Goal: Task Accomplishment & Management: Manage account settings

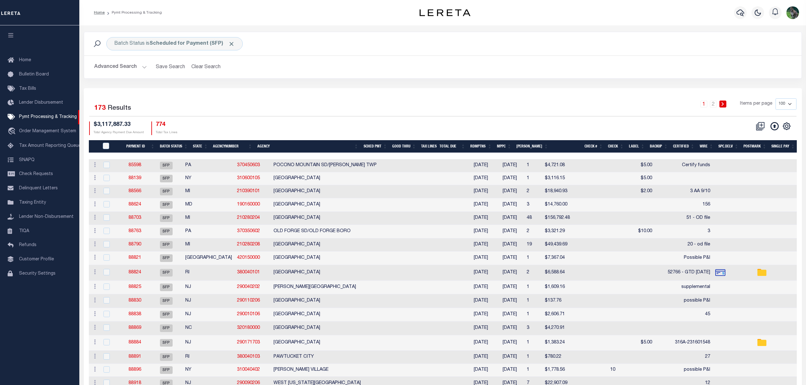
click at [739, 37] on div "Batch Status is Scheduled for Payment (SFP) Search" at bounding box center [443, 43] width 708 height 13
click at [125, 69] on button "Advanced Search" at bounding box center [120, 67] width 53 height 12
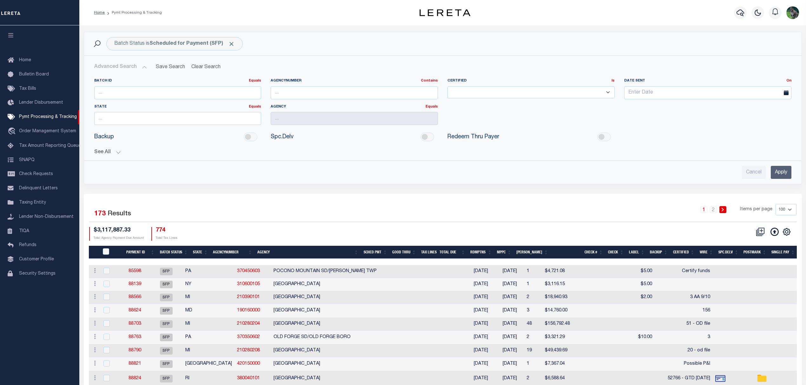
click at [113, 154] on button "See All" at bounding box center [442, 153] width 697 height 6
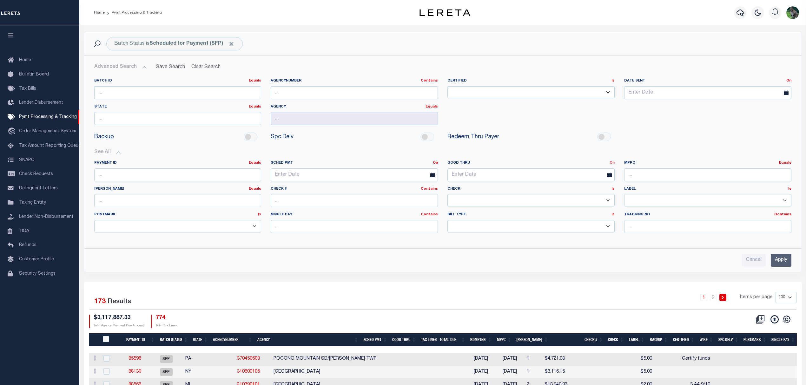
click at [614, 164] on link "On" at bounding box center [612, 162] width 5 height 3
click at [587, 201] on link "Between" at bounding box center [589, 197] width 50 height 9
click at [472, 178] on input "text" at bounding box center [487, 175] width 79 height 13
click at [496, 223] on span "10" at bounding box center [496, 224] width 12 height 12
type input "[DATE]"
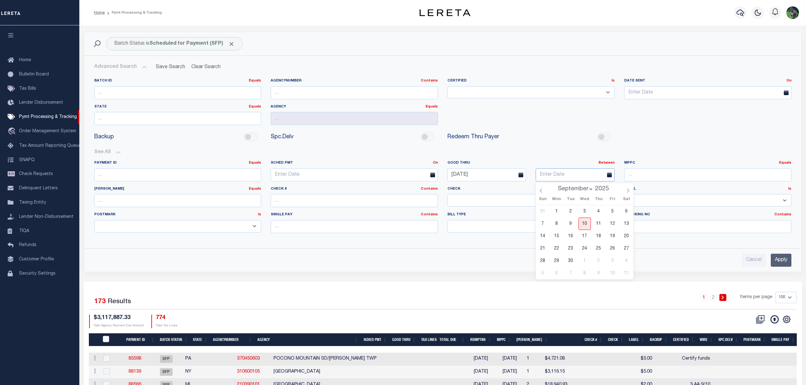
click at [556, 174] on input "text" at bounding box center [575, 175] width 79 height 13
click at [546, 237] on span "14" at bounding box center [543, 236] width 12 height 12
type input "[DATE]"
click at [779, 260] on input "Apply" at bounding box center [781, 260] width 21 height 13
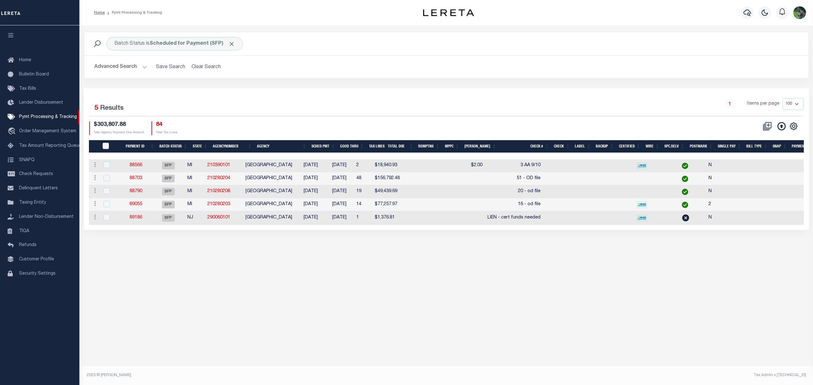
click at [733, 249] on div "Batch Status is Scheduled for Payment (SFP) Search Advanced Search Save Search …" at bounding box center [445, 137] width 733 height 224
click at [561, 106] on div "1 Items per page 100 200 500 1000" at bounding box center [536, 106] width 533 height 17
click at [296, 166] on td "PORTAGE CITY" at bounding box center [269, 165] width 53 height 13
checkbox input "true"
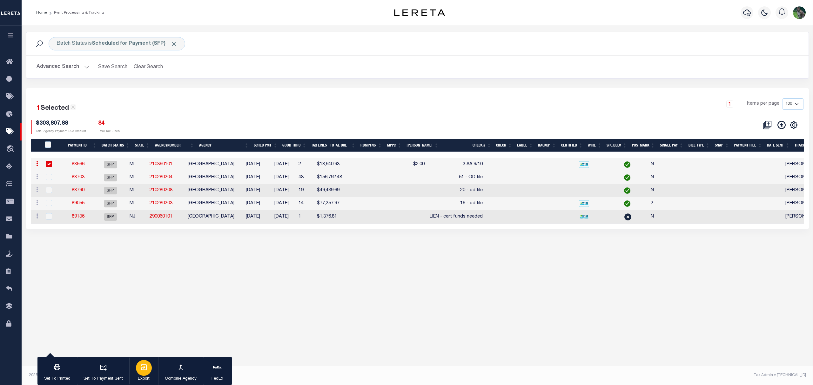
click at [145, 370] on icon "button" at bounding box center [144, 368] width 6 height 6
click at [84, 166] on link "88566" at bounding box center [78, 164] width 13 height 4
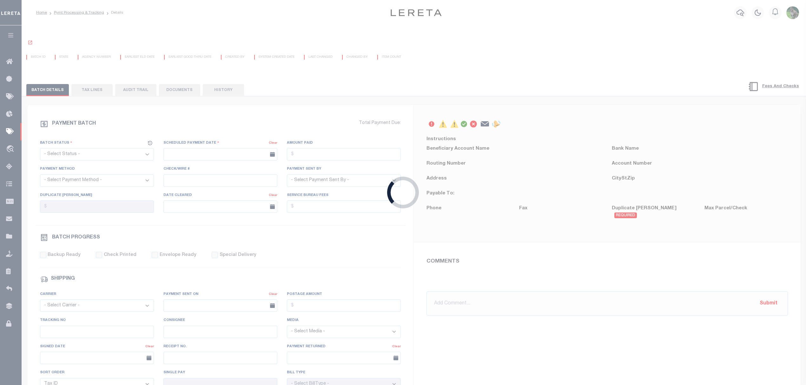
select select "SFP"
type input "09/05/2025"
type input "3 AA 9/10"
type input "ANDRES"
type input "N"
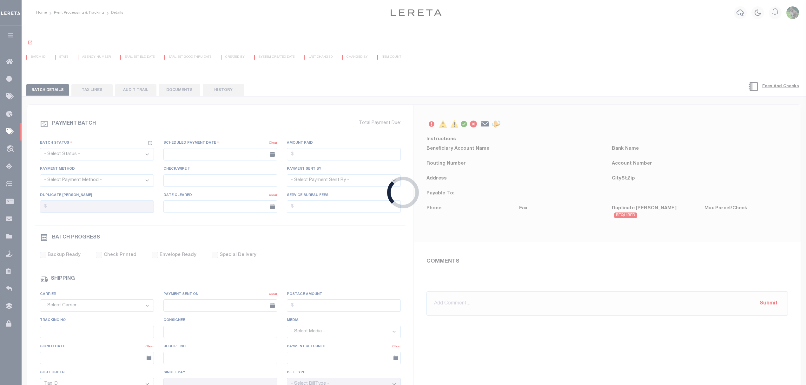
radio input "true"
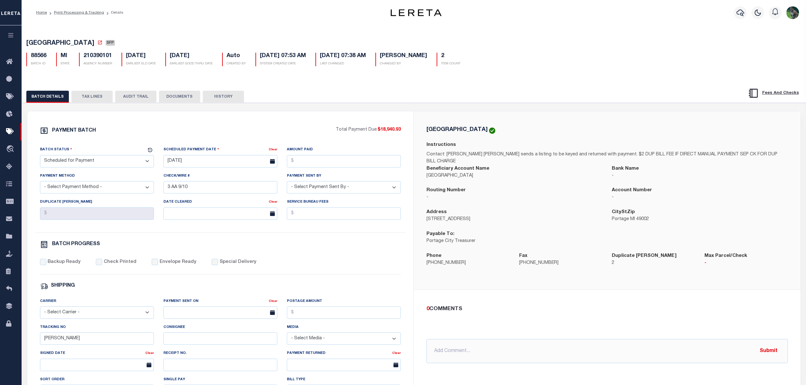
click at [92, 99] on button "TAX LINES" at bounding box center [91, 97] width 41 height 12
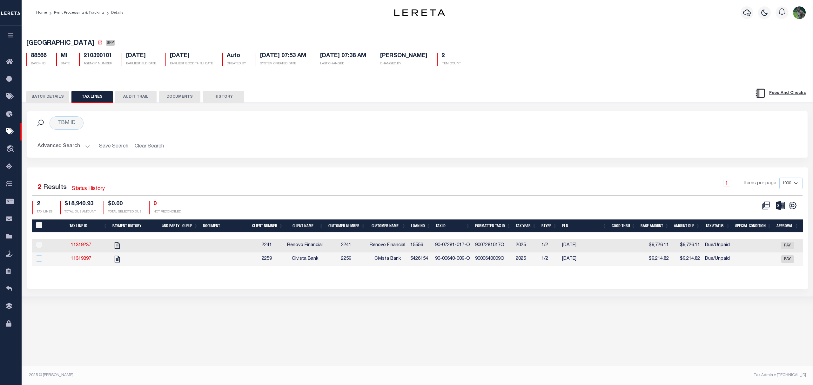
click at [51, 98] on button "BATCH DETAILS" at bounding box center [47, 97] width 43 height 12
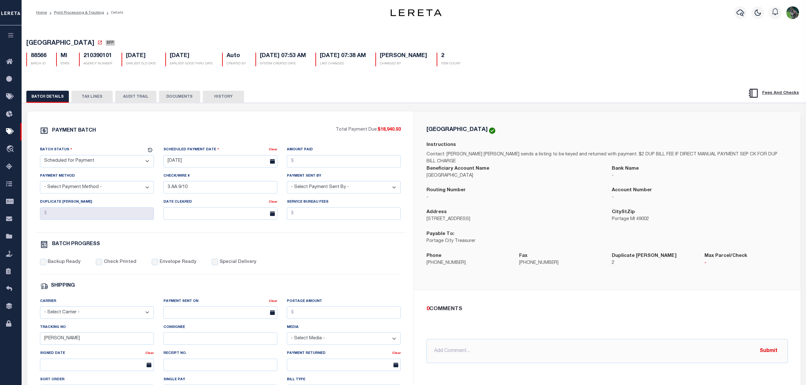
click at [444, 130] on h5 "PORTAGE CITY" at bounding box center [457, 130] width 61 height 6
drag, startPoint x: 444, startPoint y: 130, endPoint x: 465, endPoint y: 127, distance: 21.4
click at [465, 127] on div "PORTAGE CITY Instructions Contact: Patti King Taxer sends a listing to be keyed…" at bounding box center [607, 200] width 387 height 178
click at [441, 131] on h5 "PORTAGE CITY" at bounding box center [457, 130] width 61 height 6
drag, startPoint x: 441, startPoint y: 131, endPoint x: 466, endPoint y: 127, distance: 25.4
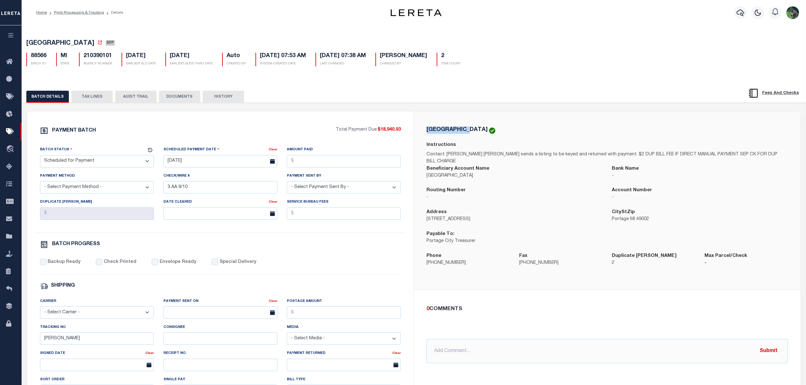
click at [466, 127] on div "PORTAGE CITY Instructions Contact: Patti King Taxer sends a listing to be keyed…" at bounding box center [607, 200] width 387 height 178
click at [431, 216] on p "7900 S Westnedge Ave" at bounding box center [515, 219] width 176 height 7
drag, startPoint x: 431, startPoint y: 215, endPoint x: 468, endPoint y: 212, distance: 36.9
click at [468, 216] on p "7900 S Westnedge Ave" at bounding box center [515, 219] width 176 height 7
copy p "7900 S Westnedge Ave"
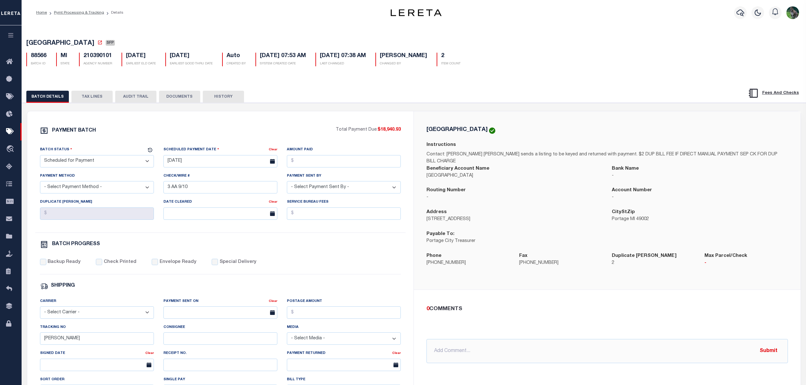
click at [622, 216] on p "Portage MI 49002" at bounding box center [700, 219] width 176 height 7
drag, startPoint x: 622, startPoint y: 216, endPoint x: 645, endPoint y: 212, distance: 23.8
click at [645, 216] on p "Portage MI 49002" at bounding box center [700, 219] width 176 height 7
copy p "Portage MI 49002"
click at [94, 100] on button "TAX LINES" at bounding box center [91, 97] width 41 height 12
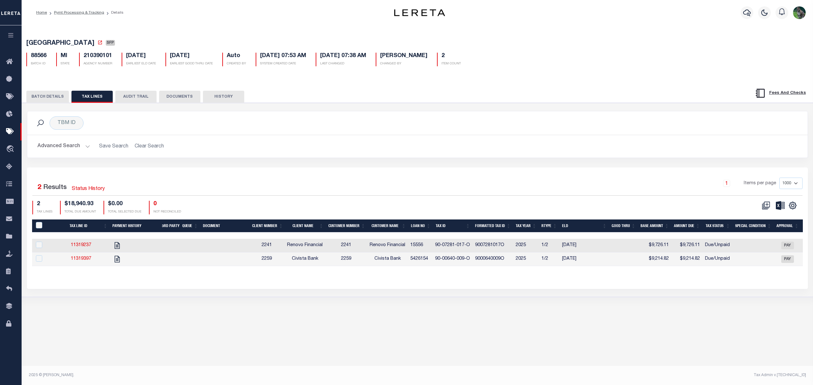
click at [168, 17] on div "Home Pymt Processing & Tracking Details" at bounding box center [193, 12] width 324 height 13
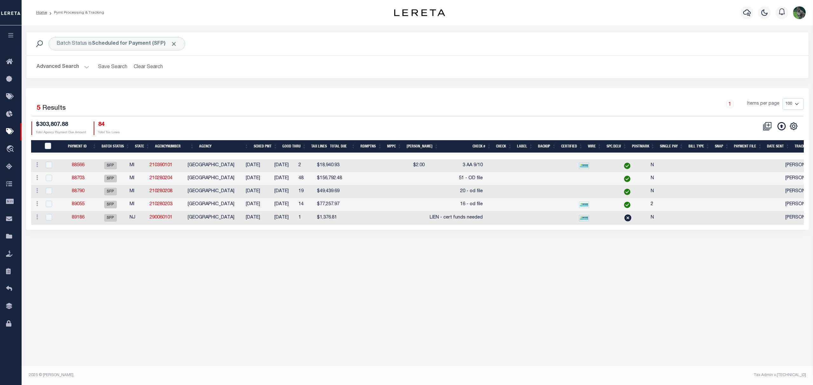
click at [74, 168] on td "88566" at bounding box center [78, 165] width 31 height 13
checkbox input "true"
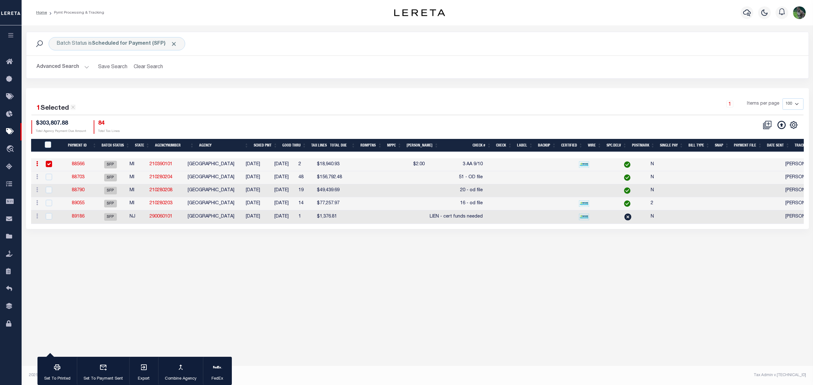
click at [79, 167] on link "88566" at bounding box center [78, 164] width 13 height 4
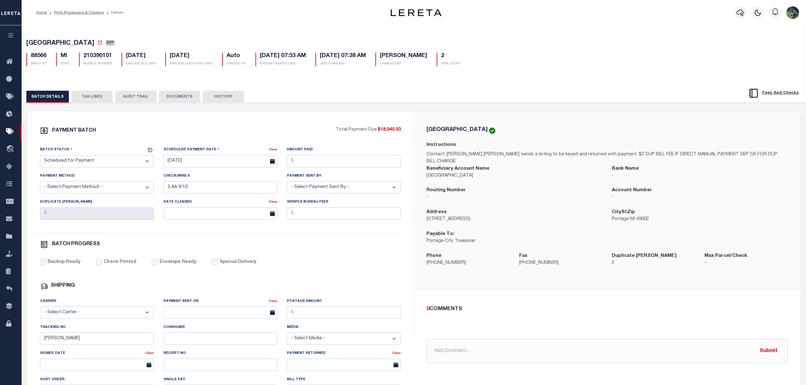
click at [70, 163] on select "- Select Status - Scheduled for Payment Ready For Payment Payment Sent Cleared …" at bounding box center [97, 161] width 114 height 12
select select "RFW"
click at [40, 157] on select "- Select Status - Scheduled for Payment Ready For Payment Payment Sent Cleared …" at bounding box center [97, 161] width 114 height 12
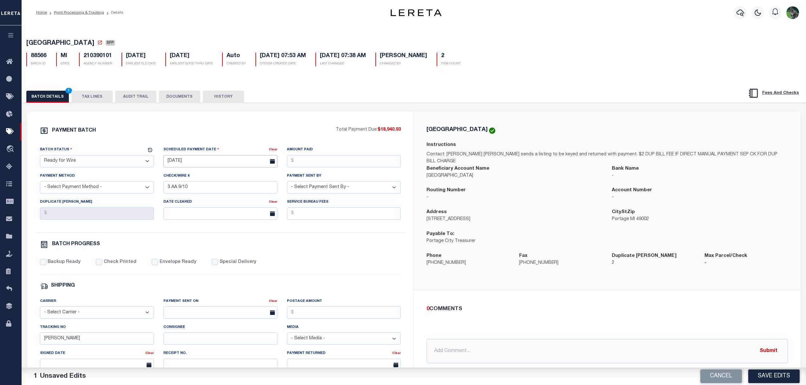
click at [202, 163] on input "09/05/2025" at bounding box center [220, 161] width 114 height 12
click at [215, 210] on span "10" at bounding box center [212, 211] width 12 height 12
type input "[DATE]"
click at [316, 166] on input "Amount Paid" at bounding box center [344, 161] width 114 height 12
type input "$18,940.93"
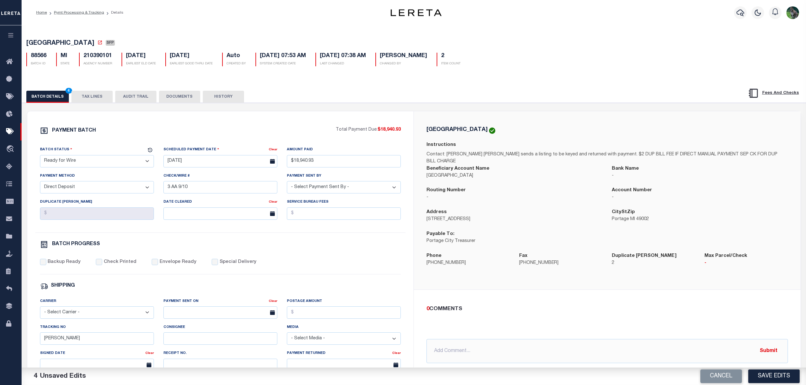
select select "TRA"
select select "[PERSON_NAME]"
click at [62, 265] on label "Backup Ready" at bounding box center [64, 262] width 33 height 7
click at [46, 265] on input "Backup Ready" at bounding box center [43, 262] width 6 height 6
checkbox input "true"
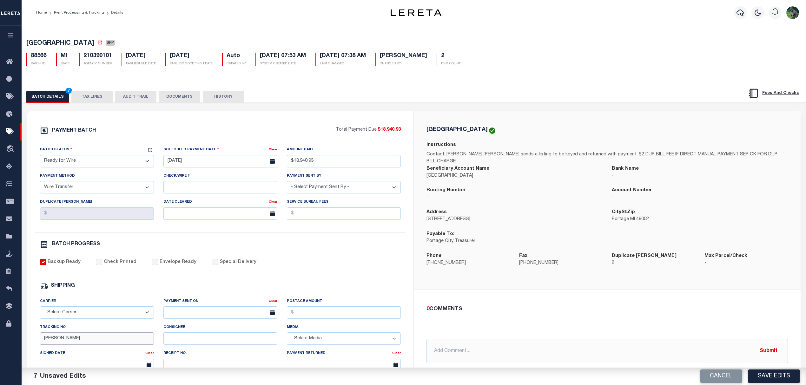
drag, startPoint x: 68, startPoint y: 344, endPoint x: 10, endPoint y: 347, distance: 57.5
click at [15, 344] on div "Home Pymt Processing & Tracking Details Profile Sign out" at bounding box center [403, 266] width 806 height 533
click at [366, 268] on div "Backup Ready Check Printed Envelope Ready Special Delivery" at bounding box center [220, 267] width 361 height 16
click at [768, 374] on button "Save Edits" at bounding box center [773, 377] width 51 height 14
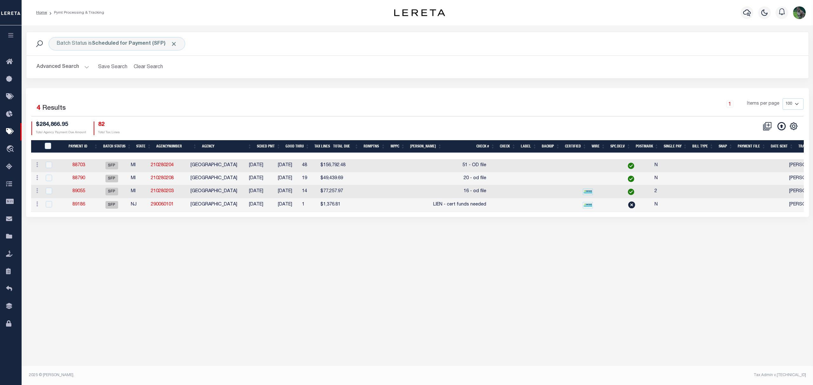
click at [394, 163] on td at bounding box center [383, 165] width 19 height 13
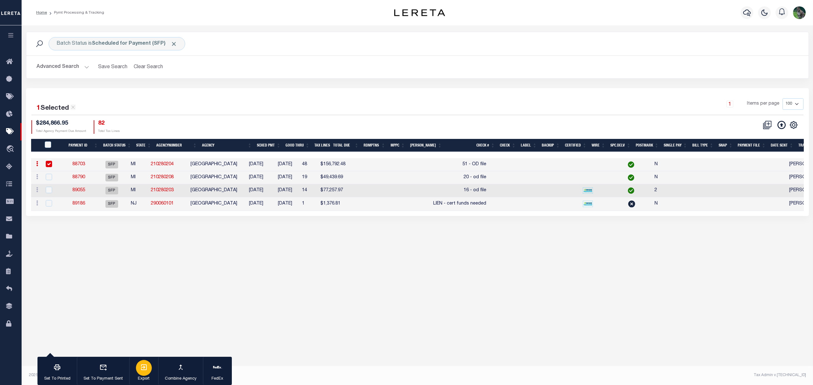
click at [148, 366] on div "button" at bounding box center [144, 368] width 16 height 16
click at [207, 164] on td "GARFIELD TOWNSHIP" at bounding box center [215, 164] width 54 height 13
checkbox input "false"
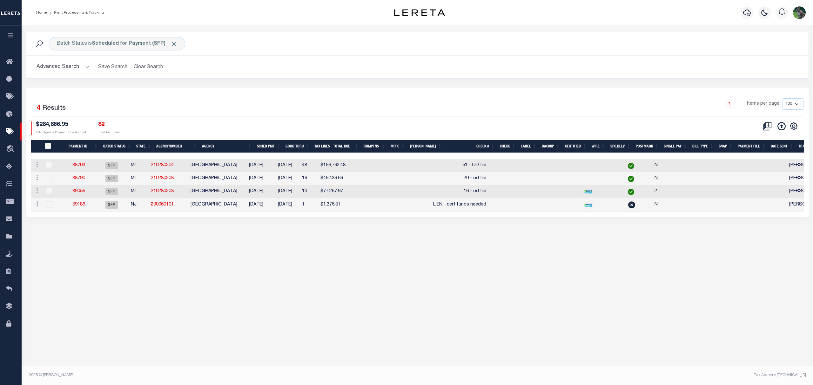
click at [242, 178] on td "GREEN LAKE TOWNSHIP" at bounding box center [215, 178] width 54 height 13
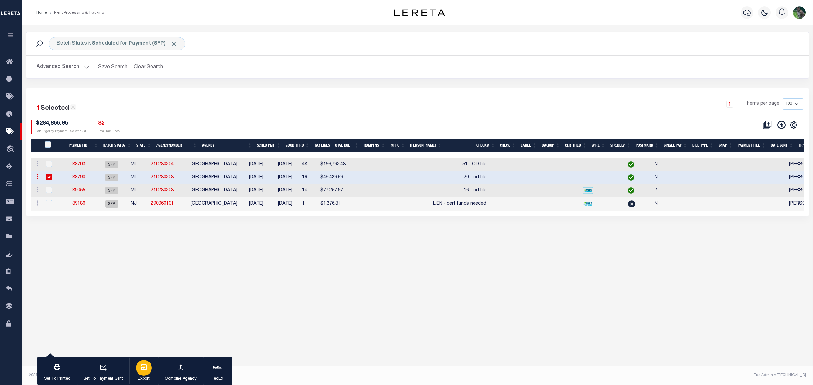
click at [147, 363] on div "button" at bounding box center [144, 368] width 16 height 16
click at [343, 182] on td "$49,439.69" at bounding box center [333, 177] width 30 height 13
checkbox input "false"
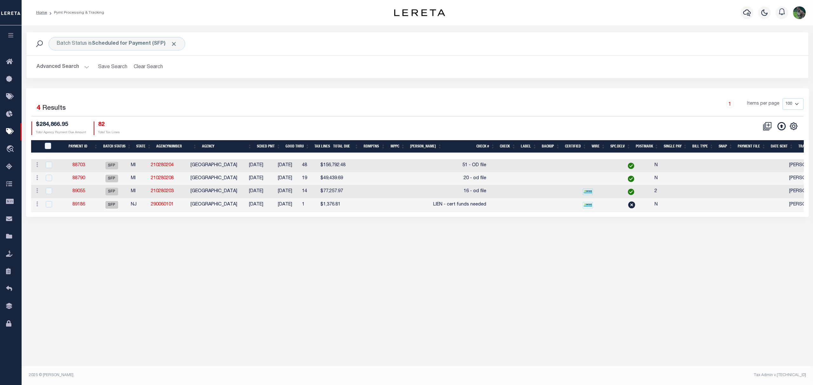
click at [343, 187] on td "$77,257.97" at bounding box center [333, 191] width 30 height 13
checkbox input "true"
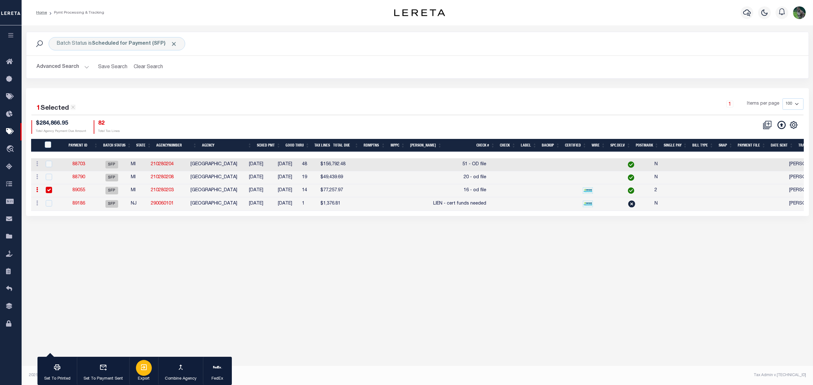
click at [148, 368] on div "button" at bounding box center [144, 368] width 16 height 16
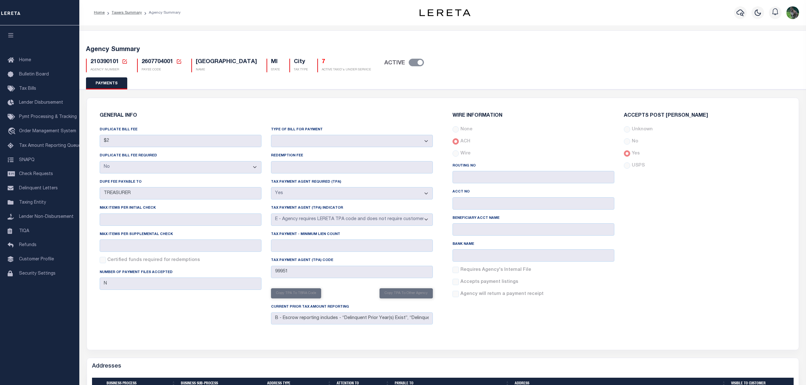
select select "false"
select select "true"
select select "5"
click at [157, 62] on span "2607704001" at bounding box center [158, 62] width 32 height 6
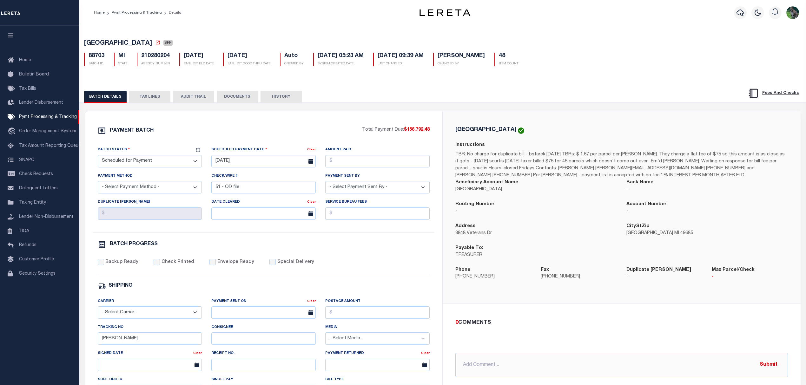
drag, startPoint x: 145, startPoint y: 102, endPoint x: 192, endPoint y: 98, distance: 46.8
click at [145, 102] on button "TAX LINES" at bounding box center [149, 97] width 41 height 12
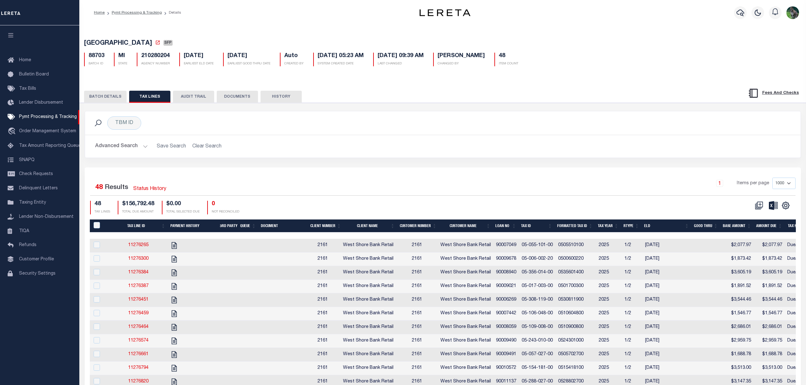
click at [528, 230] on th "Tax ID" at bounding box center [537, 226] width 36 height 13
click at [783, 210] on icon "" at bounding box center [786, 206] width 8 height 8
click at [762, 217] on link "CSV" at bounding box center [760, 216] width 62 height 12
click at [123, 100] on button "BATCH DETAILS" at bounding box center [105, 97] width 43 height 12
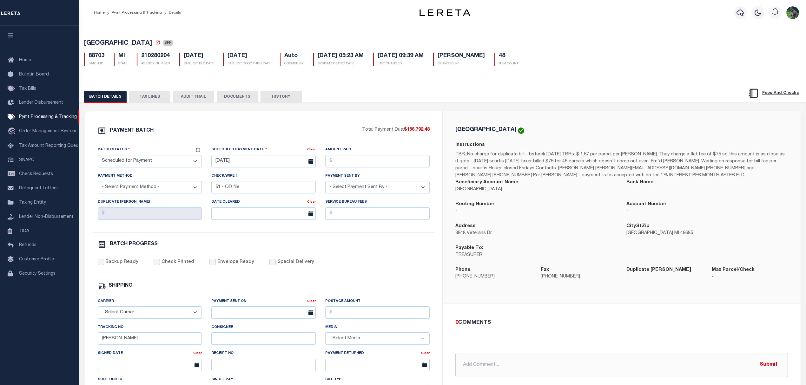
drag, startPoint x: 169, startPoint y: 160, endPoint x: 163, endPoint y: 159, distance: 6.4
click at [169, 160] on select "- Select Status - Scheduled for Payment Ready For Payment Payment Sent Cleared …" at bounding box center [150, 161] width 104 height 12
select select "RFF"
click at [98, 157] on select "- Select Status - Scheduled for Payment Ready For Payment Payment Sent Cleared …" at bounding box center [150, 161] width 104 height 12
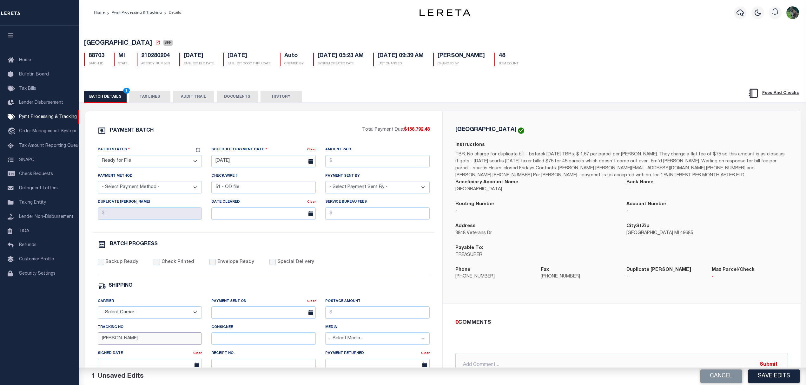
drag, startPoint x: 133, startPoint y: 342, endPoint x: 79, endPoint y: 346, distance: 54.1
click at [80, 346] on div "PAYMENT BATCH Total Payment Due: $156,792.48 Batch Status" at bounding box center [443, 308] width 733 height 411
type input "Andres - MATT"
click at [259, 249] on div "BATCH PROGRESS" at bounding box center [264, 245] width 332 height 8
click at [265, 165] on input "[DATE]" at bounding box center [263, 161] width 104 height 12
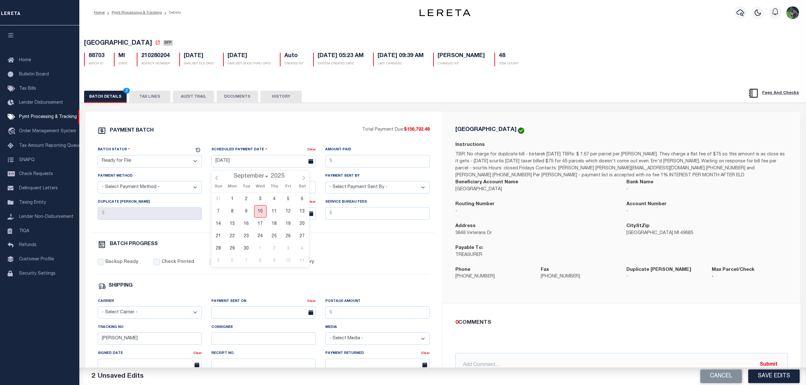
click at [257, 211] on span "10" at bounding box center [260, 211] width 12 height 12
type input "[DATE]"
click at [361, 166] on input "Amount Paid" at bounding box center [377, 161] width 104 height 12
type input "$156,792.48"
select select "[PERSON_NAME]"
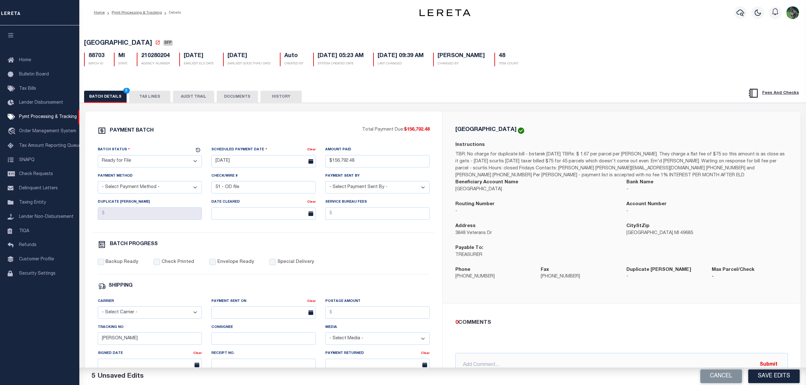
click at [552, 223] on div "Routing Number -" at bounding box center [536, 212] width 171 height 22
click at [121, 265] on label "Backup Ready" at bounding box center [121, 262] width 33 height 7
click at [104, 265] on input "Backup Ready" at bounding box center [101, 262] width 6 height 6
checkbox input "true"
click at [772, 374] on button "Save Edits" at bounding box center [773, 377] width 51 height 14
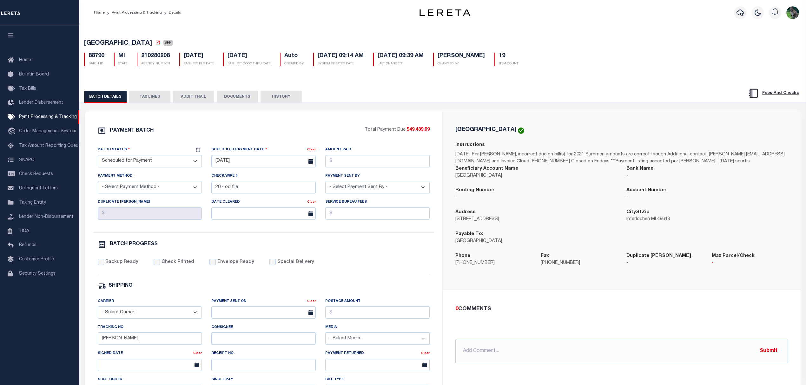
click at [162, 99] on button "TAX LINES" at bounding box center [149, 97] width 41 height 12
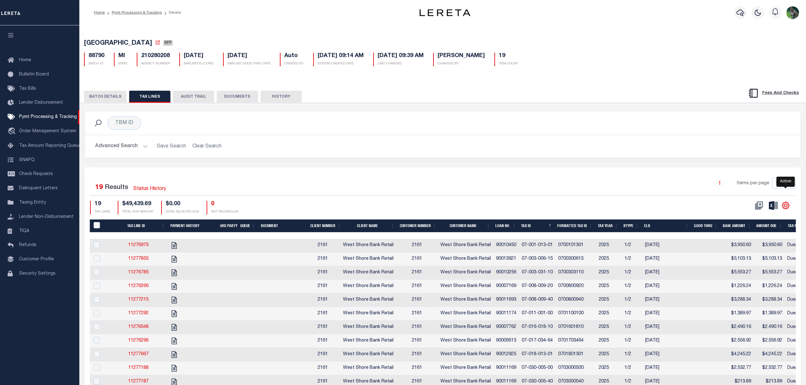
click at [783, 206] on icon "" at bounding box center [785, 205] width 7 height 7
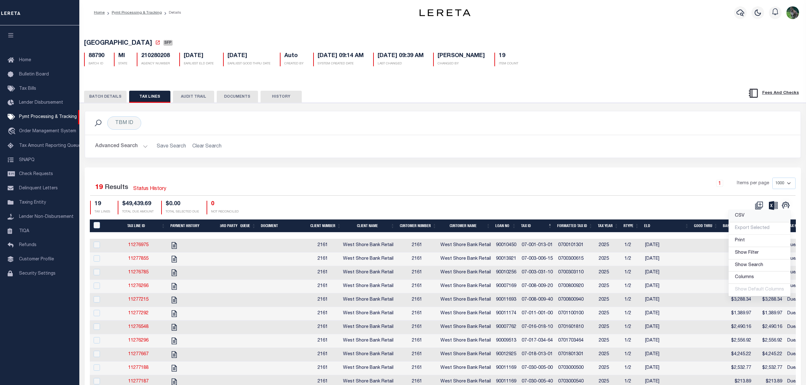
click at [757, 222] on link "CSV" at bounding box center [760, 216] width 62 height 12
click at [107, 93] on div "BATCH DETAILS TAX LINES AUDIT TRAIL DOCUMENTS HISTORY" at bounding box center [443, 95] width 742 height 16
click at [106, 93] on button "BATCH DETAILS" at bounding box center [105, 97] width 43 height 12
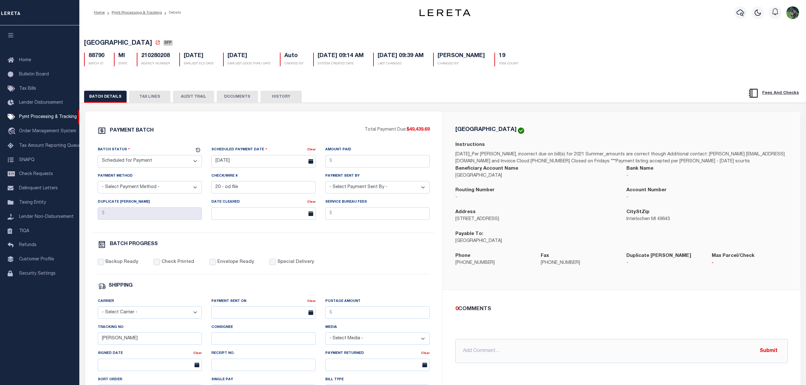
click at [327, 123] on div "PAYMENT BATCH Total Payment Due: $49,439.69 Batch Status" at bounding box center [264, 296] width 358 height 371
click at [178, 165] on select "- Select Status - Scheduled for Payment Ready For Payment Payment Sent Cleared …" at bounding box center [150, 161] width 104 height 12
select select "RFF"
click at [98, 157] on select "- Select Status - Scheduled for Payment Ready For Payment Payment Sent Cleared …" at bounding box center [150, 161] width 104 height 12
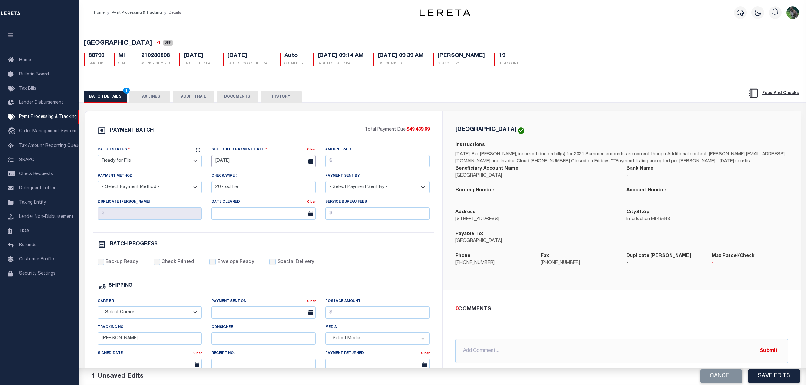
click at [256, 164] on input "[DATE]" at bounding box center [263, 161] width 104 height 12
click at [261, 213] on span "10" at bounding box center [260, 211] width 12 height 12
type input "[DATE]"
click at [346, 162] on input "Amount Paid" at bounding box center [377, 161] width 104 height 12
type input "$49,439.69"
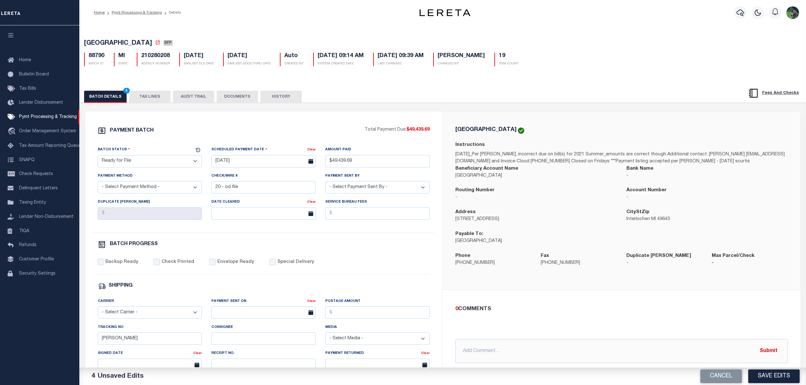
select select "[PERSON_NAME]"
click at [121, 266] on label "Backup Ready" at bounding box center [121, 262] width 33 height 7
click at [104, 265] on input "Backup Ready" at bounding box center [101, 262] width 6 height 6
checkbox input "true"
click at [145, 350] on div "Tracking No ANDRES" at bounding box center [150, 337] width 114 height 26
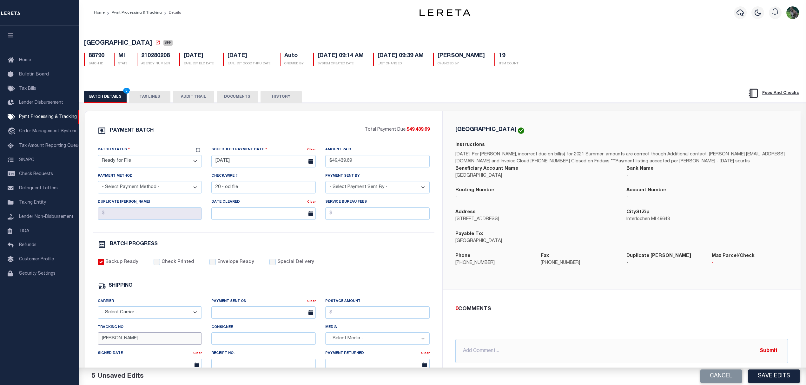
click at [156, 345] on input "ANDRES" at bounding box center [150, 339] width 104 height 12
type input "Andres - MATT"
click at [779, 379] on button "Save Edits" at bounding box center [773, 377] width 51 height 14
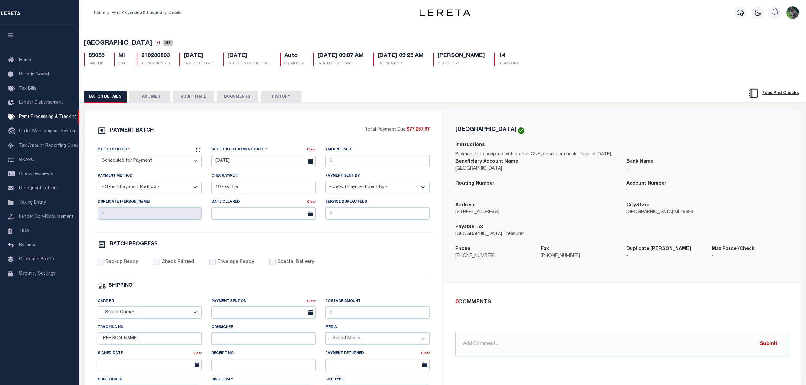
click at [154, 98] on button "TAX LINES" at bounding box center [149, 97] width 41 height 12
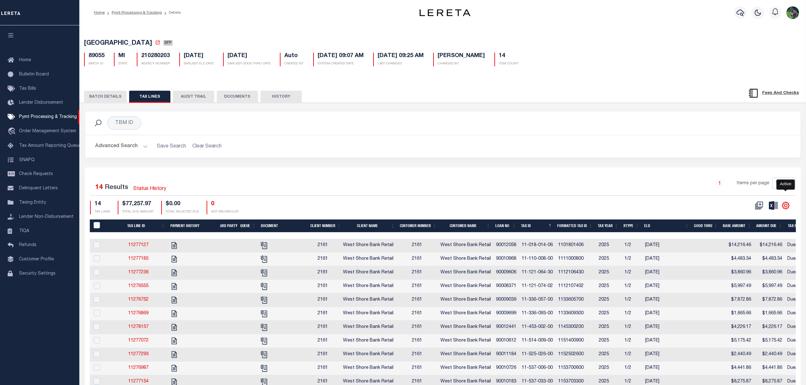
click at [782, 210] on icon "" at bounding box center [786, 206] width 8 height 8
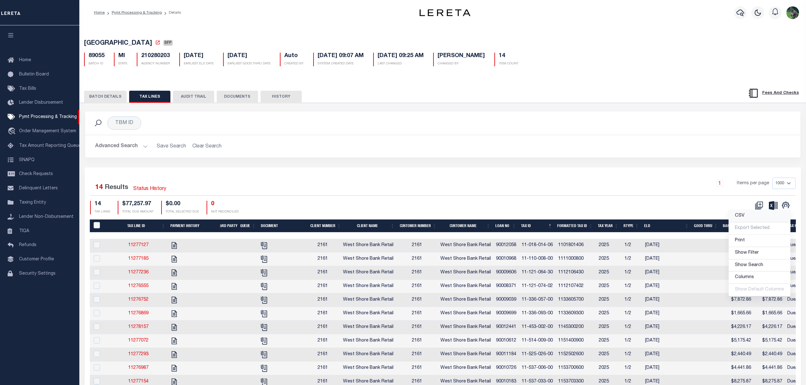
click at [768, 220] on link "CSV" at bounding box center [760, 216] width 62 height 12
click at [107, 98] on button "BATCH DETAILS" at bounding box center [105, 97] width 43 height 12
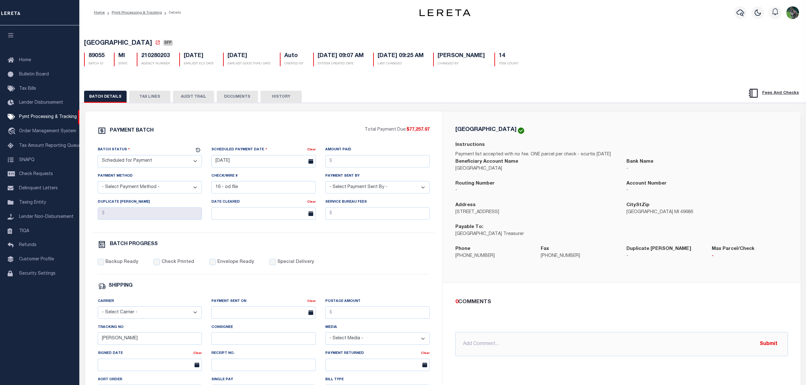
click at [104, 43] on span "PENINSULA TOWNSHIP" at bounding box center [118, 43] width 68 height 6
drag, startPoint x: 104, startPoint y: 43, endPoint x: 137, endPoint y: 40, distance: 33.2
click at [137, 40] on span "PENINSULA TOWNSHIP" at bounding box center [118, 43] width 68 height 6
copy span "PENINSULA TOWNSHIP"
click at [249, 25] on div "PENINSULA TOWNSHIP SFP 89055 BATCH ID MI STATE 210280203 AGENCY NUMBER Auto 14" at bounding box center [443, 269] width 734 height 490
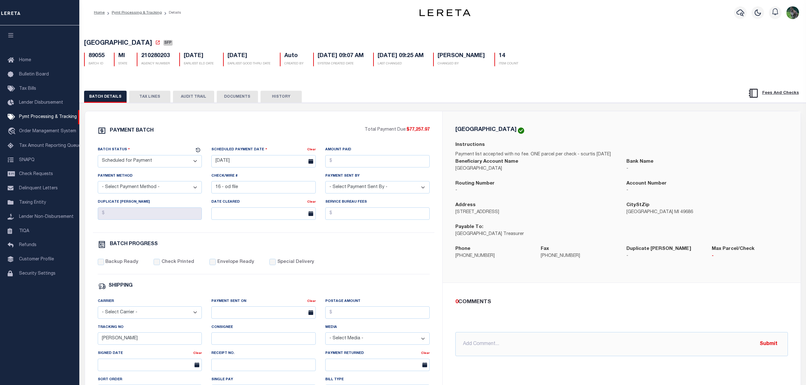
click at [159, 155] on div "Batch Status" at bounding box center [146, 150] width 97 height 9
drag, startPoint x: 156, startPoint y: 161, endPoint x: 152, endPoint y: 168, distance: 8.7
click at [156, 161] on select "- Select Status - Scheduled for Payment Ready For Payment Payment Sent Cleared …" at bounding box center [150, 161] width 104 height 12
select select "RFF"
click at [98, 157] on select "- Select Status - Scheduled for Payment Ready For Payment Payment Sent Cleared …" at bounding box center [150, 161] width 104 height 12
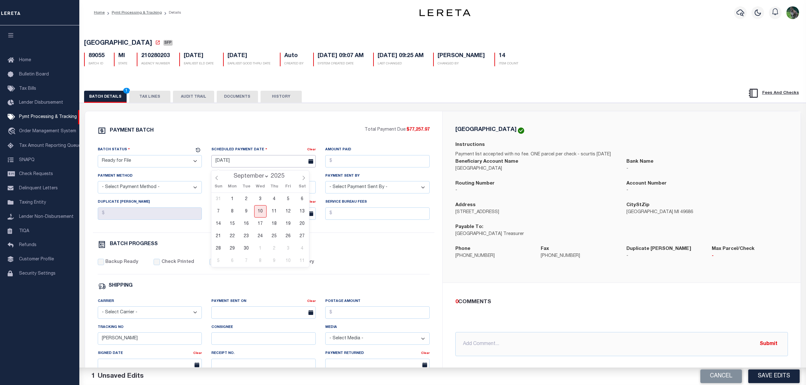
click at [260, 161] on input "[DATE]" at bounding box center [263, 161] width 104 height 12
click at [264, 215] on span "10" at bounding box center [260, 211] width 12 height 12
type input "[DATE]"
drag, startPoint x: 380, startPoint y: 166, endPoint x: 383, endPoint y: 164, distance: 3.9
click at [380, 166] on input "Amount Paid" at bounding box center [377, 161] width 104 height 12
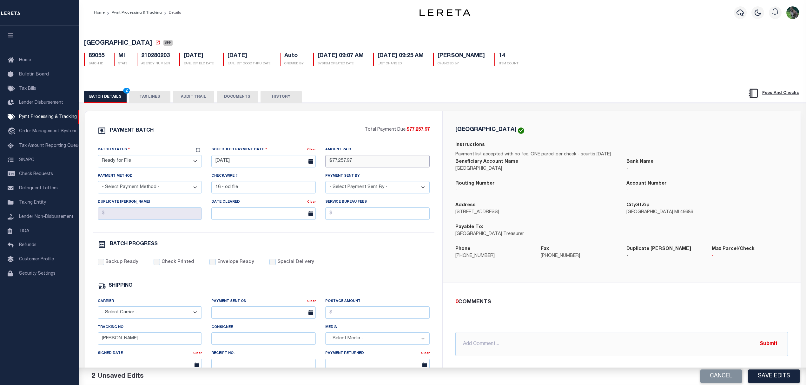
type input "$77,257.97"
select select "[PERSON_NAME]"
click at [124, 265] on label "Backup Ready" at bounding box center [121, 262] width 33 height 7
click at [104, 265] on input "Backup Ready" at bounding box center [101, 262] width 6 height 6
checkbox input "true"
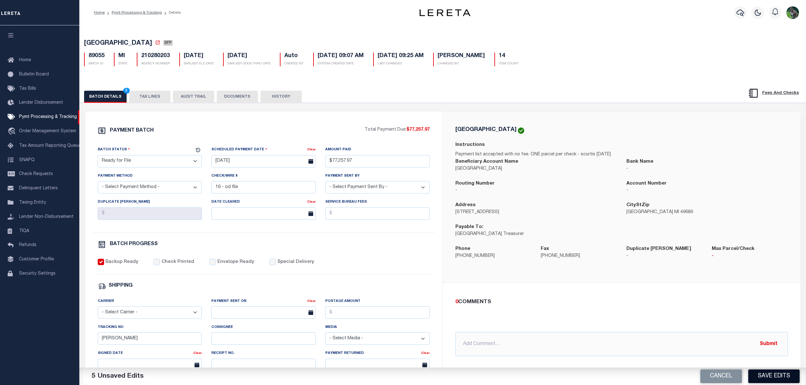
click at [783, 381] on button "Save Edits" at bounding box center [773, 377] width 51 height 14
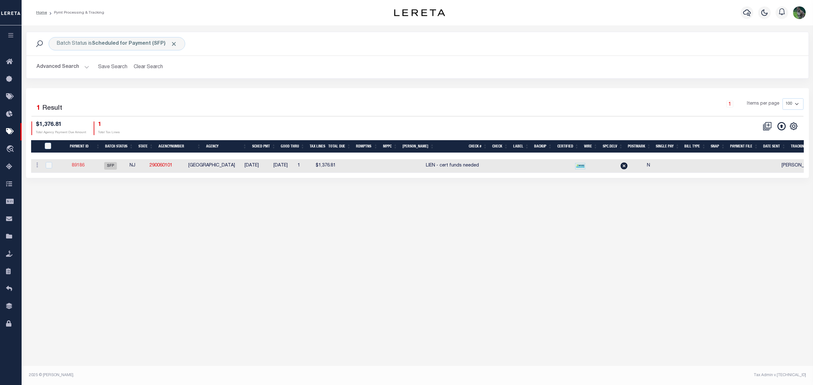
click at [84, 166] on link "89186" at bounding box center [78, 165] width 13 height 4
select select "SFP"
type input "[DATE]"
type input "$1,376.81"
select select "CCK"
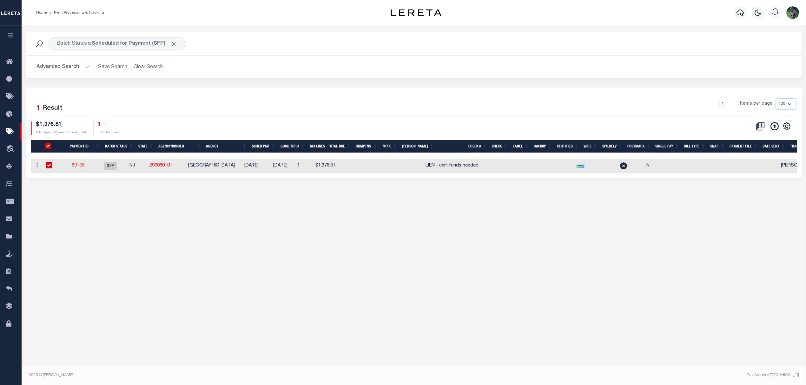
type input "LIEN - cert funds needed"
checkbox input "false"
select select
type input "N"
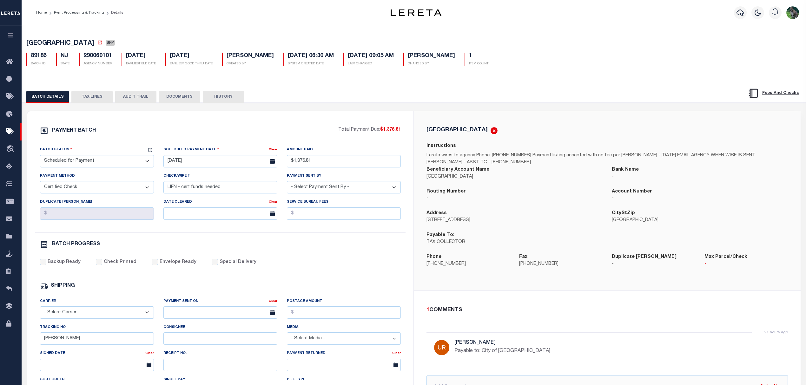
click at [488, 352] on p "Payable to: City of Millville" at bounding box center [550, 352] width 190 height 8
drag, startPoint x: 488, startPoint y: 352, endPoint x: 507, endPoint y: 352, distance: 18.7
click at [507, 352] on p "Payable to: City of Millville" at bounding box center [550, 352] width 190 height 8
copy p "City of Millville"
click at [88, 96] on button "TAX LINES" at bounding box center [91, 97] width 41 height 12
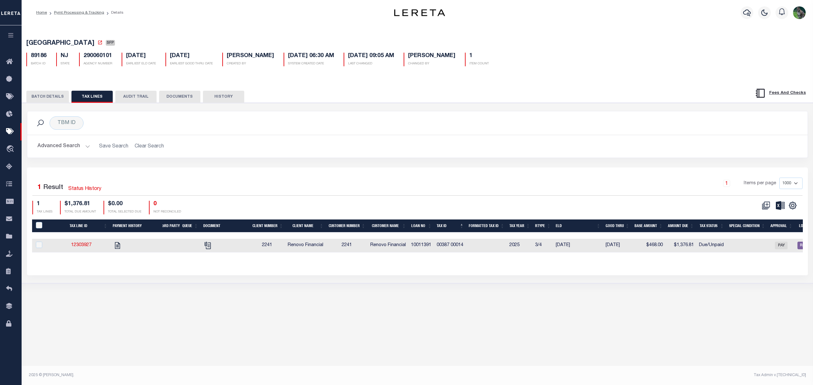
click at [444, 249] on td "00387 00014" at bounding box center [450, 246] width 32 height 14
checkbox input "true"
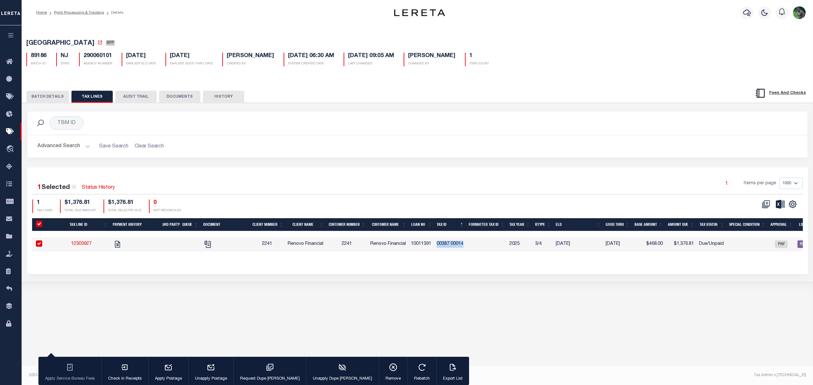
drag, startPoint x: 444, startPoint y: 249, endPoint x: 454, endPoint y: 244, distance: 10.2
click at [454, 244] on td "00387 00014" at bounding box center [450, 245] width 32 height 14
checkbox input "false"
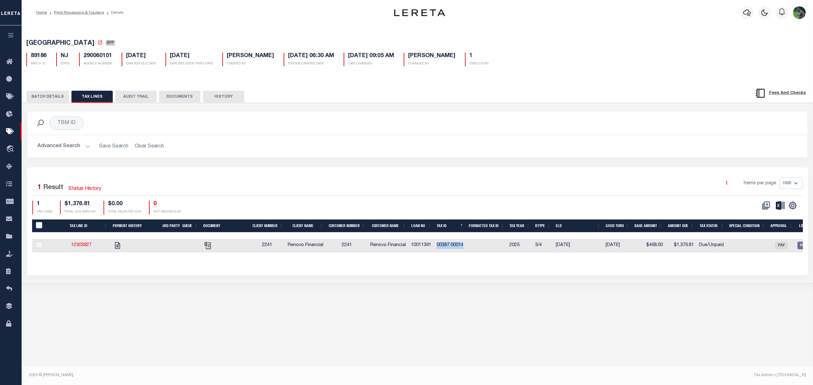
copy td "00387 00014"
click at [468, 156] on div "Advanced Search Save Search Clear Search Loan No Equals Equals Is Not Equal To …" at bounding box center [417, 146] width 780 height 23
click at [39, 102] on button "BATCH DETAILS" at bounding box center [47, 97] width 43 height 12
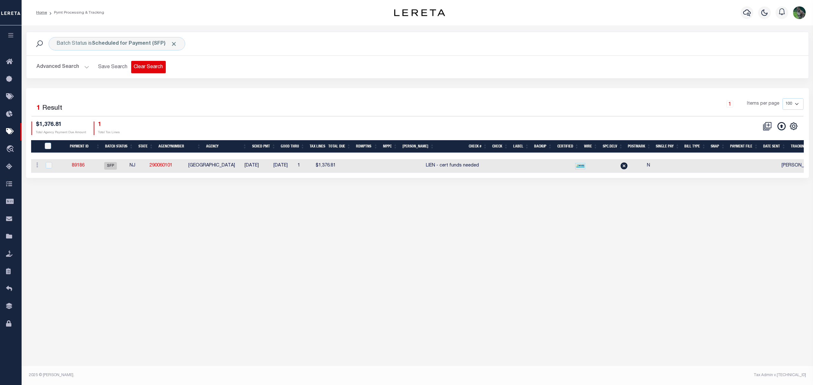
click at [154, 63] on button "Clear Search" at bounding box center [148, 67] width 35 height 12
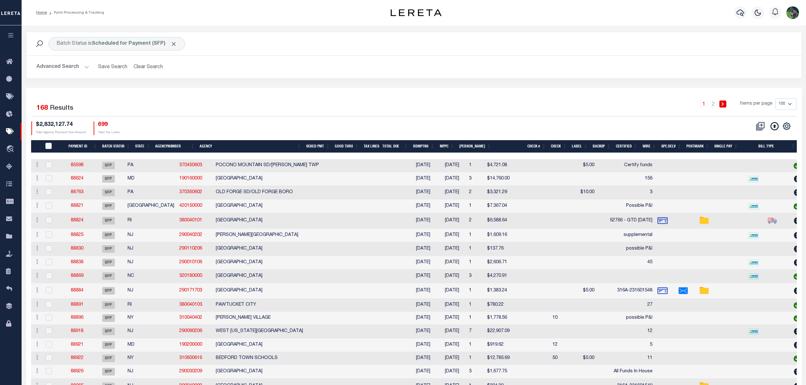
click at [65, 68] on button "Advanced Search" at bounding box center [63, 67] width 53 height 12
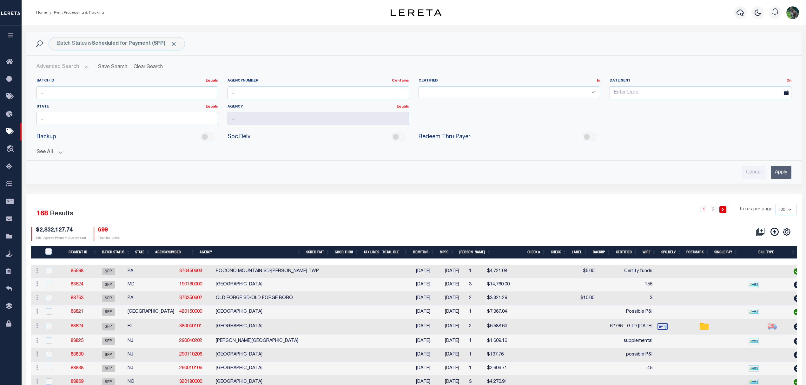
click at [43, 150] on button "See All" at bounding box center [414, 153] width 755 height 6
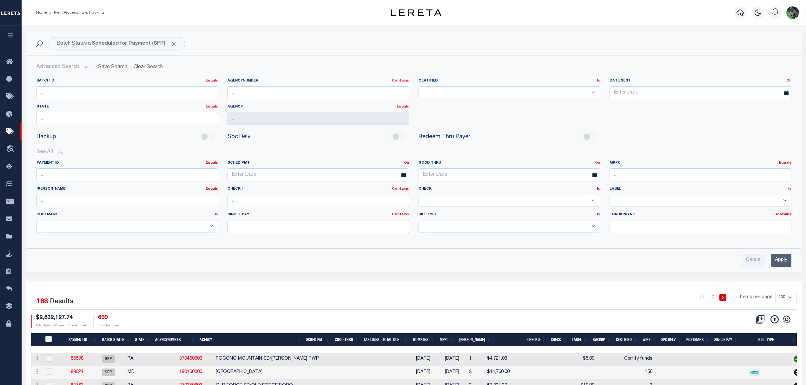
click at [600, 165] on link "On" at bounding box center [597, 162] width 5 height 3
click at [566, 197] on link "Between" at bounding box center [575, 197] width 50 height 9
click at [444, 179] on input "text" at bounding box center [462, 175] width 86 height 13
click at [469, 225] on span "10" at bounding box center [467, 224] width 12 height 12
type input "[DATE]"
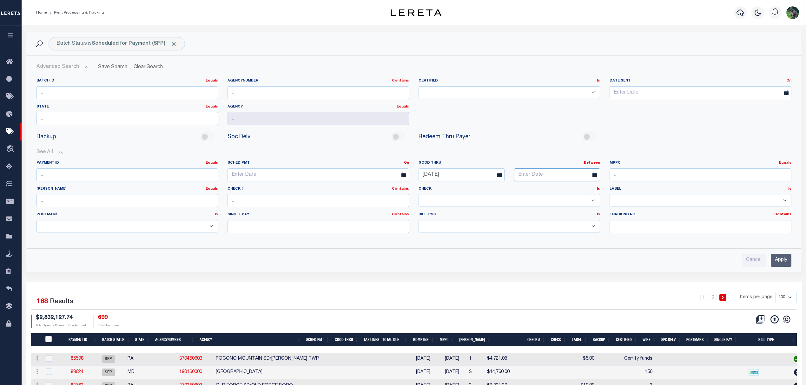
click at [551, 178] on input "text" at bounding box center [557, 175] width 86 height 13
click at [559, 237] on span "17" at bounding box center [563, 236] width 12 height 12
type input "[DATE]"
click at [784, 257] on input "Apply" at bounding box center [781, 260] width 21 height 13
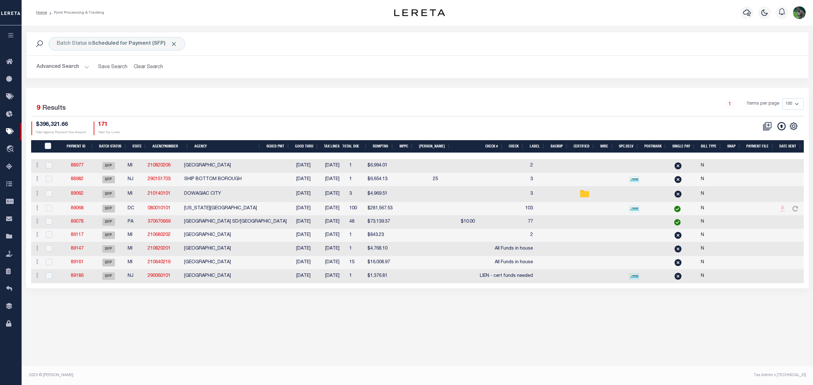
click at [493, 107] on div "1 Items per page 100 200 500 1000" at bounding box center [515, 106] width 576 height 17
click at [78, 194] on link "89062" at bounding box center [77, 194] width 13 height 4
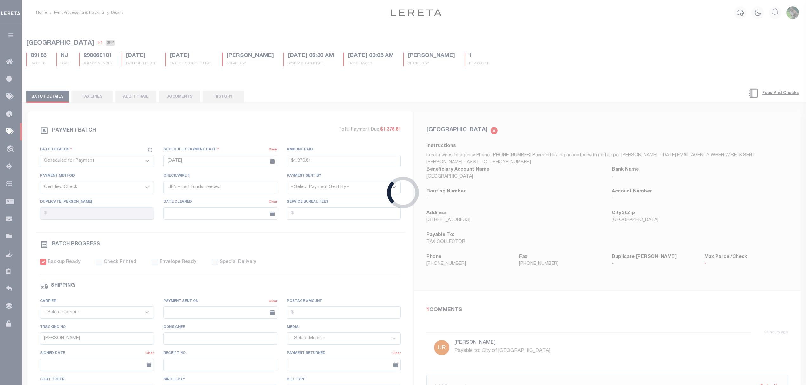
type input "09/05/2025"
select select
type input "3"
select select
checkbox input "true"
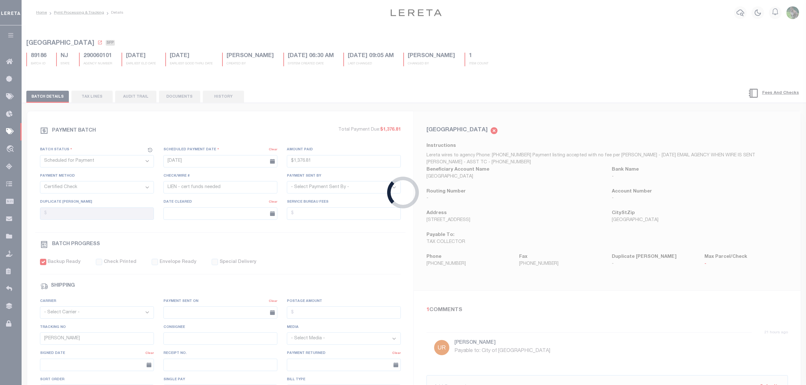
type input "Andres"
select select "1"
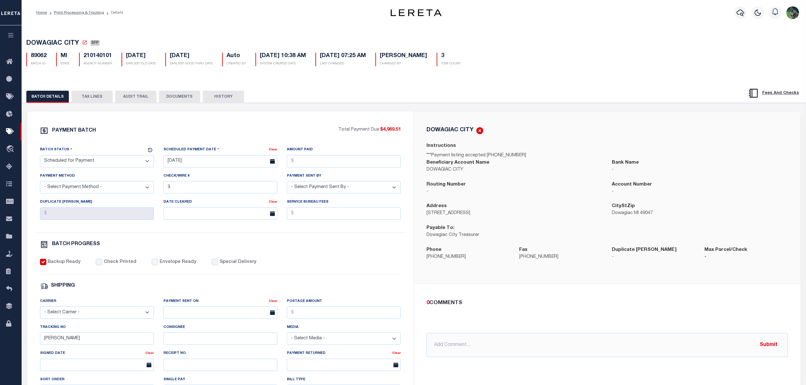
click at [36, 45] on span "DOWAGIAC CITY" at bounding box center [52, 43] width 53 height 6
drag, startPoint x: 36, startPoint y: 45, endPoint x: 69, endPoint y: 35, distance: 34.1
click at [69, 35] on div "DOWAGIAC CITY SFP 89062 BATCH ID MI STATE 210140101 3" at bounding box center [414, 51] width 791 height 39
copy span "DOWAGIAC CITY"
click at [79, 167] on select "- Select Status - Scheduled for Payment Ready For Payment Payment Sent Cleared …" at bounding box center [97, 161] width 114 height 12
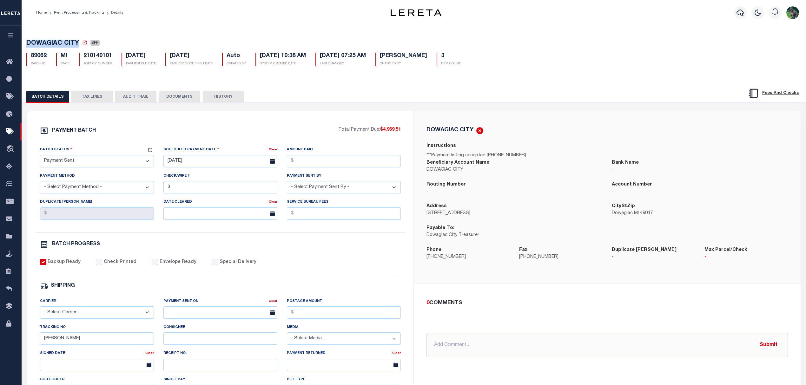
click at [40, 157] on select "- Select Status - Scheduled for Payment Ready For Payment Payment Sent Cleared …" at bounding box center [97, 161] width 114 height 12
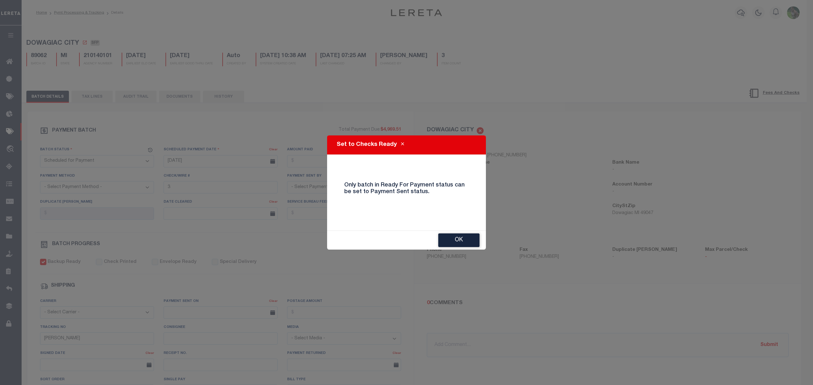
click at [204, 164] on div "Set to Checks Ready Only batch in Ready For Payment status can be set to Paymen…" at bounding box center [406, 192] width 813 height 385
click at [462, 251] on div "Set to Checks Ready Only batch in Ready For Payment status can be set to Paymen…" at bounding box center [406, 192] width 813 height 385
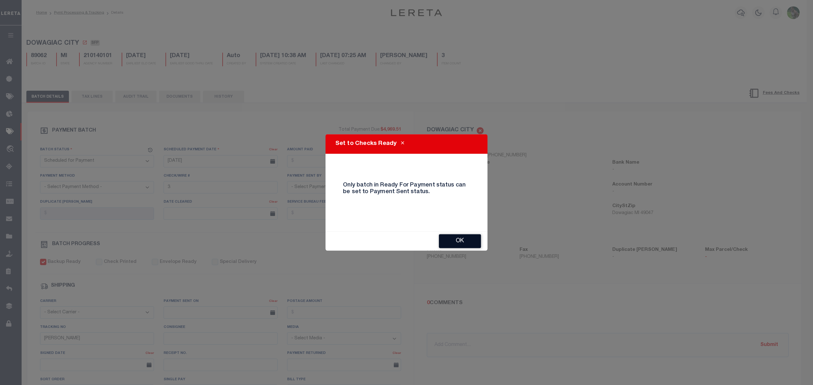
click at [461, 239] on button "OK" at bounding box center [460, 241] width 42 height 14
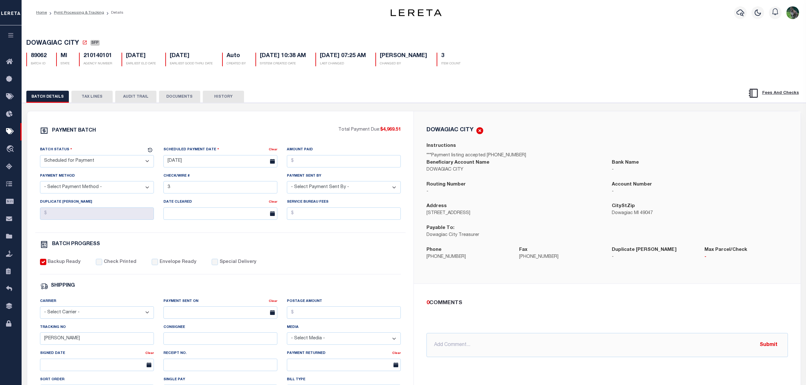
click at [129, 160] on select "- Select Status - Scheduled for Payment Ready For Payment Payment Sent Cleared …" at bounding box center [97, 161] width 114 height 12
select select "RFP"
click at [40, 157] on select "- Select Status - Scheduled for Payment Ready For Payment Payment Sent Cleared …" at bounding box center [97, 161] width 114 height 12
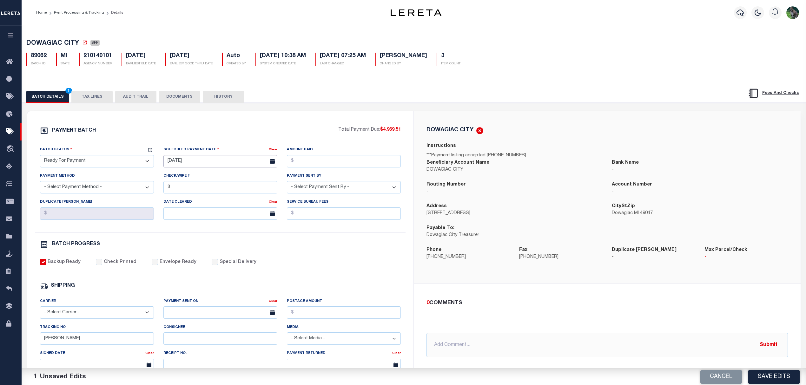
click at [186, 159] on input "09/05/2025" at bounding box center [220, 161] width 114 height 12
click at [216, 213] on span "10" at bounding box center [212, 211] width 12 height 12
type input "09/10/2025"
drag, startPoint x: 304, startPoint y: 168, endPoint x: 310, endPoint y: 168, distance: 6.4
click at [304, 168] on input "Amount Paid" at bounding box center [344, 161] width 114 height 12
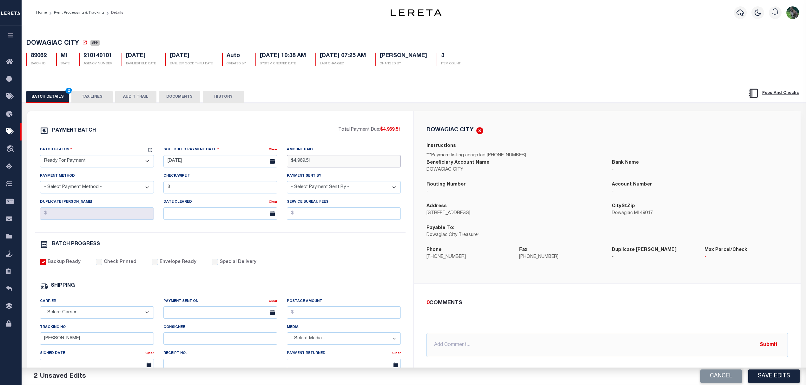
type input "$4,969.51"
select select "CHK"
select select "[PERSON_NAME]"
drag, startPoint x: 72, startPoint y: 342, endPoint x: 25, endPoint y: 349, distance: 47.0
click at [27, 350] on div "PAYMENT BATCH Total Payment Due: $4,969.51 Batch Status" at bounding box center [220, 296] width 387 height 371
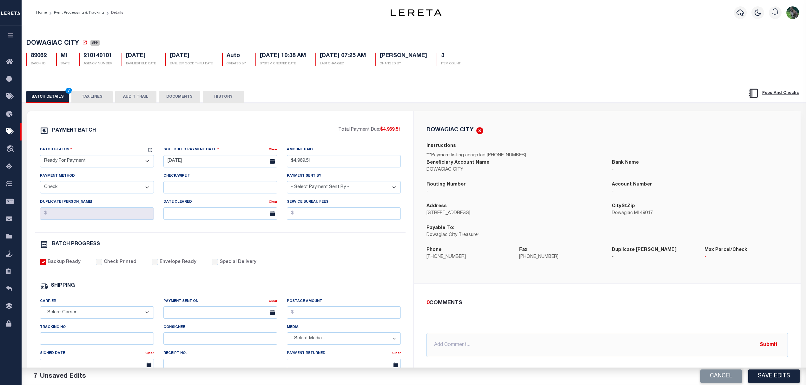
click at [361, 259] on div "PAYMENT BATCH Total Payment Due: $4,969.51 Batch Status - Select Status -" at bounding box center [220, 297] width 371 height 341
click at [758, 379] on button "Save Edits" at bounding box center [773, 377] width 51 height 14
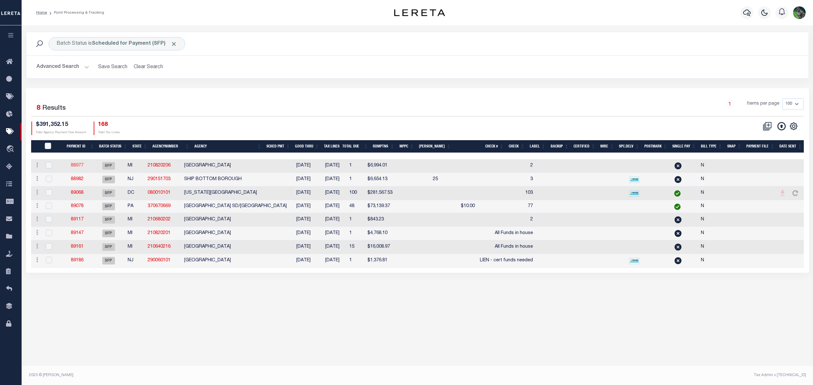
click at [81, 168] on link "88977" at bounding box center [77, 165] width 13 height 4
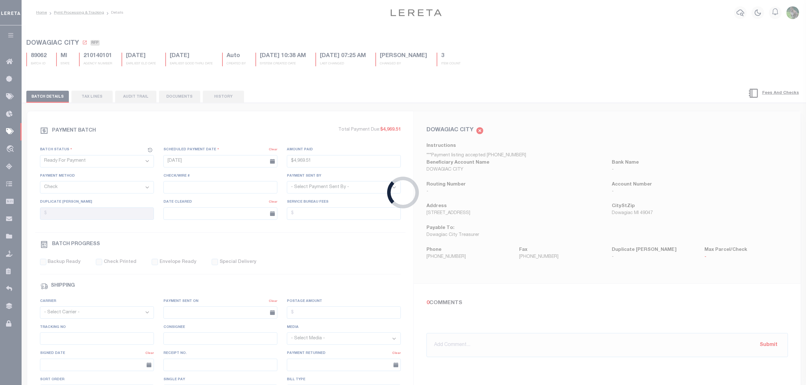
select select "SFP"
type input "[DATE]"
select select
type input "2"
select select
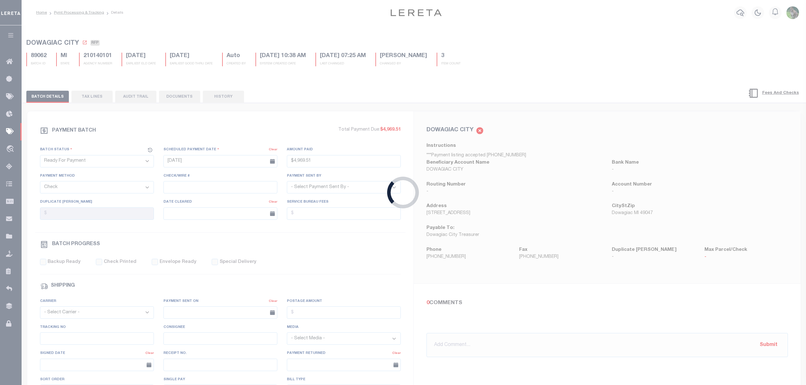
checkbox input "false"
type input "Andres"
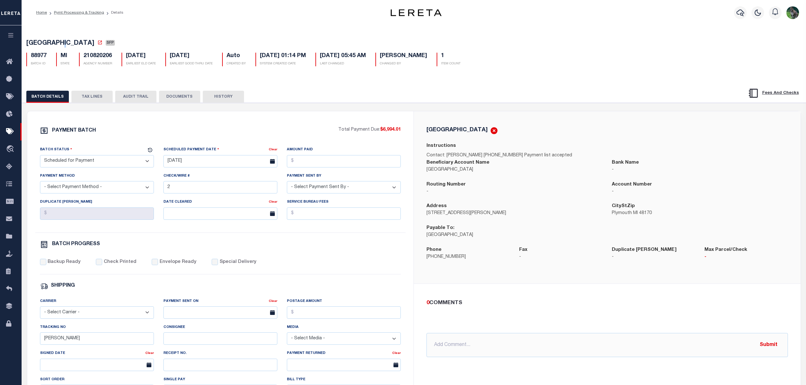
click at [70, 43] on span "PLYMOUTH CHARTER TOWNSHIP" at bounding box center [60, 43] width 68 height 6
click at [51, 43] on span "PLYMOUTH CHARTER TOWNSHIP" at bounding box center [60, 43] width 68 height 6
drag, startPoint x: 51, startPoint y: 43, endPoint x: 109, endPoint y: 41, distance: 57.2
click at [94, 41] on span "PLYMOUTH CHARTER TOWNSHIP" at bounding box center [60, 43] width 68 height 6
copy span "PLYMOUTH CHARTER TOWNSHIP"
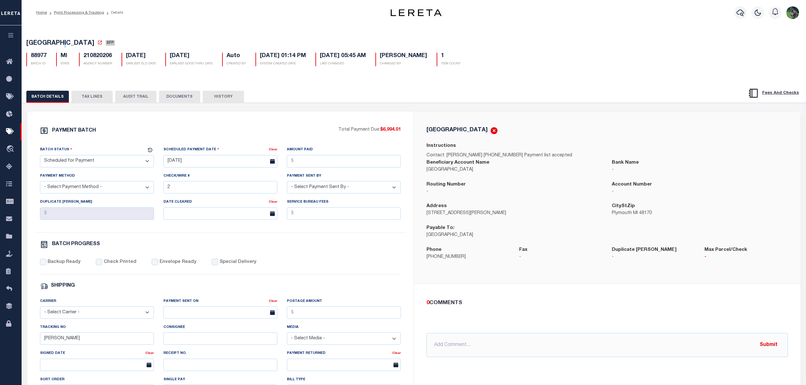
click at [102, 160] on select "- Select Status - Scheduled for Payment Ready For Payment Payment Sent Cleared …" at bounding box center [97, 161] width 114 height 12
select select "RFP"
click at [40, 157] on select "- Select Status - Scheduled for Payment Ready For Payment Payment Sent Cleared …" at bounding box center [97, 161] width 114 height 12
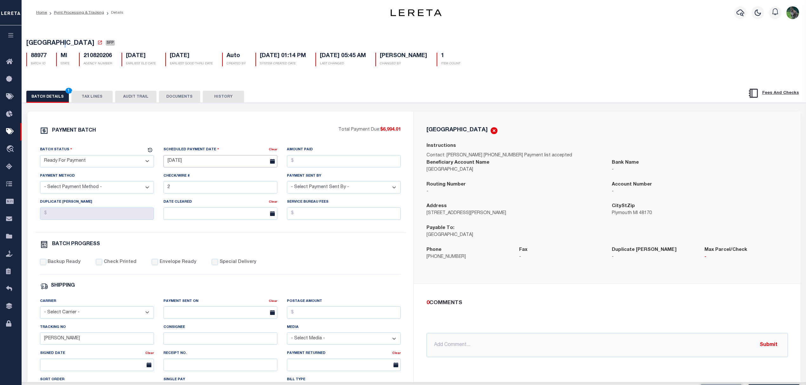
click at [196, 162] on input "[DATE]" at bounding box center [220, 161] width 114 height 12
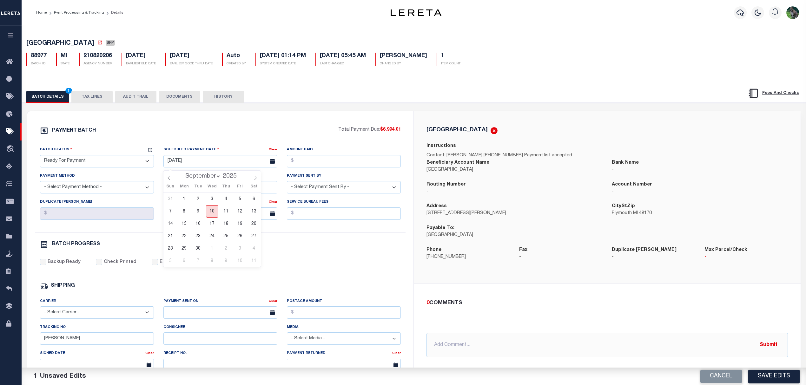
click at [211, 211] on span "10" at bounding box center [212, 211] width 12 height 12
type input "09/10/2025"
click at [372, 166] on input "Amount Paid" at bounding box center [344, 161] width 114 height 12
type input "$6,994.01"
select select "CHK"
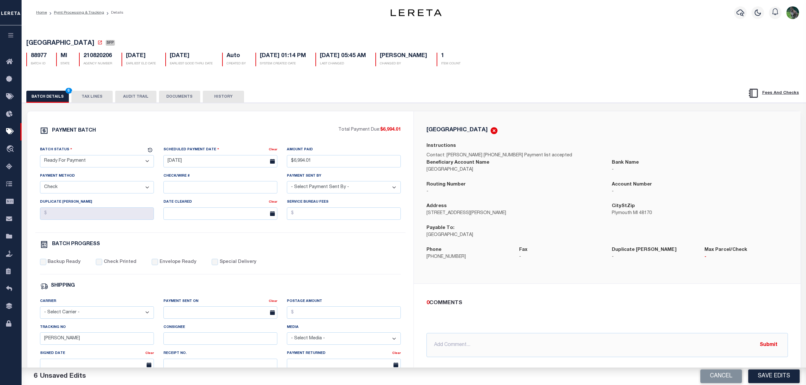
select select "[PERSON_NAME]"
click at [71, 266] on label "Backup Ready" at bounding box center [64, 262] width 33 height 7
click at [46, 265] on input "Backup Ready" at bounding box center [43, 262] width 6 height 6
checkbox input "true"
drag, startPoint x: 73, startPoint y: 345, endPoint x: 32, endPoint y: 344, distance: 41.0
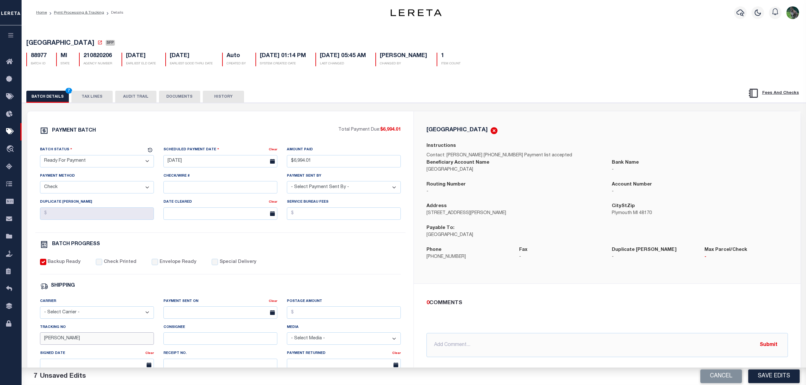
click at [38, 344] on div "Tracking No Andres" at bounding box center [96, 337] width 123 height 26
click at [769, 371] on button "Save Edits" at bounding box center [773, 377] width 51 height 14
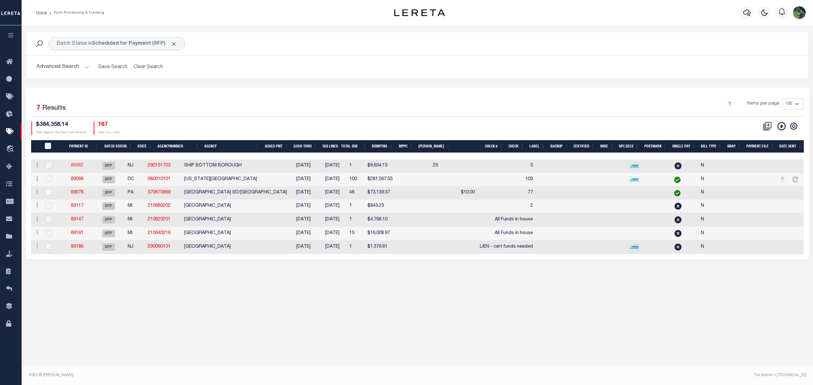
click at [83, 165] on link "88982" at bounding box center [77, 165] width 13 height 4
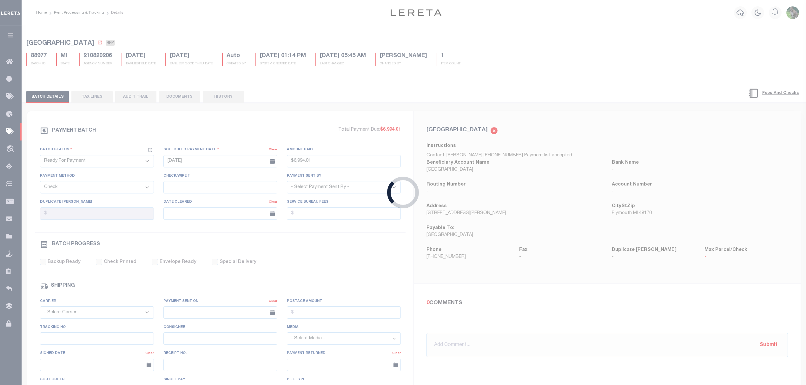
select select "SFP"
type input "[DATE]"
select select
type input "3"
select select
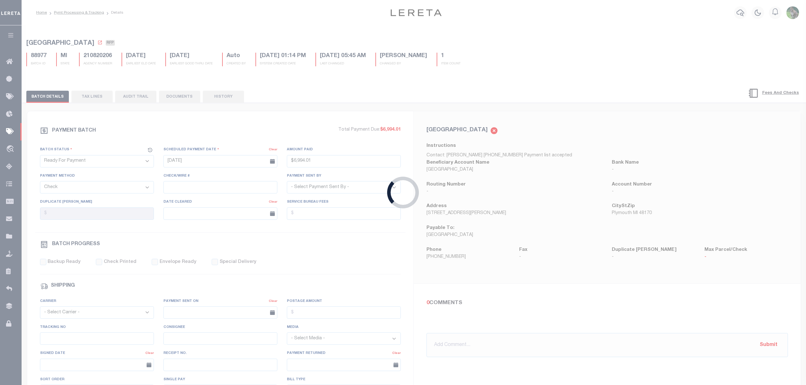
checkbox input "false"
type input "[PERSON_NAME]"
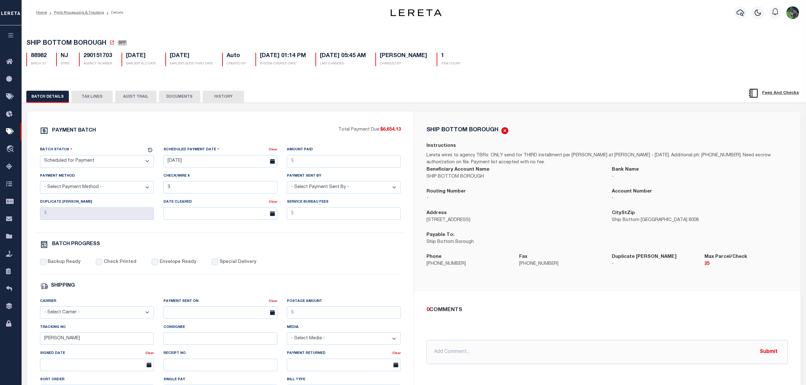
click at [100, 166] on select "- Select Status - Scheduled for Payment Ready For Payment Payment Sent Cleared …" at bounding box center [97, 161] width 114 height 12
select select "RFP"
click at [40, 157] on select "- Select Status - Scheduled for Payment Ready For Payment Payment Sent Cleared …" at bounding box center [97, 161] width 114 height 12
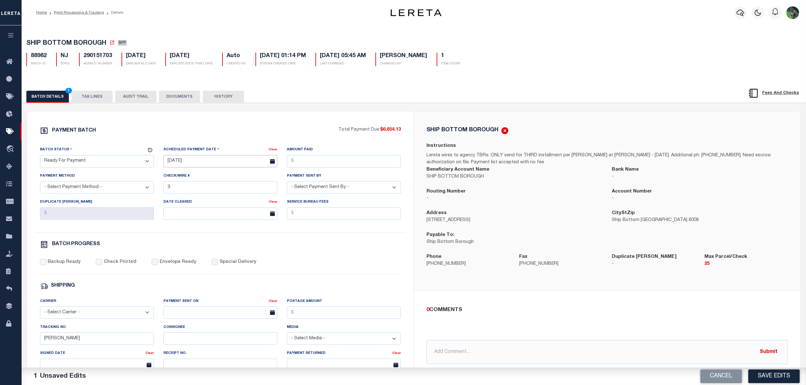
click at [229, 167] on body "Home Pymt Processing & Tracking Details" at bounding box center [403, 266] width 806 height 533
click at [213, 207] on span "10" at bounding box center [212, 211] width 12 height 12
type input "09/10/2025"
click at [323, 163] on input "Amount Paid" at bounding box center [344, 161] width 114 height 12
type input "$6,654.13"
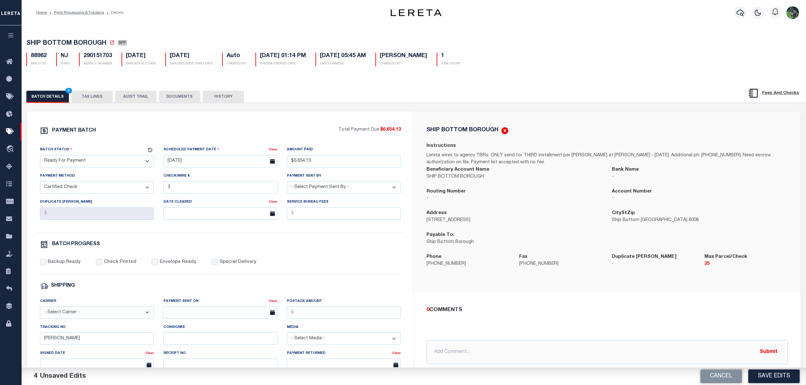
select select "CHK"
select select "[PERSON_NAME]"
click at [68, 266] on label "Backup Ready" at bounding box center [64, 262] width 33 height 7
click at [46, 265] on input "Backup Ready" at bounding box center [43, 262] width 6 height 6
checkbox input "true"
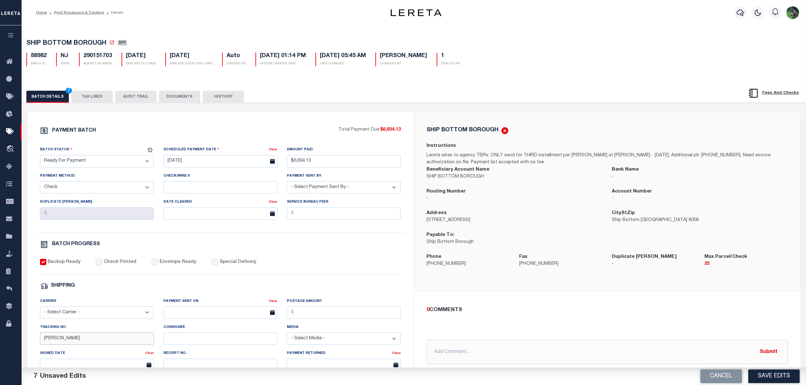
drag, startPoint x: 70, startPoint y: 338, endPoint x: 26, endPoint y: 349, distance: 45.1
click at [28, 348] on div "PAYMENT BATCH Total Payment Due: $6,654.13 Batch Status" at bounding box center [220, 296] width 387 height 371
click at [32, 43] on span "SHIP BOTTOM BOROUGH" at bounding box center [66, 43] width 80 height 6
drag, startPoint x: 32, startPoint y: 43, endPoint x: 86, endPoint y: 43, distance: 54.6
click at [86, 43] on span "SHIP BOTTOM BOROUGH" at bounding box center [66, 43] width 80 height 6
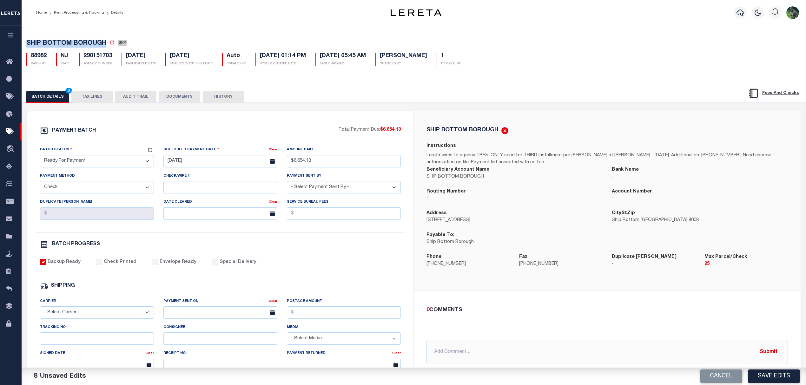
copy span "SHIP BOTTOM BOROUGH"
click at [703, 144] on div "SHIP BOTTOM BOROUGH Instructions Lereta wires to agency TBRs: ONLY send for THI…" at bounding box center [608, 201] width 372 height 149
click at [761, 374] on button "Save Edits" at bounding box center [773, 377] width 51 height 14
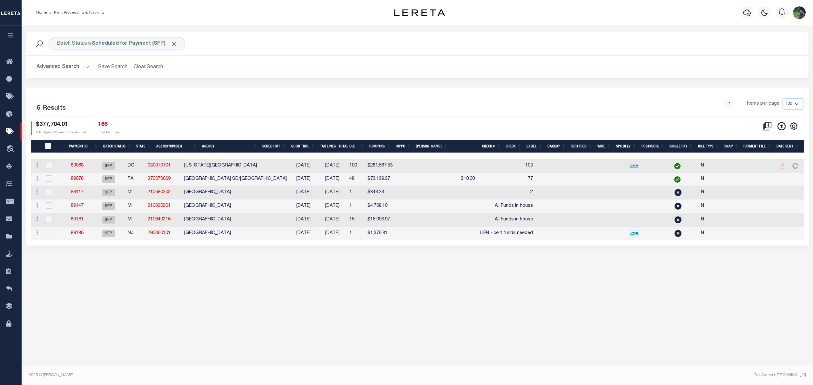
drag, startPoint x: 693, startPoint y: 156, endPoint x: 724, endPoint y: 159, distance: 31.9
click at [724, 159] on div at bounding box center [417, 156] width 772 height 6
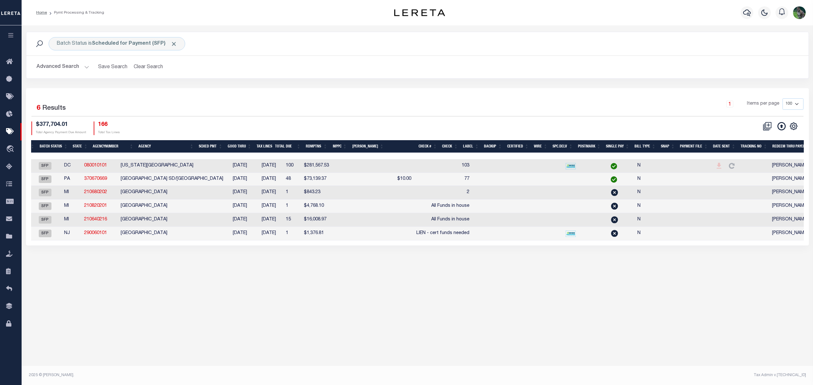
scroll to position [0, 47]
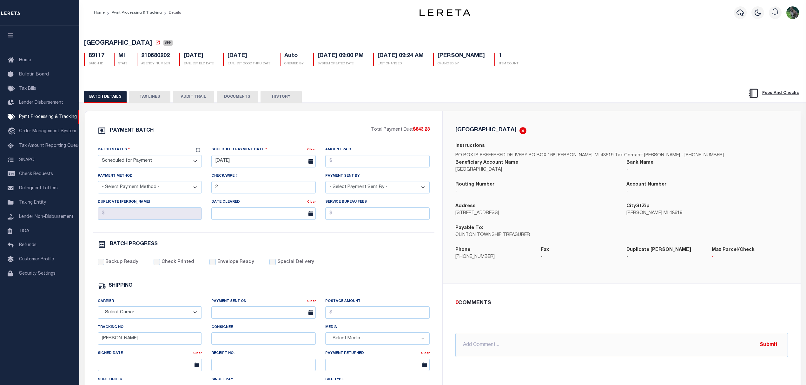
click at [100, 41] on span "[GEOGRAPHIC_DATA]" at bounding box center [118, 43] width 68 height 6
drag, startPoint x: 101, startPoint y: 41, endPoint x: 113, endPoint y: 50, distance: 14.8
click at [113, 50] on div "[GEOGRAPHIC_DATA] SFP 89117 BATCH ID MI STATE 210680202 1" at bounding box center [443, 51] width 733 height 39
click at [115, 37] on div "[GEOGRAPHIC_DATA] SFP 89117 BATCH ID MI STATE 210680202 1" at bounding box center [443, 51] width 733 height 39
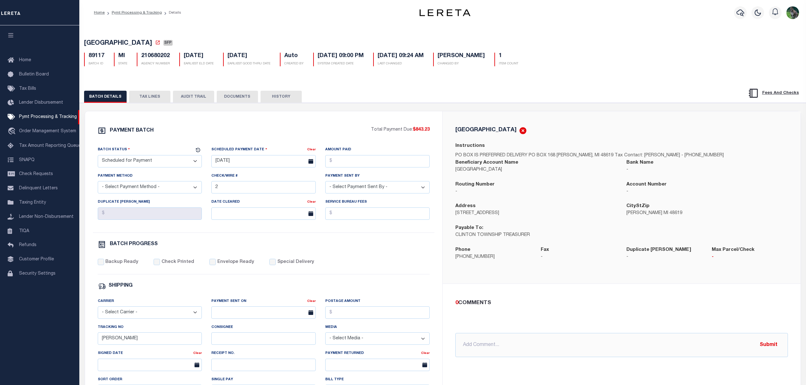
click at [97, 46] on span "[GEOGRAPHIC_DATA]" at bounding box center [118, 43] width 68 height 6
drag, startPoint x: 97, startPoint y: 46, endPoint x: 126, endPoint y: 46, distance: 29.2
click at [126, 46] on span "[GEOGRAPHIC_DATA]" at bounding box center [118, 43] width 68 height 6
copy span "[GEOGRAPHIC_DATA]"
click at [163, 166] on select "- Select Status - Scheduled for Payment Ready For Payment Payment Sent Cleared …" at bounding box center [150, 161] width 104 height 12
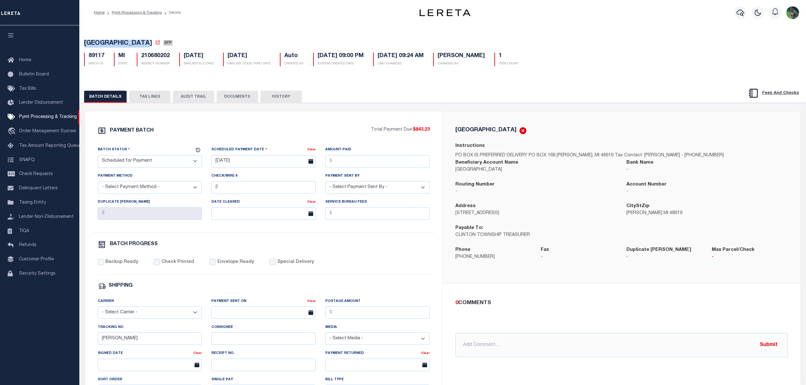
select select "RFP"
click at [98, 157] on select "- Select Status - Scheduled for Payment Ready For Payment Payment Sent Cleared …" at bounding box center [150, 161] width 104 height 12
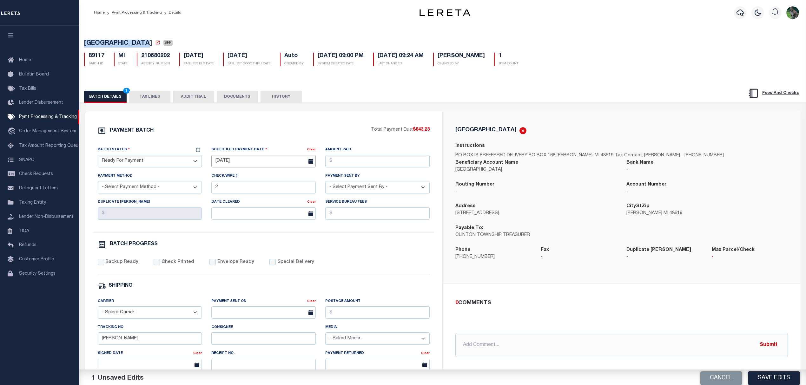
click at [240, 165] on input "[DATE]" at bounding box center [263, 161] width 104 height 12
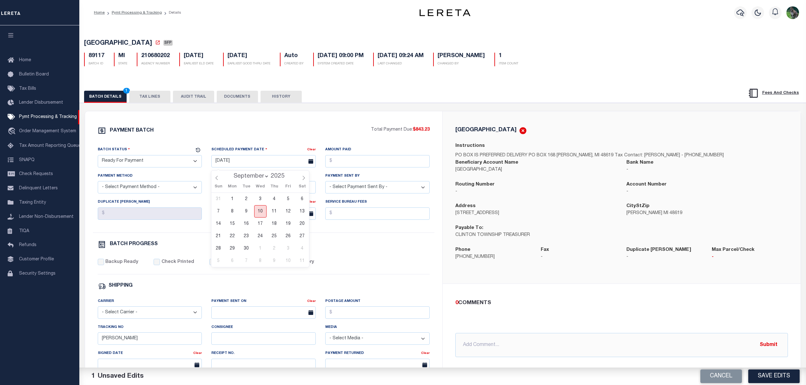
click at [260, 215] on span "10" at bounding box center [260, 211] width 12 height 12
type input "[DATE]"
click at [729, 374] on button "Cancel" at bounding box center [722, 377] width 42 height 14
select select "SFP"
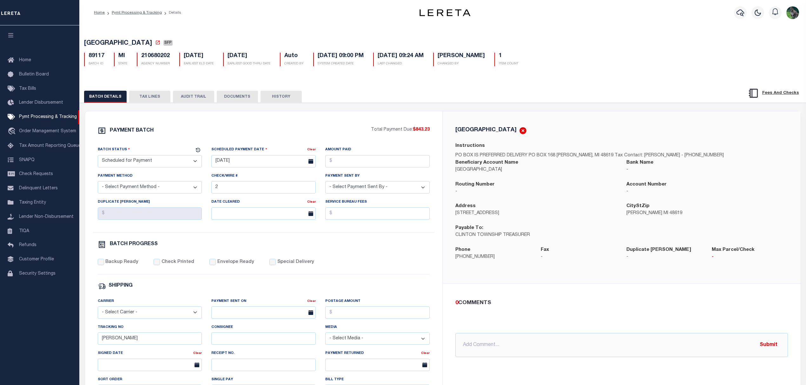
click at [156, 97] on button "TAX LINES" at bounding box center [149, 97] width 41 height 12
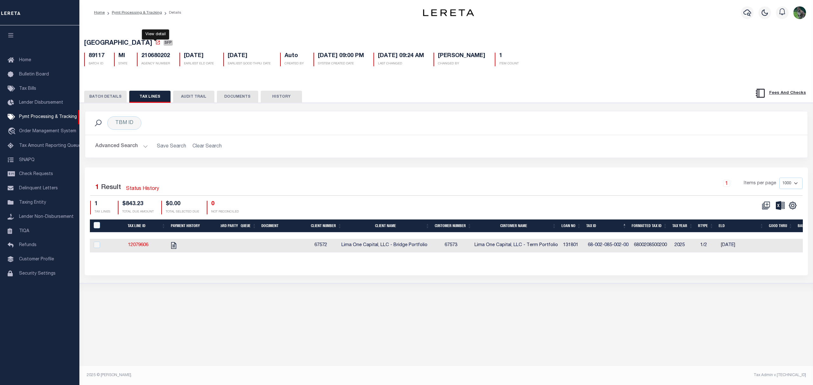
click at [155, 44] on icon at bounding box center [157, 42] width 5 height 5
click at [102, 96] on button "BATCH DETAILS" at bounding box center [105, 97] width 43 height 12
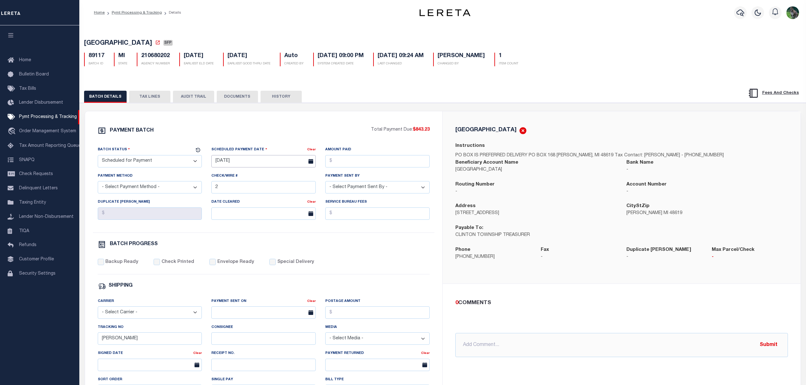
click at [253, 164] on input "01/22/2025" at bounding box center [263, 161] width 104 height 12
click at [257, 212] on span "10" at bounding box center [260, 211] width 12 height 12
type input "[DATE]"
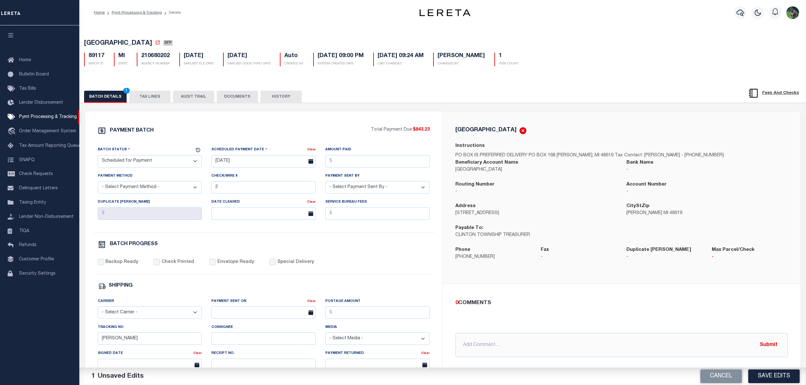
drag, startPoint x: 173, startPoint y: 165, endPoint x: 159, endPoint y: 168, distance: 14.9
click at [173, 165] on select "- Select Status - Scheduled for Payment Ready For Payment Payment Sent Cleared …" at bounding box center [150, 161] width 104 height 12
select select "RFP"
click at [98, 157] on select "- Select Status - Scheduled for Payment Ready For Payment Payment Sent Cleared …" at bounding box center [150, 161] width 104 height 12
drag, startPoint x: 357, startPoint y: 162, endPoint x: 368, endPoint y: 170, distance: 13.0
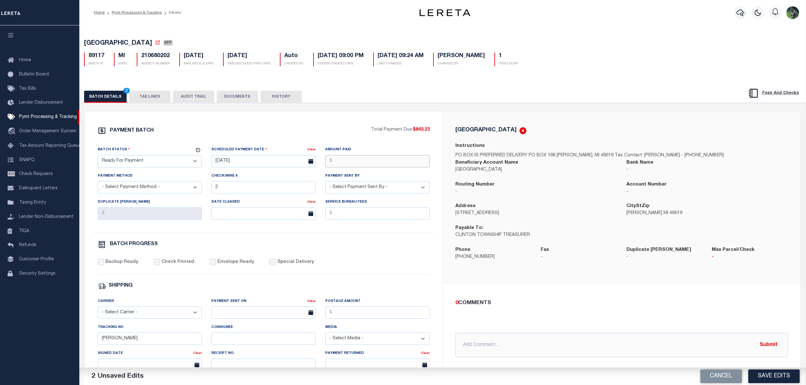
click at [357, 162] on input "Amount Paid" at bounding box center [377, 161] width 104 height 12
type input "$843.23"
select select "CHK"
select select "Urbina, Matthew"
click at [128, 266] on label "Backup Ready" at bounding box center [121, 262] width 33 height 7
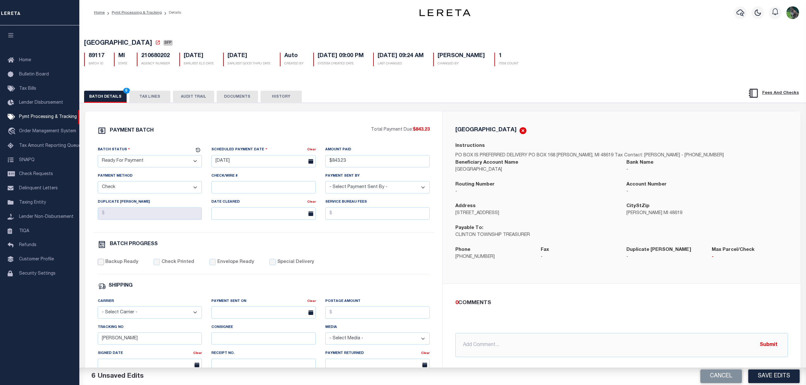
click at [104, 265] on input "Backup Ready" at bounding box center [101, 262] width 6 height 6
checkbox input "true"
drag, startPoint x: 131, startPoint y: 342, endPoint x: 96, endPoint y: 343, distance: 35.3
click at [96, 343] on div "Tracking No Matt" at bounding box center [150, 337] width 114 height 26
click at [100, 42] on span "CLINTON TOWNSHIP" at bounding box center [118, 43] width 68 height 6
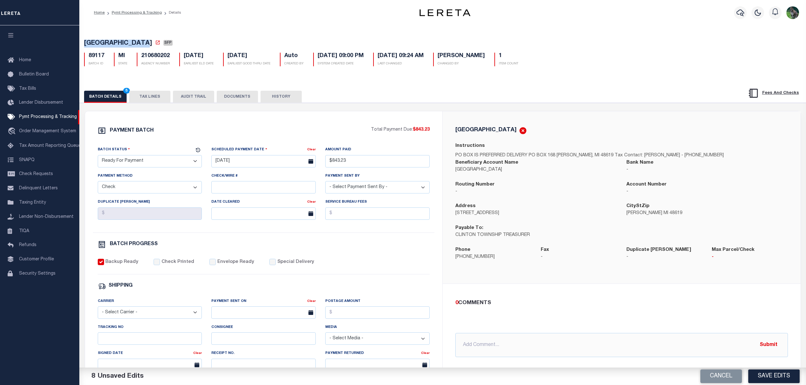
drag, startPoint x: 100, startPoint y: 42, endPoint x: 128, endPoint y: 41, distance: 27.3
click at [128, 41] on span "CLINTON TOWNSHIP" at bounding box center [118, 43] width 68 height 6
copy span "CLINTON TOWNSHIP"
click at [765, 373] on button "Save Edits" at bounding box center [773, 377] width 51 height 14
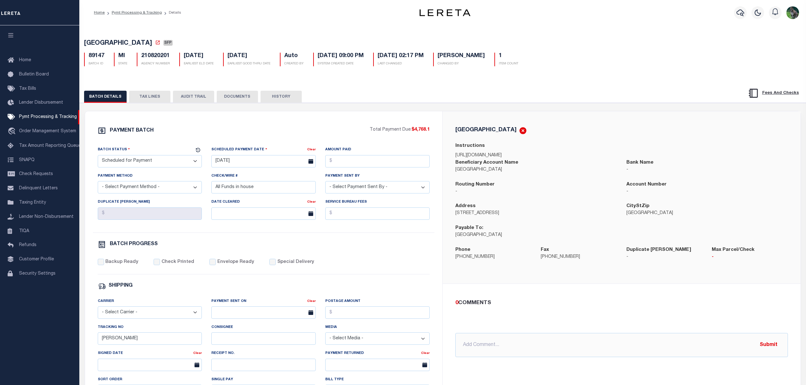
click at [107, 44] on span "[GEOGRAPHIC_DATA]" at bounding box center [118, 43] width 68 height 6
drag, startPoint x: 107, startPoint y: 44, endPoint x: 143, endPoint y: 42, distance: 35.9
click at [143, 42] on span "[GEOGRAPHIC_DATA]" at bounding box center [118, 43] width 68 height 6
copy span "[GEOGRAPHIC_DATA]"
click at [172, 164] on select "- Select Status - Scheduled for Payment Ready For Payment Payment Sent Cleared …" at bounding box center [150, 161] width 104 height 12
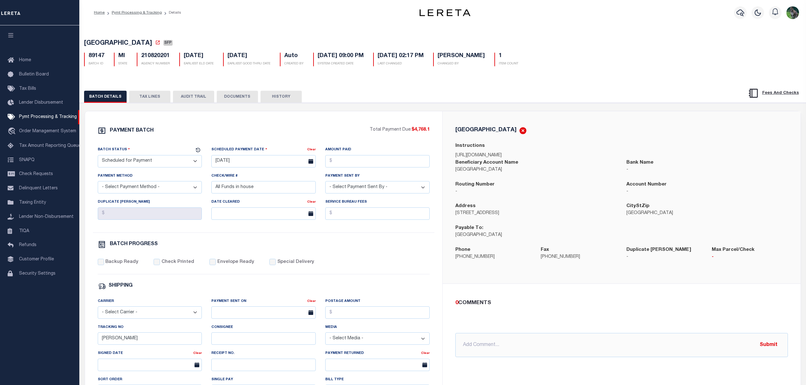
select select "RFP"
click at [98, 157] on select "- Select Status - Scheduled for Payment Ready For Payment Payment Sent Cleared …" at bounding box center [150, 161] width 104 height 12
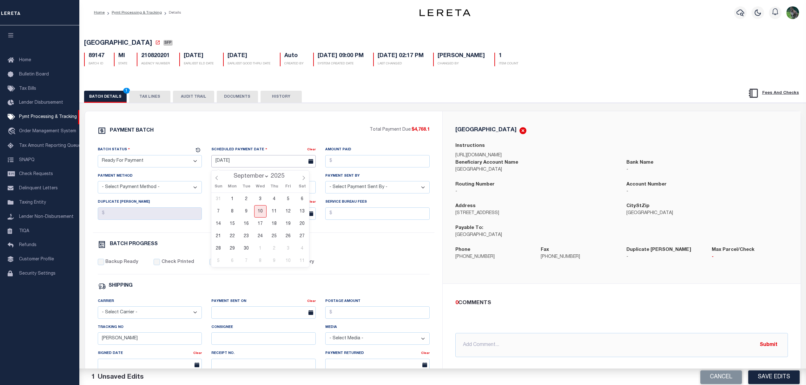
click at [243, 170] on body "Home Pymt Processing & Tracking Details" at bounding box center [403, 266] width 806 height 533
click at [262, 210] on span "10" at bounding box center [260, 211] width 12 height 12
type input "[DATE]"
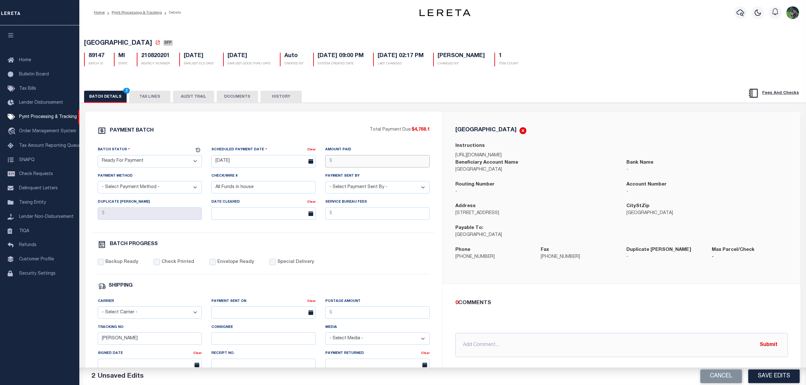
drag, startPoint x: 371, startPoint y: 163, endPoint x: 388, endPoint y: 161, distance: 16.9
click at [371, 163] on input "Amount Paid" at bounding box center [377, 161] width 104 height 12
type input "$4,768.10"
select select "CHK"
select select "[PERSON_NAME]"
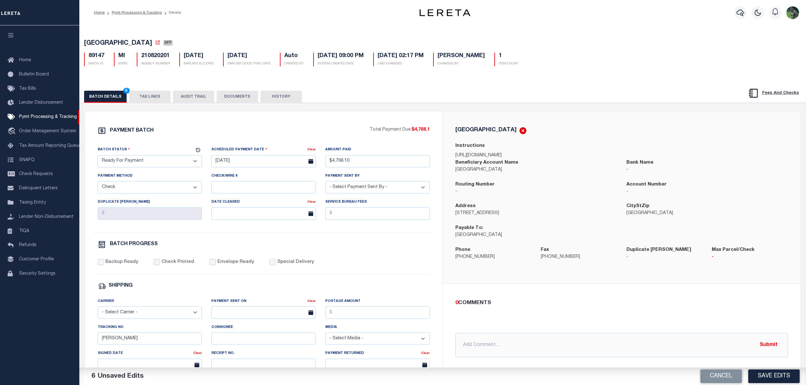
click at [117, 266] on label "Backup Ready" at bounding box center [121, 262] width 33 height 7
click at [104, 265] on input "Backup Ready" at bounding box center [101, 262] width 6 height 6
checkbox input "true"
click at [93, 344] on div "Tracking No [PERSON_NAME]" at bounding box center [150, 337] width 114 height 26
click at [770, 377] on button "Save Edits" at bounding box center [773, 377] width 51 height 14
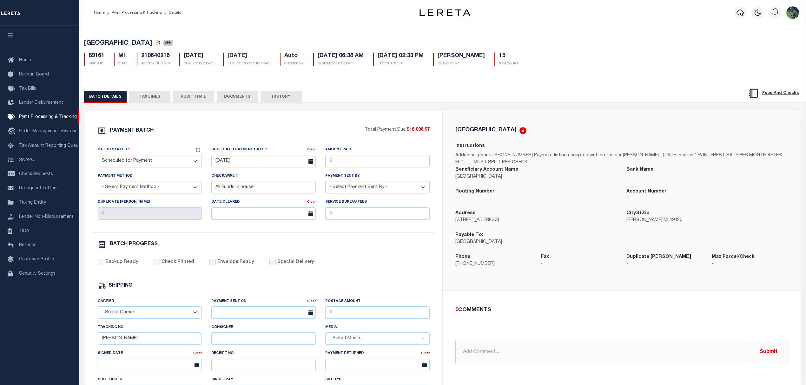
drag, startPoint x: 161, startPoint y: 163, endPoint x: 153, endPoint y: 168, distance: 8.8
click at [161, 163] on select "- Select Status - Scheduled for Payment Ready For Payment Payment Sent Cleared …" at bounding box center [150, 161] width 104 height 12
select select "RFP"
click at [98, 157] on select "- Select Status - Scheduled for Payment Ready For Payment Payment Sent Cleared …" at bounding box center [150, 161] width 104 height 12
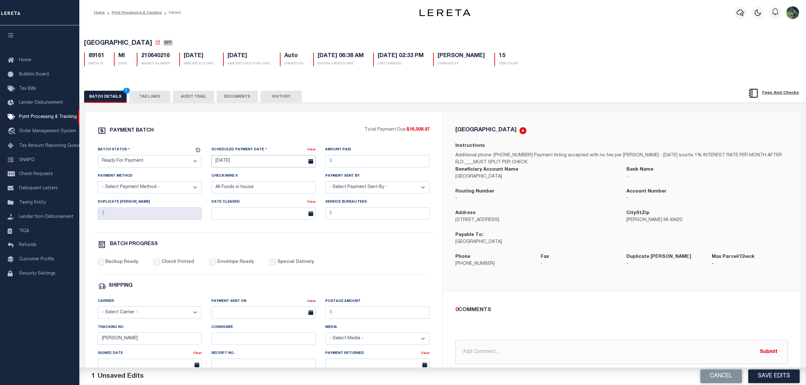
click at [234, 164] on input "[DATE]" at bounding box center [263, 161] width 104 height 12
click at [261, 208] on span "10" at bounding box center [260, 211] width 12 height 12
type input "[DATE]"
click at [348, 171] on div "Amount Paid" at bounding box center [378, 159] width 114 height 26
click at [363, 164] on input "Amount Paid" at bounding box center [377, 161] width 104 height 12
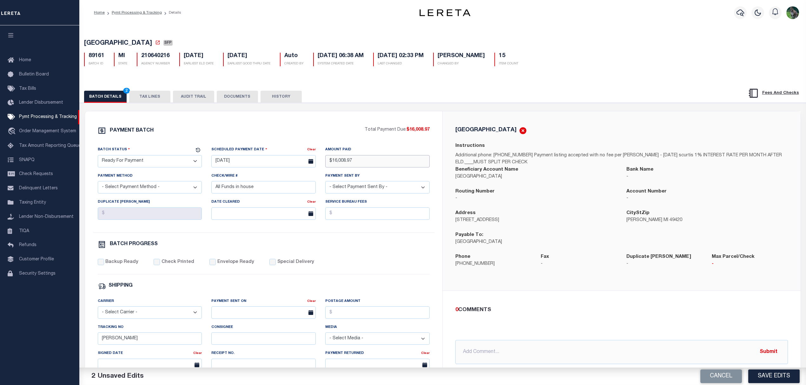
type input "$16,008.97"
click at [98, 42] on span "[GEOGRAPHIC_DATA]" at bounding box center [118, 43] width 68 height 6
drag, startPoint x: 98, startPoint y: 42, endPoint x: 117, endPoint y: 42, distance: 19.0
click at [117, 42] on span "[GEOGRAPHIC_DATA]" at bounding box center [118, 43] width 68 height 6
copy span "[GEOGRAPHIC_DATA]"
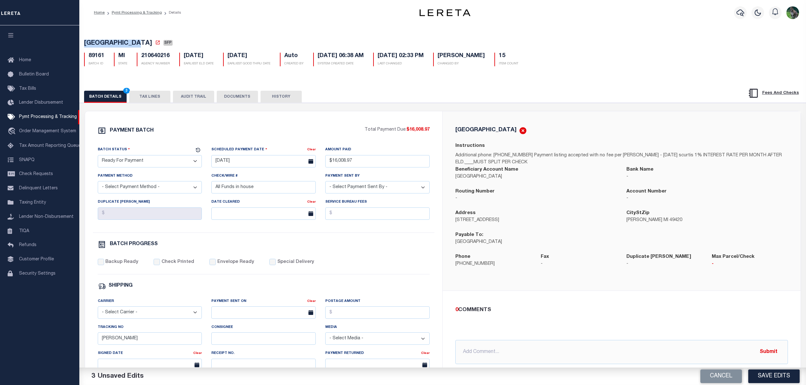
drag, startPoint x: 140, startPoint y: 184, endPoint x: 135, endPoint y: 194, distance: 10.8
click at [140, 184] on select "- Select Payment Method - ACH Certified Check Check Direct Deposit Wire Transfer" at bounding box center [150, 187] width 104 height 12
select select "CHK"
click at [98, 184] on select "- Select Payment Method - ACH Certified Check Check Direct Deposit Wire Transfer" at bounding box center [150, 187] width 104 height 12
select select "[PERSON_NAME]"
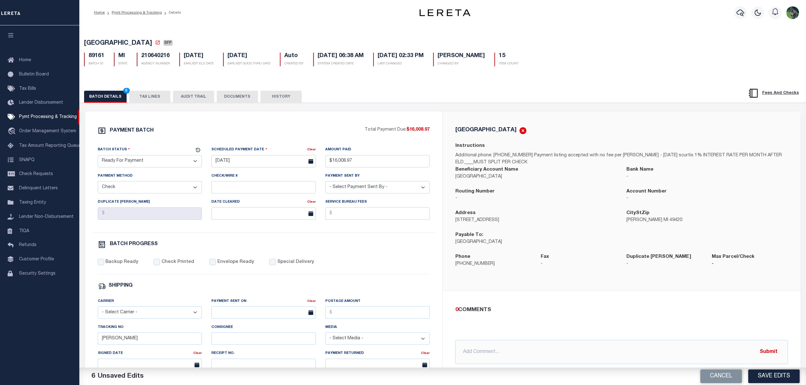
click at [127, 265] on label "Backup Ready" at bounding box center [121, 262] width 33 height 7
click at [104, 265] on input "Backup Ready" at bounding box center [101, 262] width 6 height 6
checkbox input "true"
drag, startPoint x: 126, startPoint y: 347, endPoint x: 90, endPoint y: 348, distance: 36.8
click at [102, 345] on input "[PERSON_NAME]" at bounding box center [150, 339] width 104 height 12
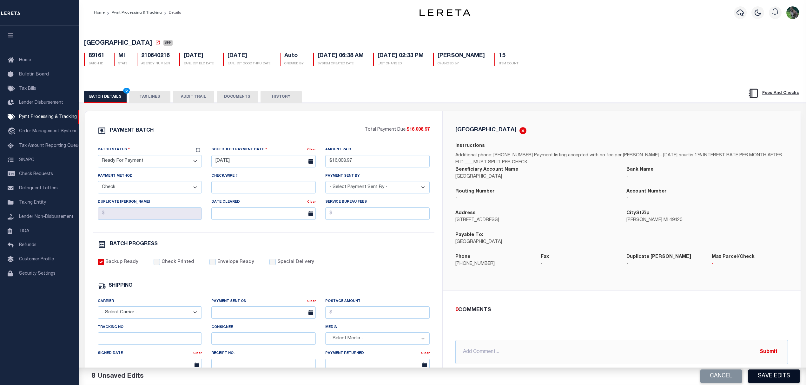
click at [766, 378] on button "Save Edits" at bounding box center [773, 377] width 51 height 14
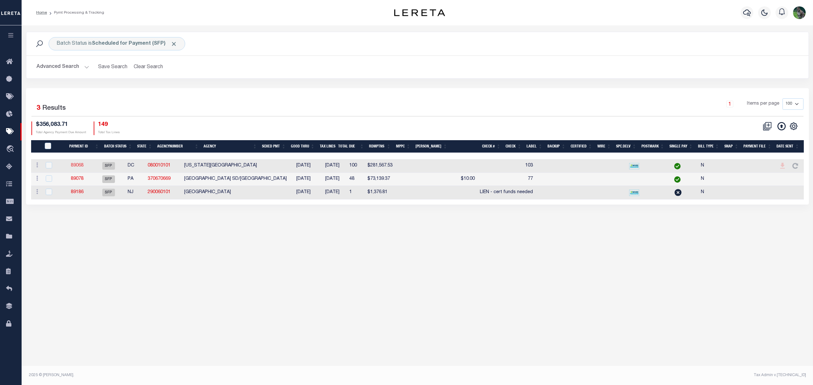
click at [79, 168] on link "89068" at bounding box center [77, 165] width 13 height 4
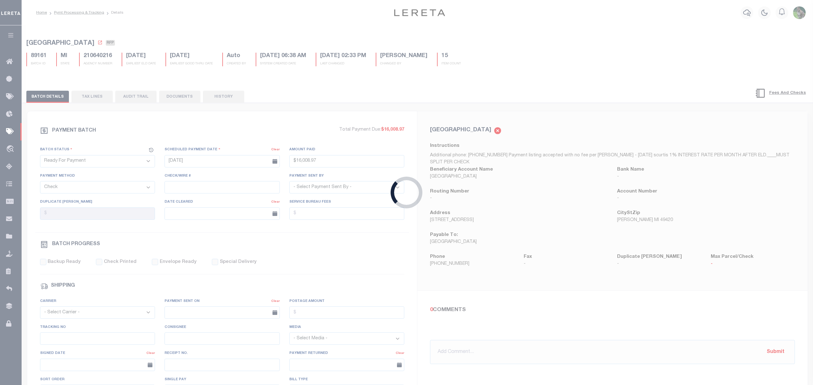
select select "SFP"
type input "[DATE]"
select select
type input "103"
select select
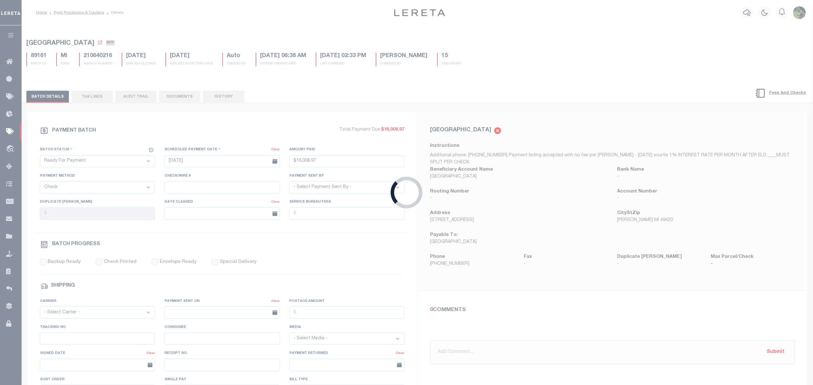
checkbox input "false"
type input "[PERSON_NAME]"
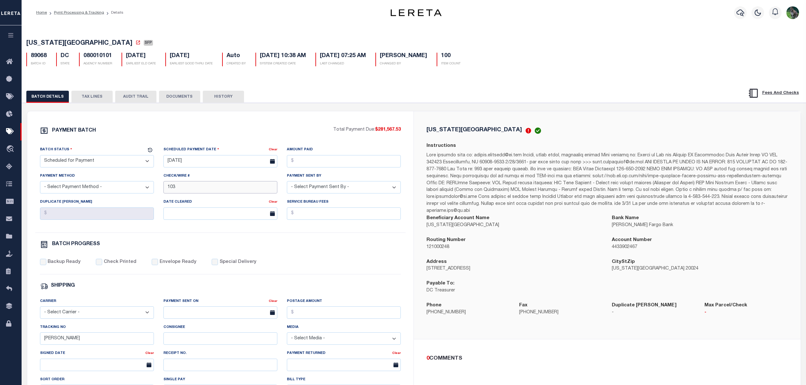
click at [222, 189] on input "103" at bounding box center [220, 187] width 114 height 12
type input "103 - OD file"
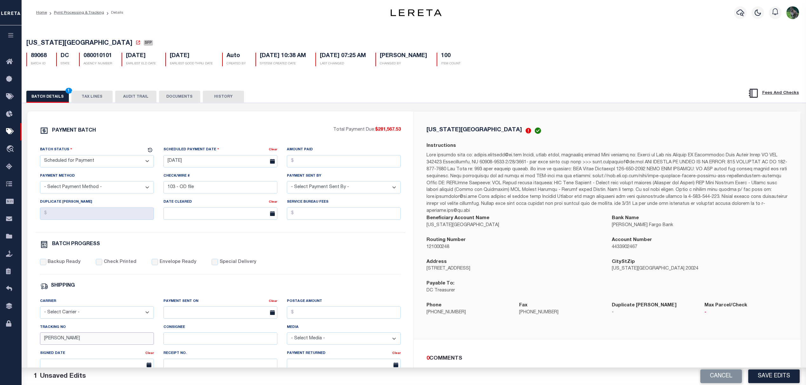
drag, startPoint x: 87, startPoint y: 339, endPoint x: 84, endPoint y: 342, distance: 3.9
click at [87, 340] on input "[PERSON_NAME]" at bounding box center [97, 339] width 114 height 12
type input "[PERSON_NAME]"
click at [771, 377] on button "Save Edits" at bounding box center [773, 377] width 51 height 14
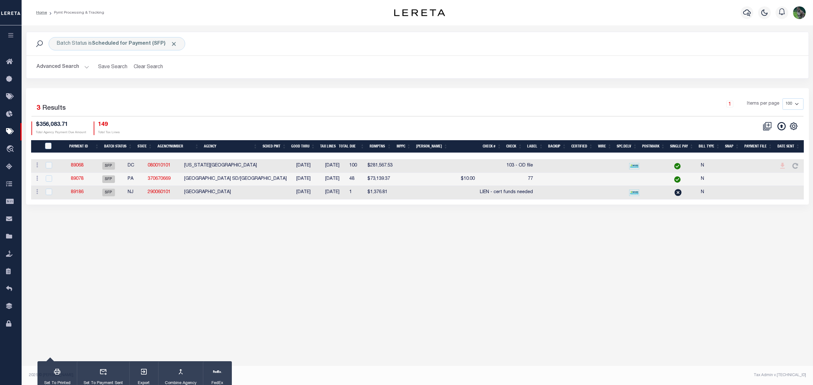
click at [182, 170] on td "080010101" at bounding box center [163, 166] width 37 height 14
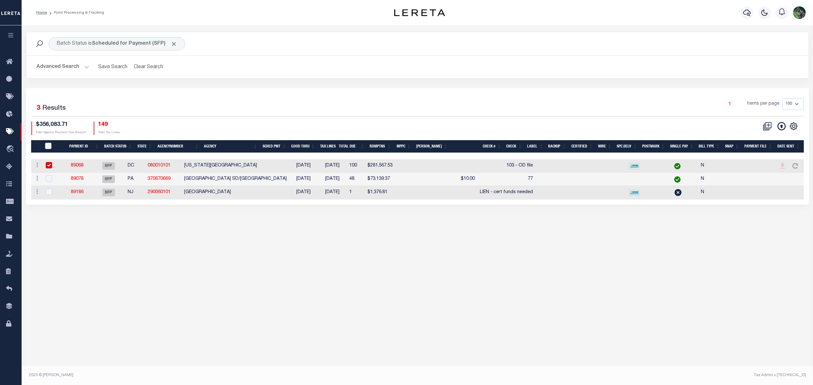
checkbox input "true"
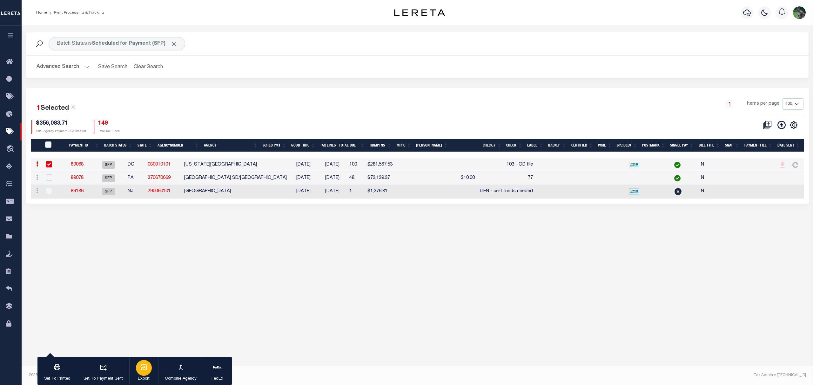
click at [146, 374] on div "button" at bounding box center [144, 368] width 16 height 16
drag, startPoint x: 713, startPoint y: 32, endPoint x: 708, endPoint y: 39, distance: 8.9
click at [713, 32] on div "Batch Status is Scheduled for Payment (SFP) Search" at bounding box center [417, 43] width 782 height 23
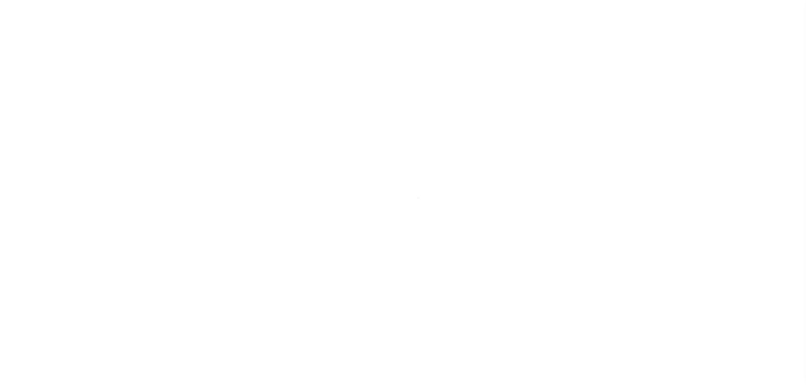
select select "DUE"
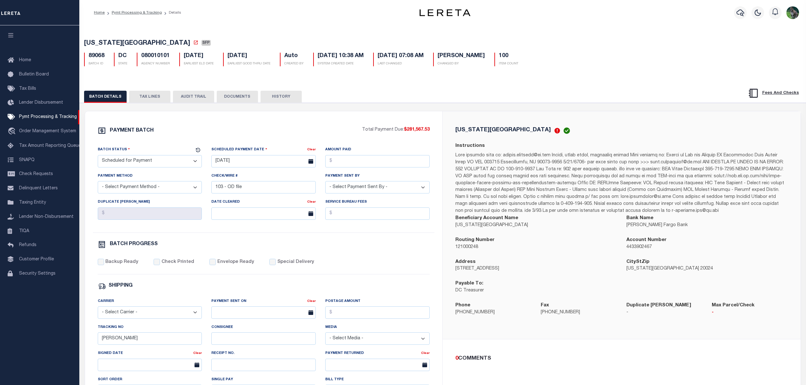
click at [148, 92] on button "TAX LINES" at bounding box center [149, 97] width 41 height 12
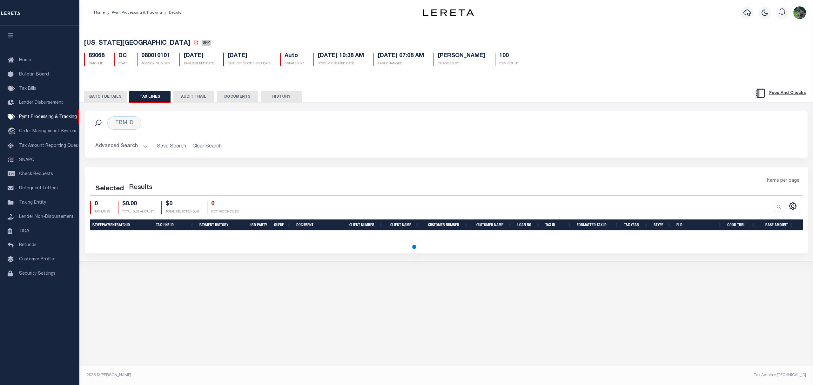
click at [147, 100] on button "TAX LINES" at bounding box center [149, 97] width 41 height 12
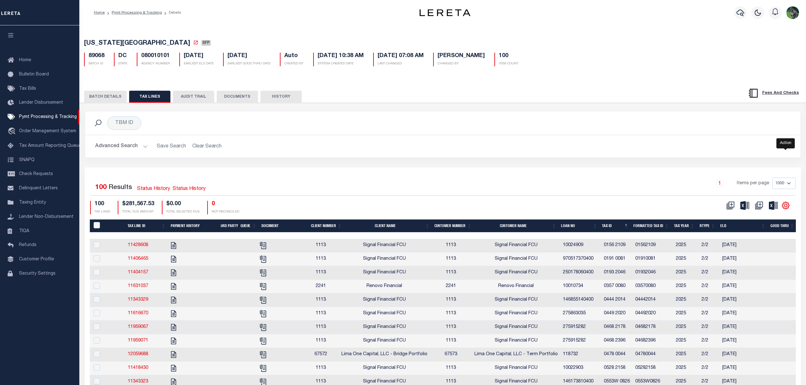
click at [789, 206] on icon "" at bounding box center [786, 206] width 8 height 8
click at [743, 218] on span "CSV" at bounding box center [740, 216] width 10 height 4
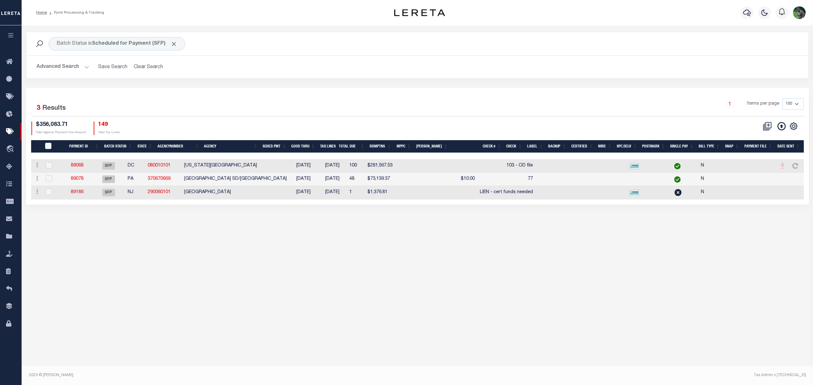
drag, startPoint x: 132, startPoint y: 109, endPoint x: 202, endPoint y: 117, distance: 70.2
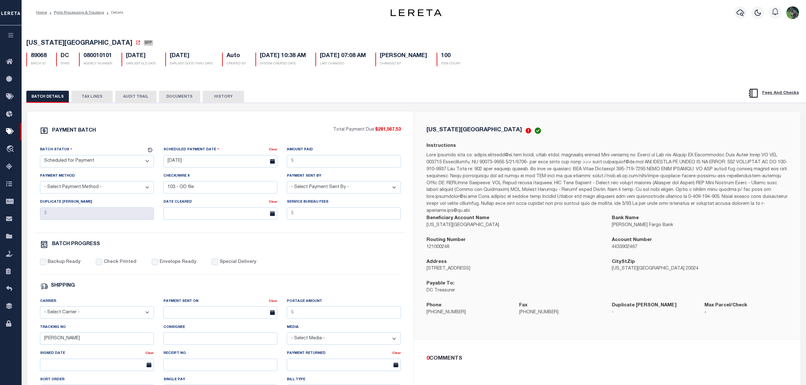
click at [99, 99] on button "TAX LINES" at bounding box center [91, 97] width 41 height 12
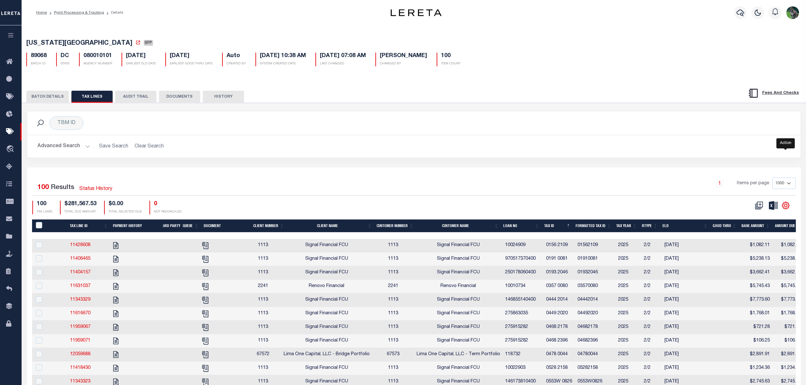
click at [786, 205] on icon "" at bounding box center [785, 205] width 7 height 7
click at [743, 217] on span "CSV" at bounding box center [740, 216] width 10 height 4
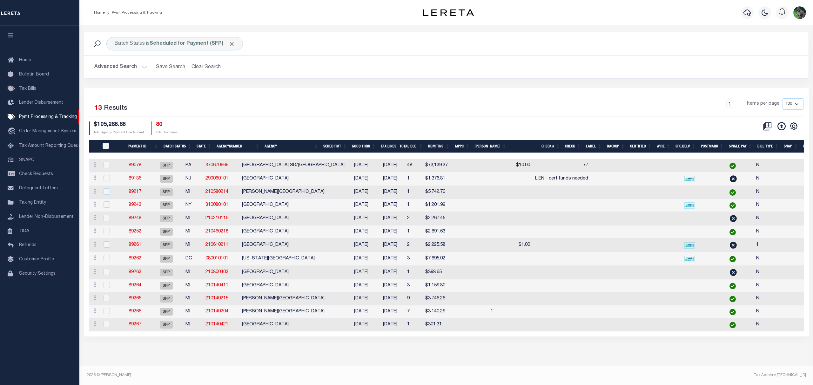
click at [484, 91] on div "Selected 13 Results 1 Items per page 100 200 500 1000 $105,286.86" at bounding box center [446, 212] width 725 height 249
click at [137, 247] on link "89261" at bounding box center [135, 245] width 13 height 4
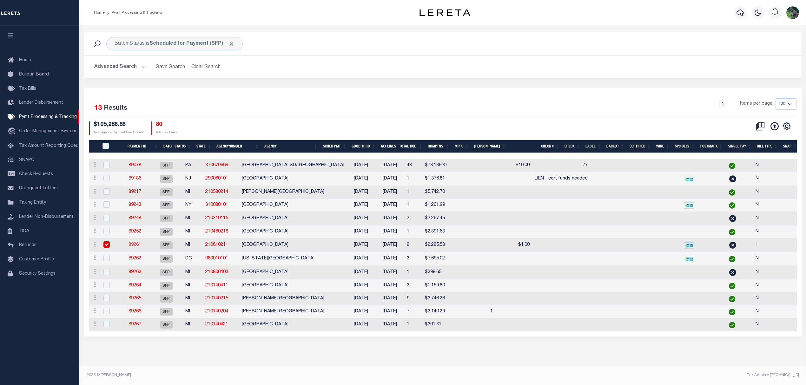
select select "SFP"
type input "[DATE]"
type input "1"
radio input "true"
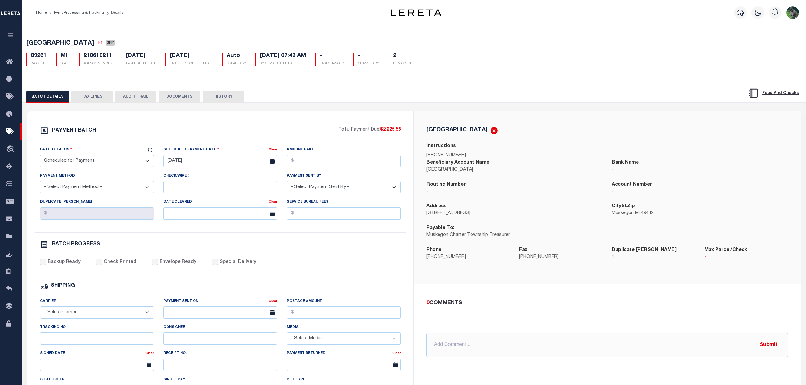
click at [96, 96] on button "TAX LINES" at bounding box center [91, 97] width 41 height 12
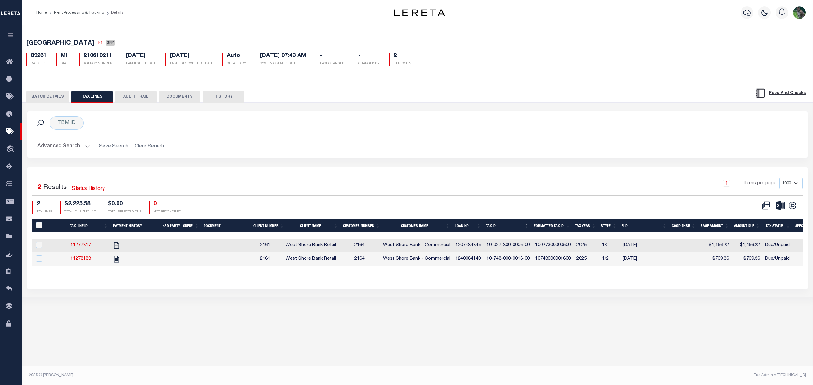
click at [52, 98] on button "BATCH DETAILS" at bounding box center [47, 97] width 43 height 12
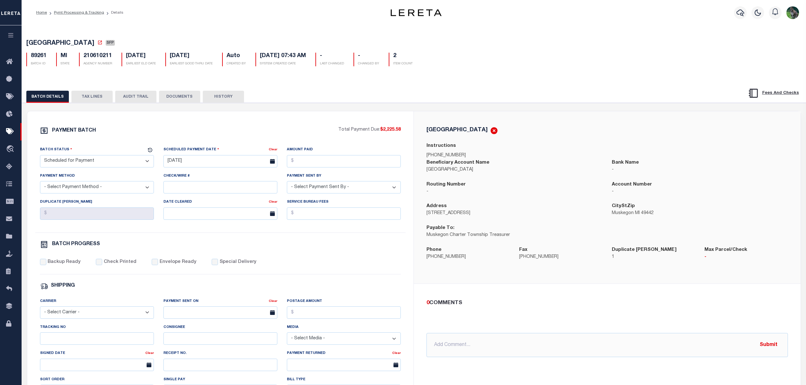
click at [130, 168] on select "- Select Status - Scheduled for Payment Ready For Payment Payment Sent Cleared …" at bounding box center [97, 161] width 114 height 12
select select "RFP"
click at [40, 157] on select "- Select Status - Scheduled for Payment Ready For Payment Payment Sent Cleared …" at bounding box center [97, 161] width 114 height 12
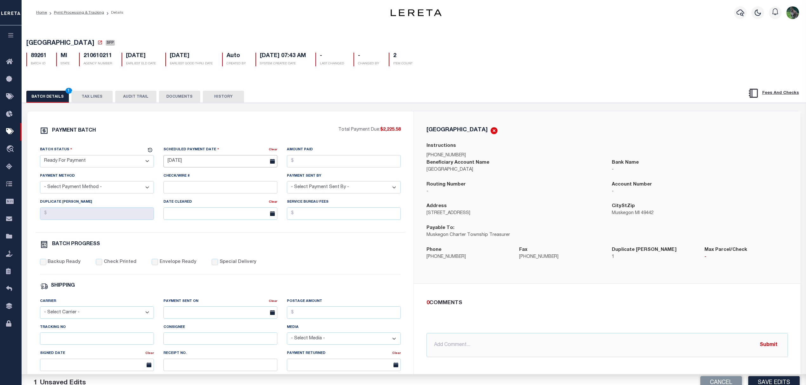
click at [204, 163] on input "[DATE]" at bounding box center [220, 161] width 114 height 12
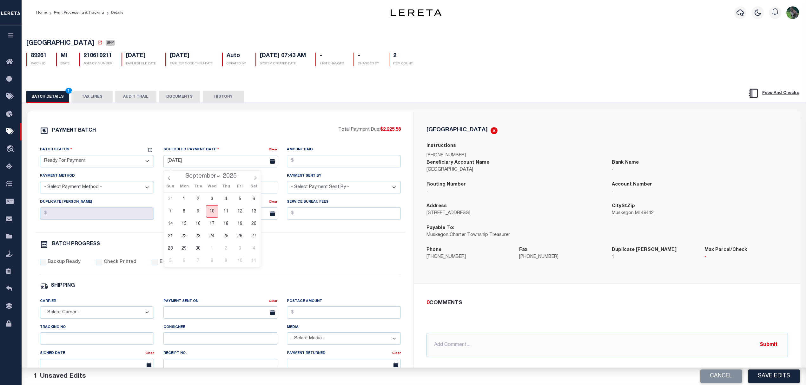
click at [218, 210] on span "10" at bounding box center [212, 211] width 12 height 12
type input "[DATE]"
click at [368, 158] on input "Amount Paid" at bounding box center [344, 161] width 114 height 12
type input "$2,225.58"
drag, startPoint x: 106, startPoint y: 184, endPoint x: 111, endPoint y: 184, distance: 5.1
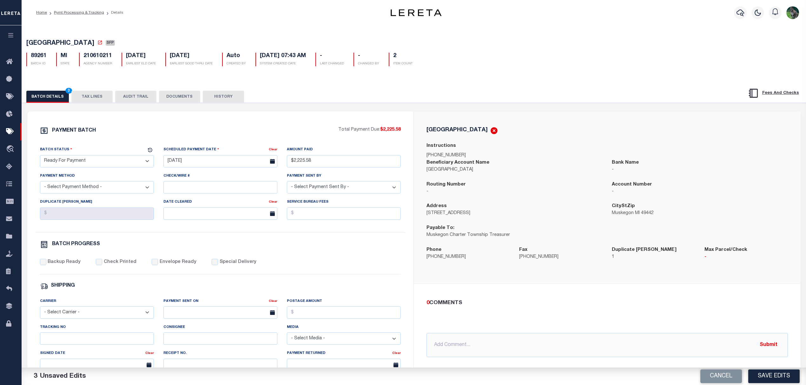
click at [106, 184] on select "- Select Payment Method - ACH Certified Check Check Direct Deposit Wire Transfer" at bounding box center [97, 187] width 114 height 12
click at [210, 148] on div "Scheduled Payment Date" at bounding box center [215, 150] width 105 height 9
click at [717, 374] on button "Cancel" at bounding box center [722, 377] width 42 height 14
select select "SFP"
type input "[DATE]"
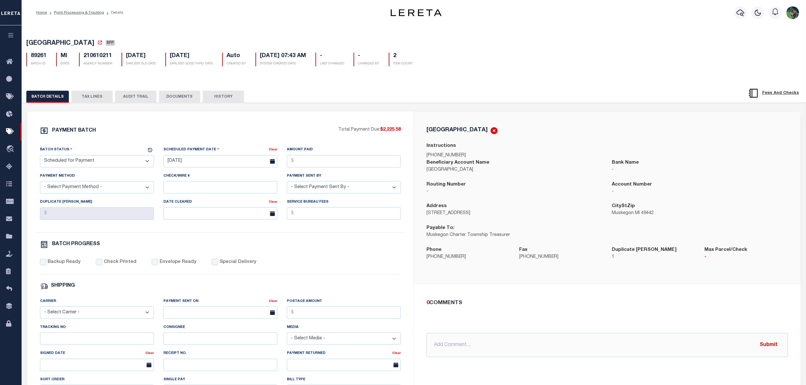
drag, startPoint x: 142, startPoint y: 46, endPoint x: 146, endPoint y: 46, distance: 4.4
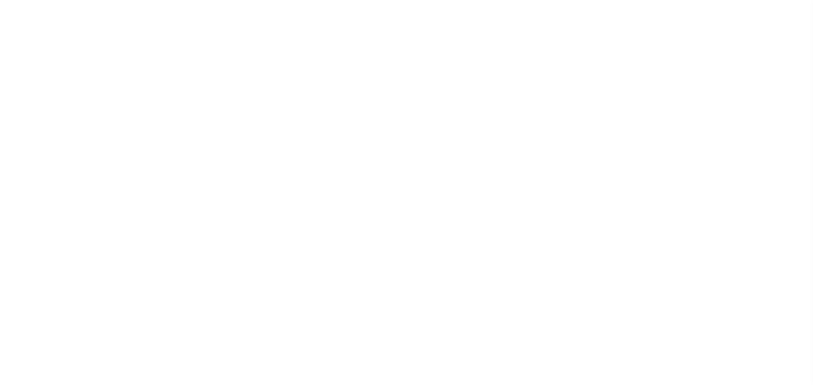
select select "50"
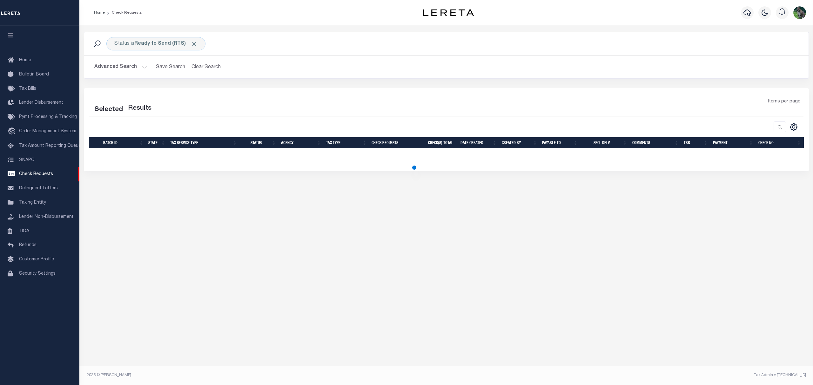
select select "50"
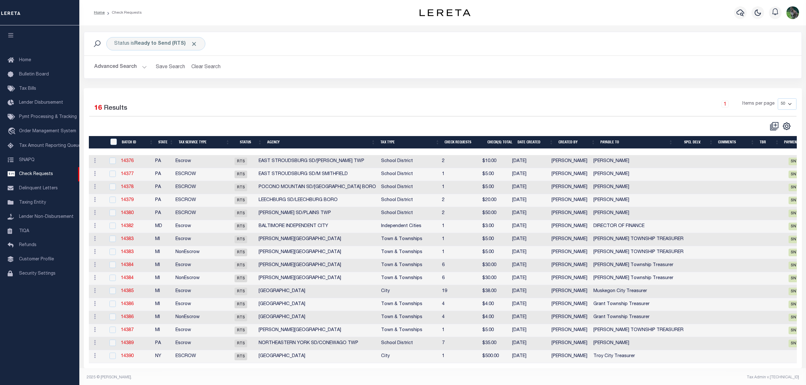
click at [296, 140] on th "Agency" at bounding box center [321, 142] width 113 height 13
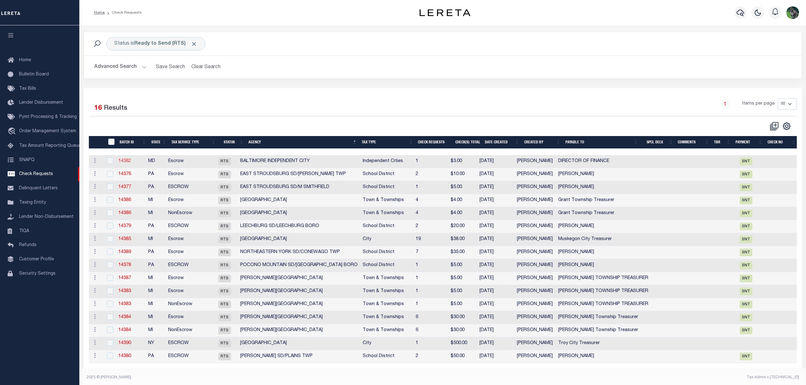
click at [128, 163] on link "14382" at bounding box center [124, 161] width 13 height 4
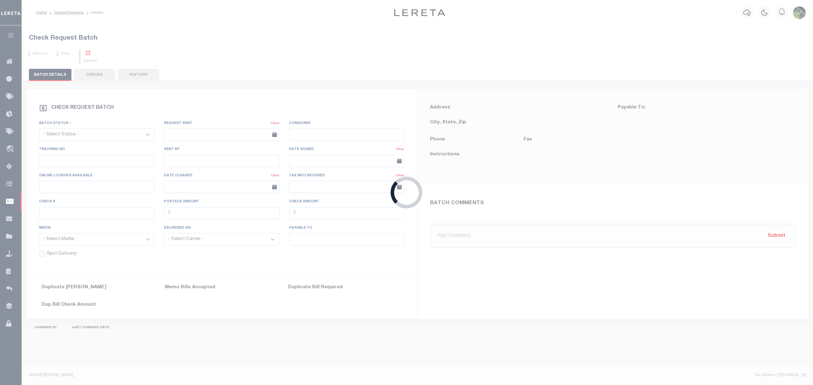
select select "RTS"
type input "Yes"
type input "$0.00"
type input "DIRECTOR OF FINANCE"
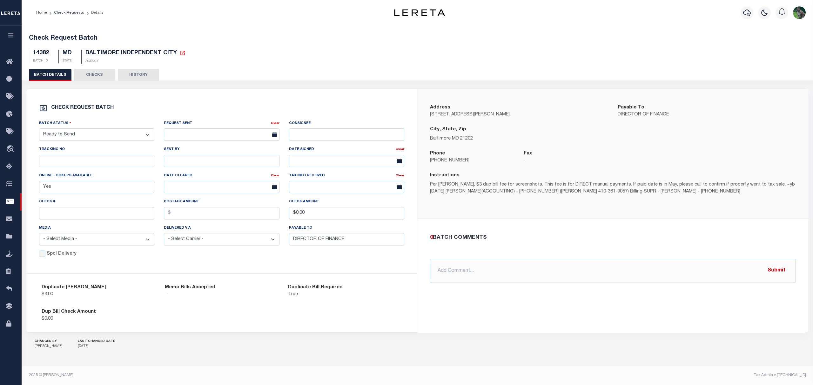
click at [95, 141] on select "- Select Status - Approval Needed Batching In Progress Check Returned Cleared a…" at bounding box center [97, 135] width 116 height 12
select select "SNT"
click at [39, 131] on select "- Select Status - Approval Needed Batching In Progress Check Returned Cleared a…" at bounding box center [97, 135] width 116 height 12
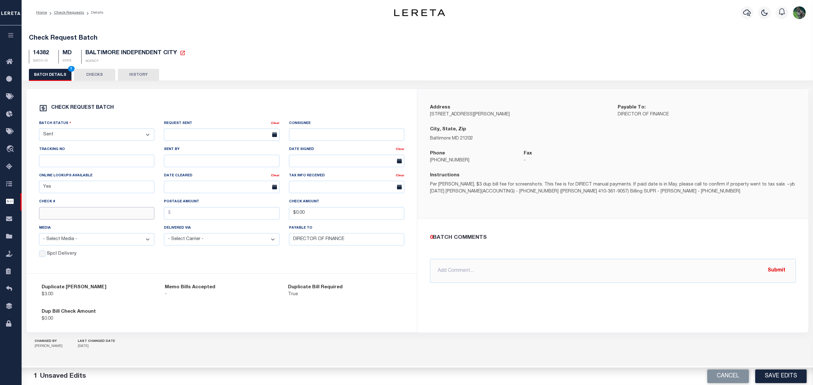
click at [83, 220] on input "text" at bounding box center [97, 213] width 116 height 12
paste input "14872"
type input "14872"
click at [767, 370] on button "Save Edits" at bounding box center [780, 377] width 51 height 14
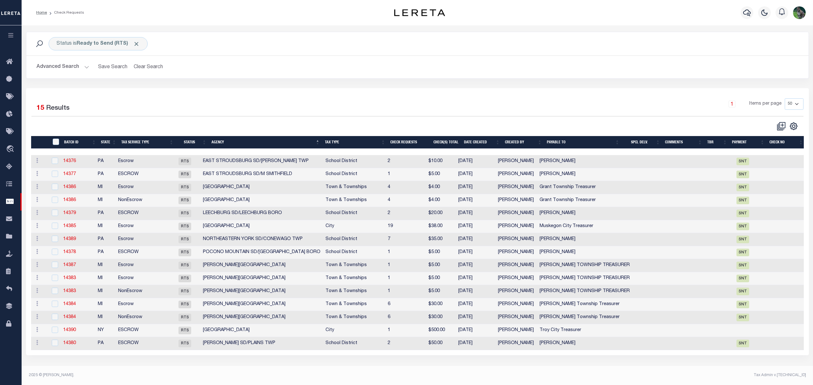
click at [77, 164] on td "14376" at bounding box center [78, 161] width 35 height 13
checkbox input "true"
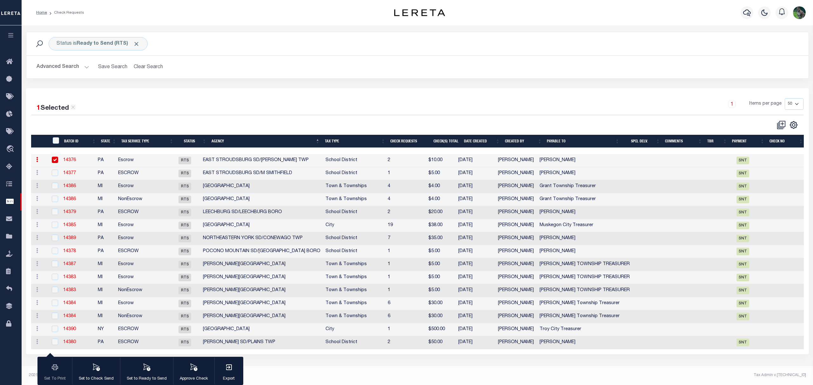
click at [71, 163] on link "14376" at bounding box center [69, 160] width 13 height 4
select select "RTS"
type input "No"
type input "[PERSON_NAME]"
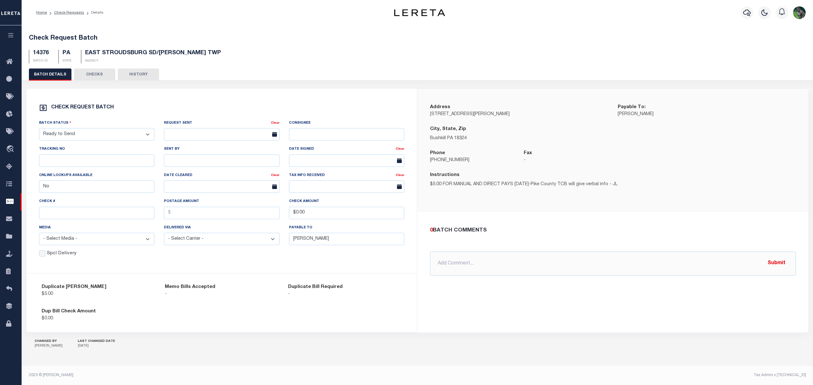
drag, startPoint x: 99, startPoint y: 135, endPoint x: 95, endPoint y: 141, distance: 7.6
click at [99, 135] on select "- Select Status - Approval Needed Batching In Progress Check Returned Cleared a…" at bounding box center [97, 134] width 116 height 12
click at [39, 130] on select "- Select Status - Approval Needed Batching In Progress Check Returned Cleared a…" at bounding box center [97, 134] width 116 height 12
click at [115, 129] on div "Batch Status - Select Status - Approval Needed Batching In Progress Check Retur…" at bounding box center [97, 130] width 116 height 21
click at [107, 150] on div "Tracking No" at bounding box center [97, 156] width 116 height 21
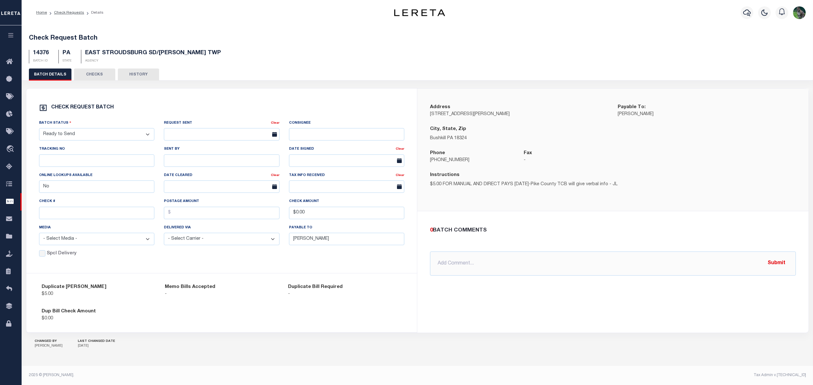
click at [121, 139] on select "- Select Status - Approval Needed Batching In Progress Check Returned Cleared a…" at bounding box center [97, 134] width 116 height 12
select select "SNT"
click at [39, 130] on select "- Select Status - Approval Needed Batching In Progress Check Returned Cleared a…" at bounding box center [97, 134] width 116 height 12
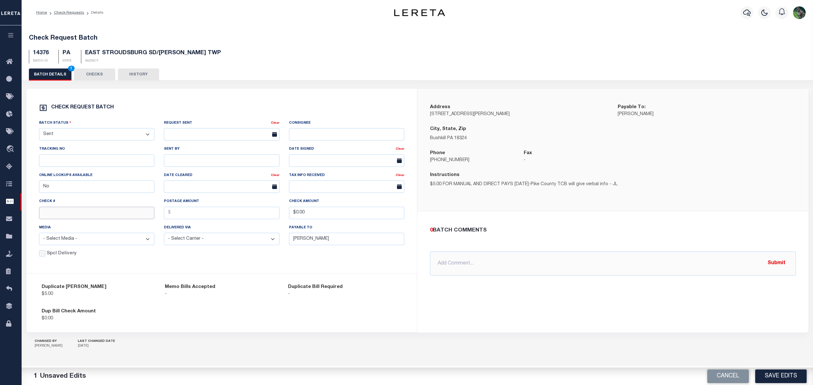
click at [69, 211] on input "text" at bounding box center [97, 213] width 116 height 12
paste input "14873"
type input "14873"
click at [762, 374] on button "Save Edits" at bounding box center [780, 377] width 51 height 14
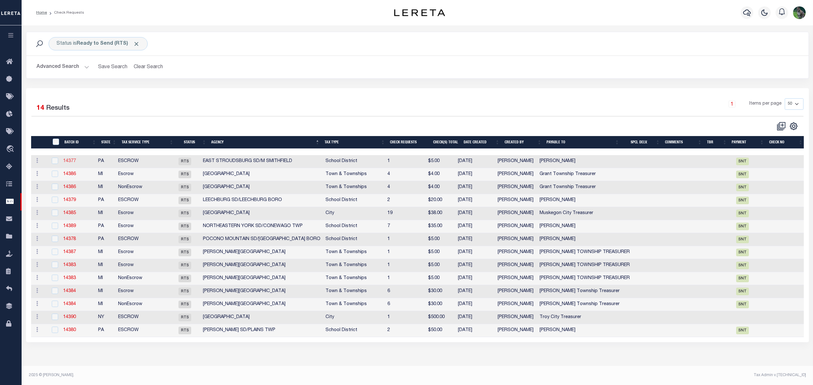
click at [70, 163] on link "14377" at bounding box center [69, 161] width 13 height 4
select select "RTS"
type input "[PERSON_NAME]"
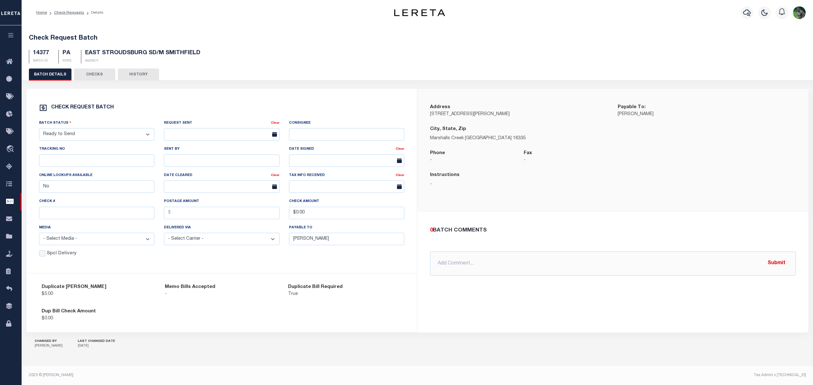
click at [79, 139] on select "- Select Status - Approval Needed Batching In Progress Check Returned Cleared a…" at bounding box center [97, 134] width 116 height 12
select select "SNT"
click at [39, 130] on select "- Select Status - Approval Needed Batching In Progress Check Returned Cleared a…" at bounding box center [97, 134] width 116 height 12
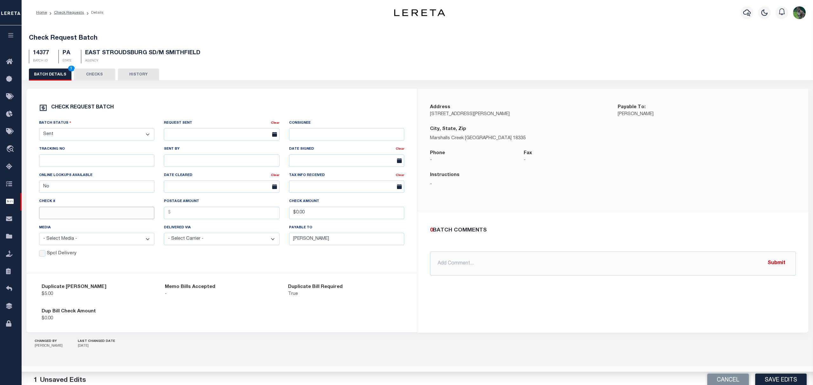
click at [72, 216] on input "text" at bounding box center [97, 213] width 116 height 12
paste input "14874"
type input "14874"
click at [769, 369] on div "Cancel Save Edits" at bounding box center [615, 377] width 396 height 18
click at [777, 375] on button "Save Edits" at bounding box center [780, 377] width 51 height 14
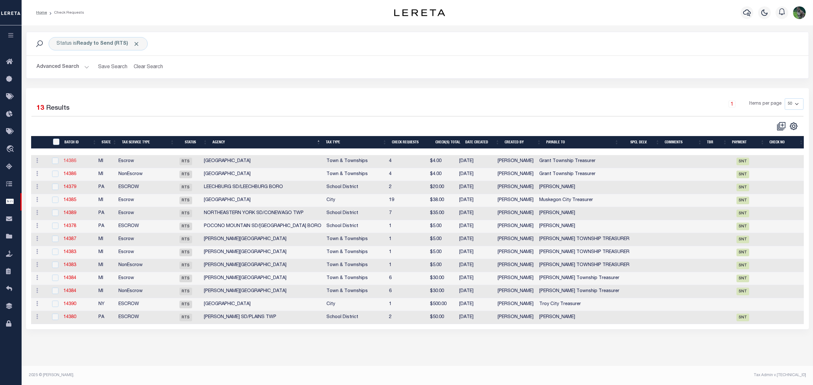
click at [66, 163] on link "14386" at bounding box center [69, 161] width 13 height 4
select select "RTS"
type input "Yes"
type input "Grant Township Treasurer"
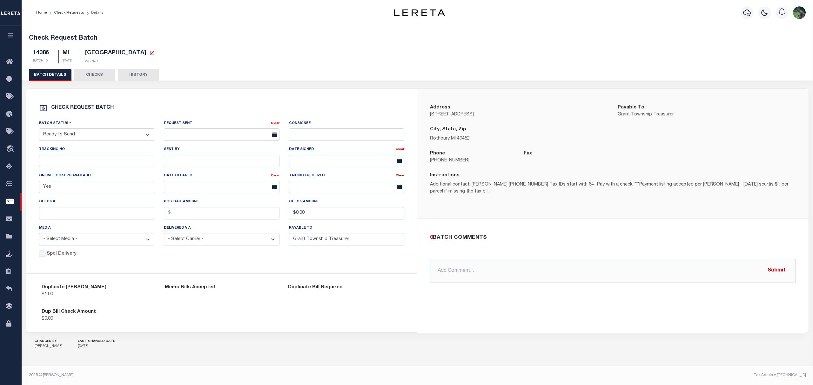
click at [86, 134] on select "- Select Status - Approval Needed Batching In Progress Check Returned Cleared a…" at bounding box center [97, 135] width 116 height 12
select select "SNT"
click at [39, 131] on select "- Select Status - Approval Needed Batching In Progress Check Returned Cleared a…" at bounding box center [97, 135] width 116 height 12
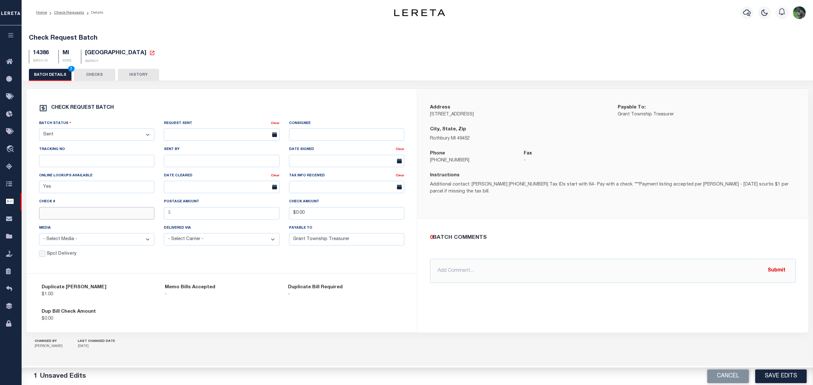
click at [63, 215] on input "text" at bounding box center [97, 213] width 116 height 12
paste input "14875"
type input "14875"
click at [772, 378] on button "Save Edits" at bounding box center [780, 377] width 51 height 14
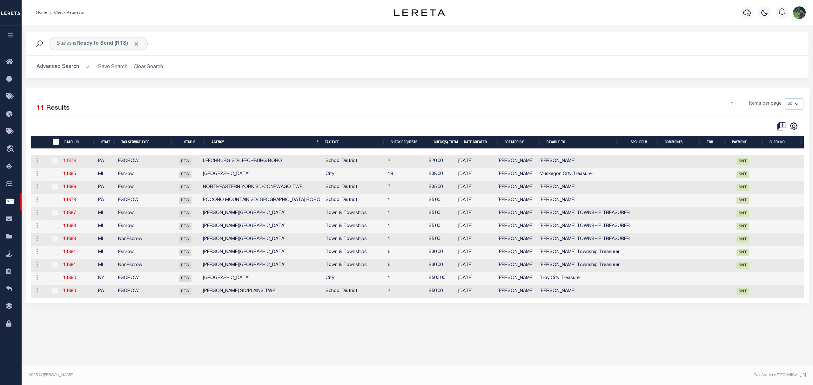
click at [71, 160] on link "14379" at bounding box center [69, 161] width 13 height 4
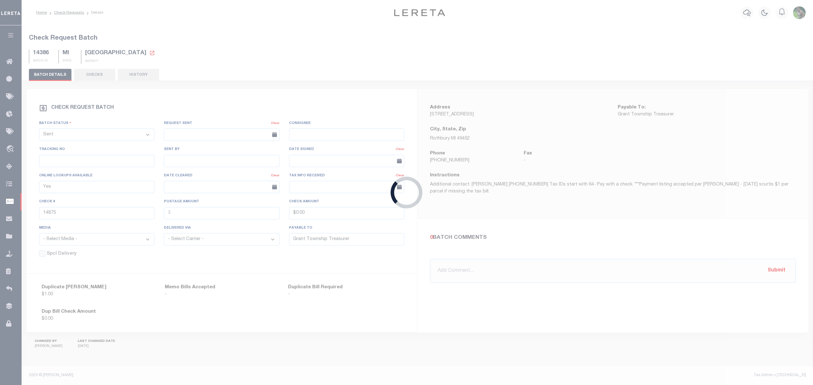
select select "RTS"
type input "No"
type input "[PERSON_NAME]"
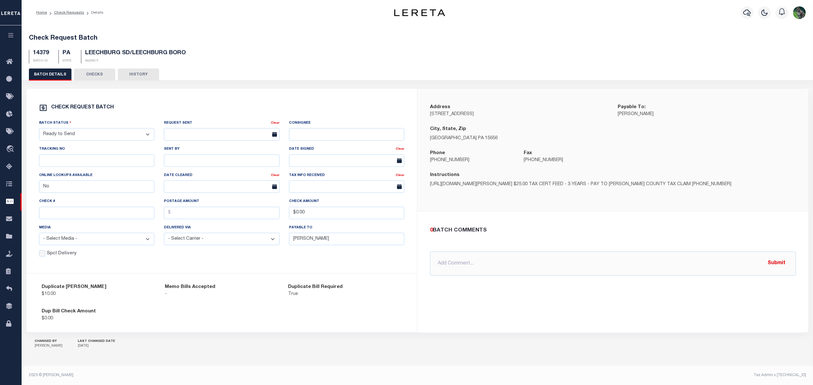
click at [110, 143] on div "Batch Status - Select Status - Approval Needed Batching In Progress Check Retur…" at bounding box center [96, 133] width 125 height 26
drag, startPoint x: 116, startPoint y: 140, endPoint x: 131, endPoint y: 136, distance: 15.5
click at [116, 140] on select "- Select Status - Approval Needed Batching In Progress Check Returned Cleared a…" at bounding box center [97, 134] width 116 height 12
select select "SNT"
click at [39, 130] on select "- Select Status - Approval Needed Batching In Progress Check Returned Cleared a…" at bounding box center [97, 134] width 116 height 12
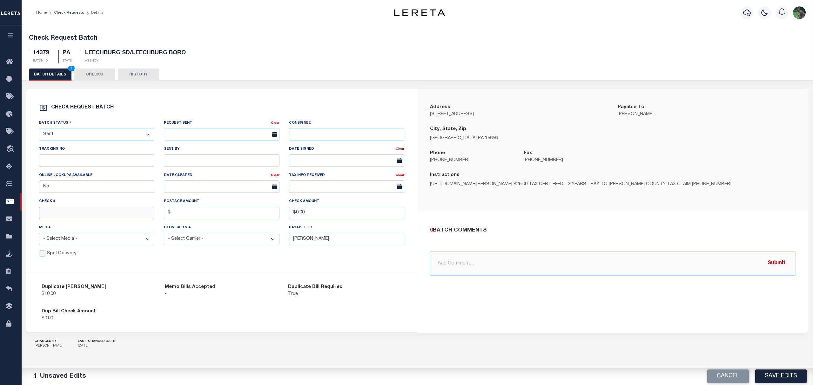
click at [74, 213] on input "text" at bounding box center [97, 213] width 116 height 12
paste input "14876"
type input "14876"
click at [776, 372] on button "Save Edits" at bounding box center [780, 377] width 51 height 14
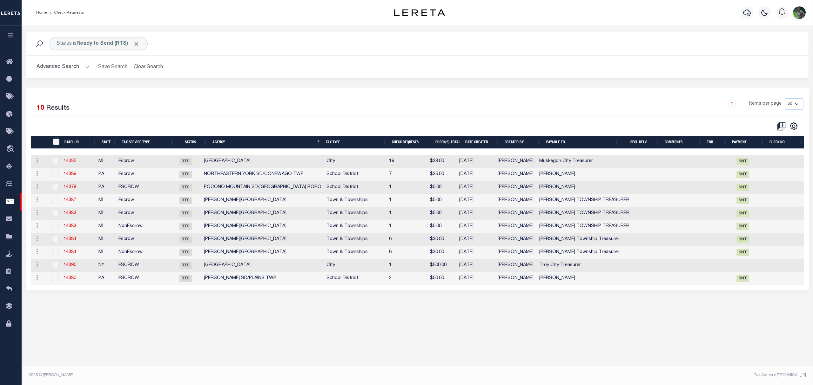
click at [73, 162] on link "14385" at bounding box center [69, 161] width 13 height 4
checkbox input "true"
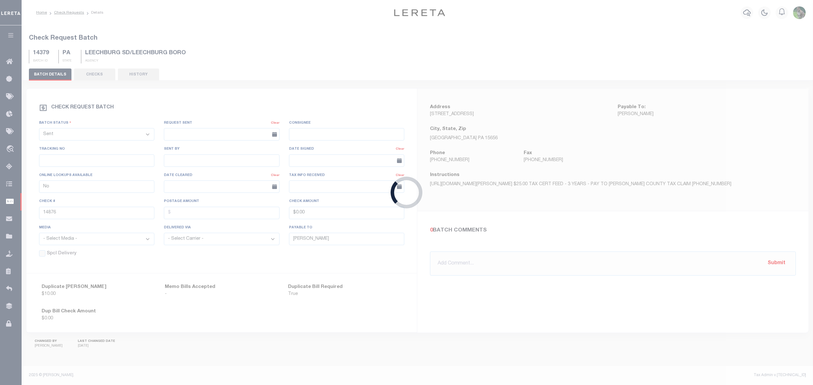
select select "RTS"
type input "Yes"
type input "Muskegon City Treasurer"
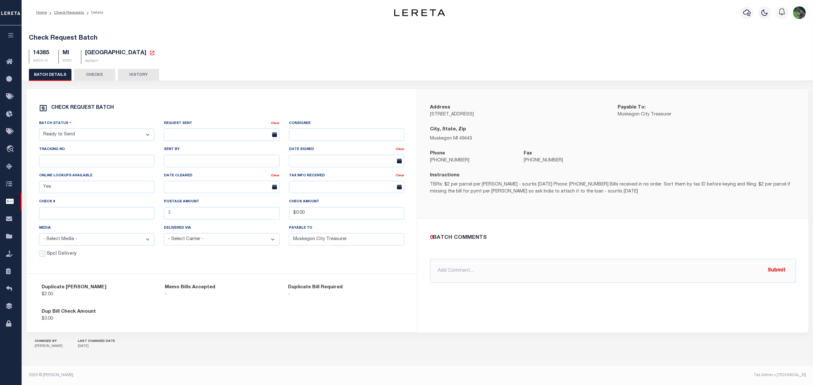
click at [116, 141] on select "- Select Status - Approval Needed Batching In Progress Check Returned Cleared a…" at bounding box center [97, 135] width 116 height 12
select select "SNT"
click at [39, 131] on select "- Select Status - Approval Needed Batching In Progress Check Returned Cleared a…" at bounding box center [97, 135] width 116 height 12
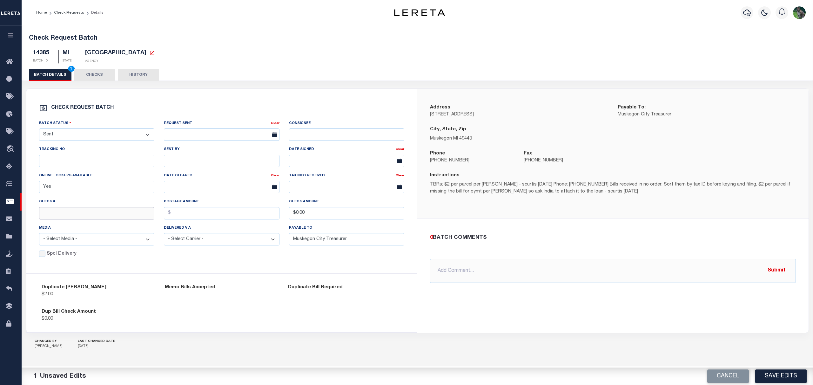
drag, startPoint x: 82, startPoint y: 220, endPoint x: 91, endPoint y: 220, distance: 9.2
click at [82, 220] on input "text" at bounding box center [97, 213] width 116 height 12
paste input "14877"
type input "14877"
click at [570, 301] on div "Address [STREET_ADDRESS] Payable To: Muskegon City Treasurer City, State, Zip M…" at bounding box center [612, 211] width 391 height 244
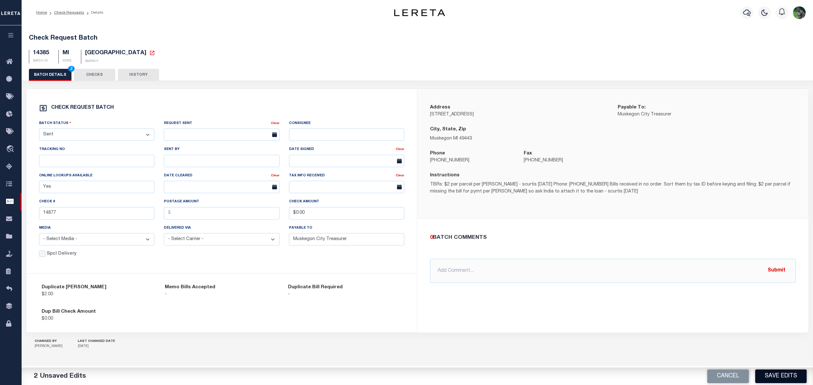
click at [775, 373] on button "Save Edits" at bounding box center [780, 377] width 51 height 14
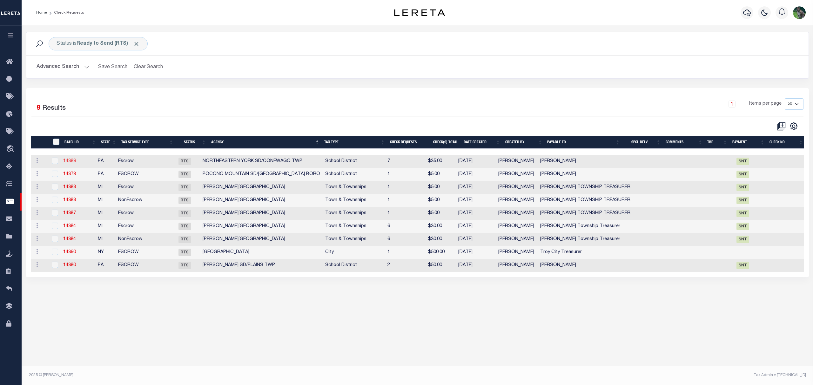
click at [68, 160] on link "14389" at bounding box center [69, 161] width 13 height 4
select select "RTS"
type input "No"
type input "[PERSON_NAME]"
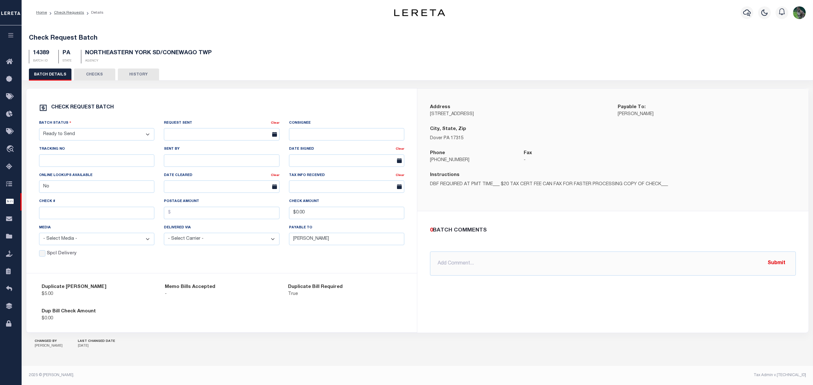
click at [95, 137] on select "- Select Status - Approval Needed Batching In Progress Check Returned Cleared a…" at bounding box center [97, 134] width 116 height 12
select select "SNT"
click at [39, 130] on select "- Select Status - Approval Needed Batching In Progress Check Returned Cleared a…" at bounding box center [97, 134] width 116 height 12
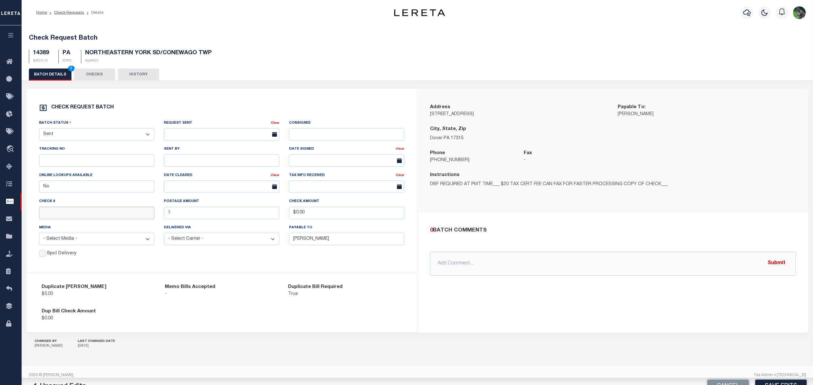
click at [65, 217] on input "text" at bounding box center [97, 213] width 116 height 12
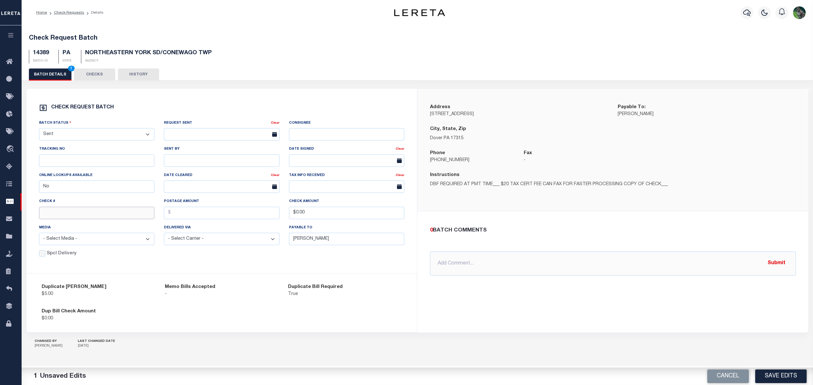
paste input "14878"
type input "14878"
click at [776, 376] on button "Save Edits" at bounding box center [780, 377] width 51 height 14
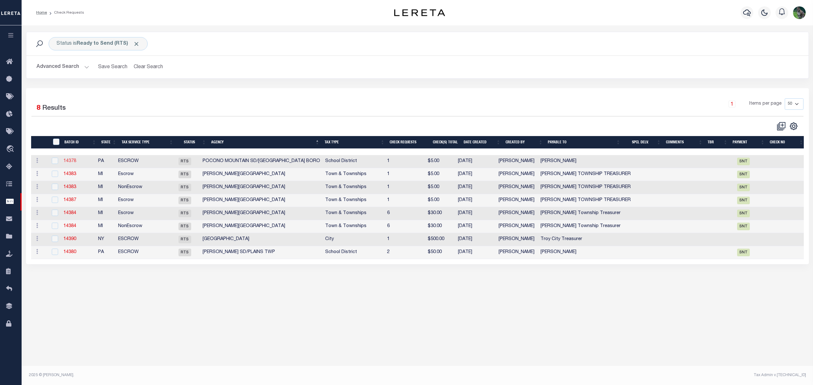
click at [74, 161] on link "14378" at bounding box center [69, 161] width 13 height 4
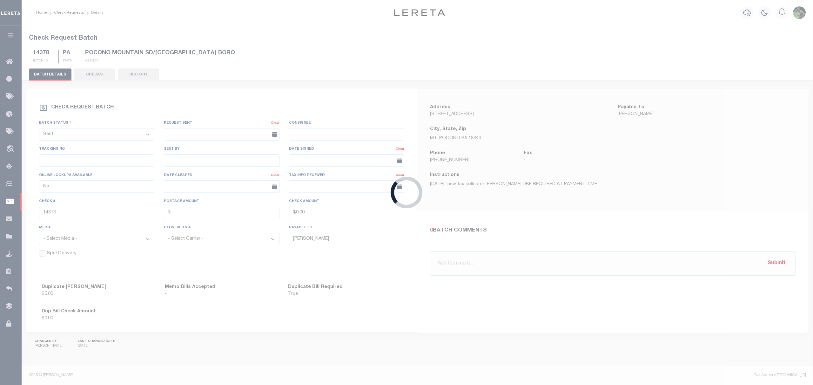
select select "RTS"
type input "[PERSON_NAME]"
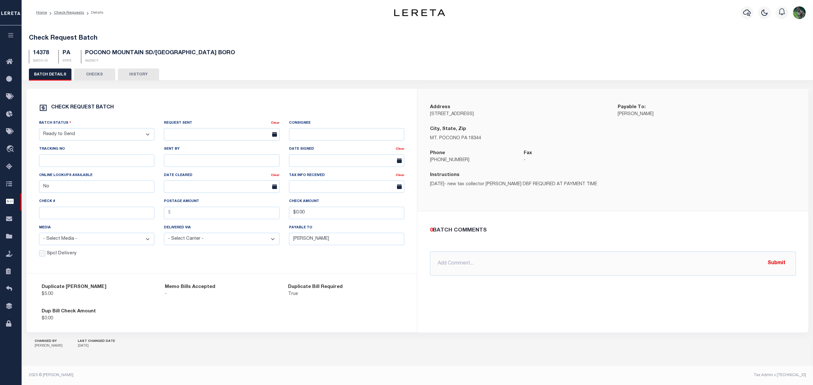
drag, startPoint x: 92, startPoint y: 134, endPoint x: 90, endPoint y: 141, distance: 7.5
click at [92, 134] on select "- Select Status - Approval Needed Batching In Progress Check Returned Cleared a…" at bounding box center [97, 134] width 116 height 12
select select "SNT"
click at [39, 130] on select "- Select Status - Approval Needed Batching In Progress Check Returned Cleared a…" at bounding box center [97, 134] width 116 height 12
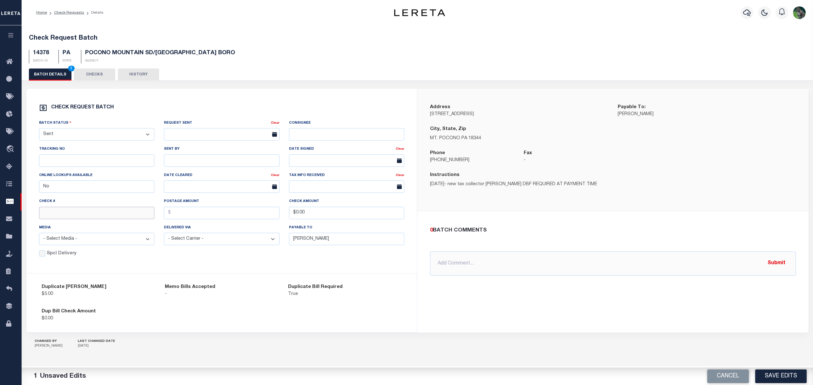
drag, startPoint x: 62, startPoint y: 216, endPoint x: 72, endPoint y: 217, distance: 9.6
click at [62, 217] on input "text" at bounding box center [97, 213] width 116 height 12
paste input "14879"
type input "14879"
click at [776, 374] on button "Save Edits" at bounding box center [780, 377] width 51 height 14
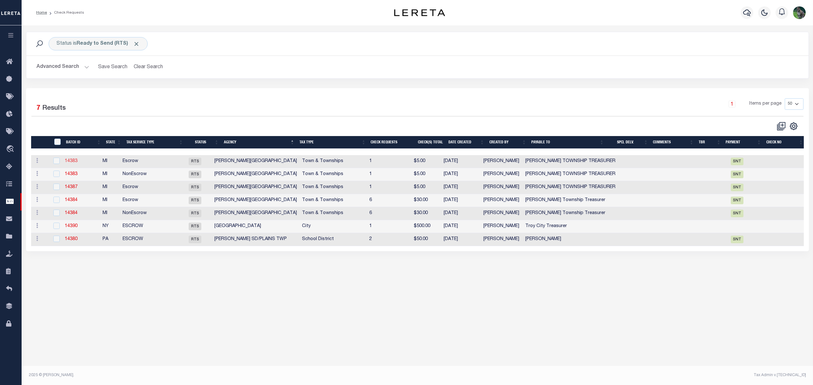
click at [77, 159] on td "14383" at bounding box center [81, 161] width 38 height 13
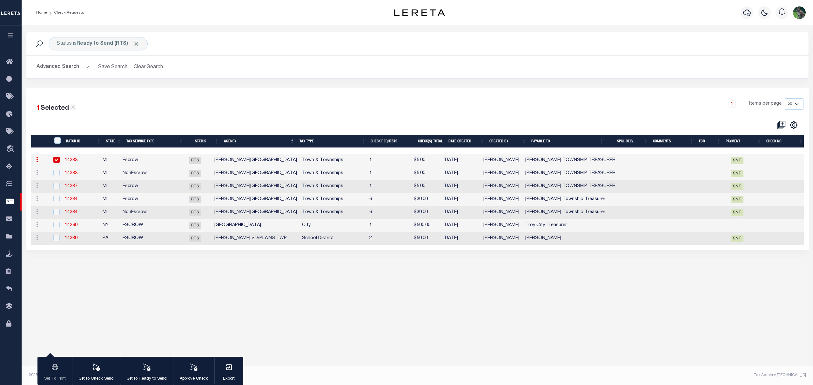
click at [75, 161] on link "14383" at bounding box center [71, 160] width 13 height 4
checkbox input "false"
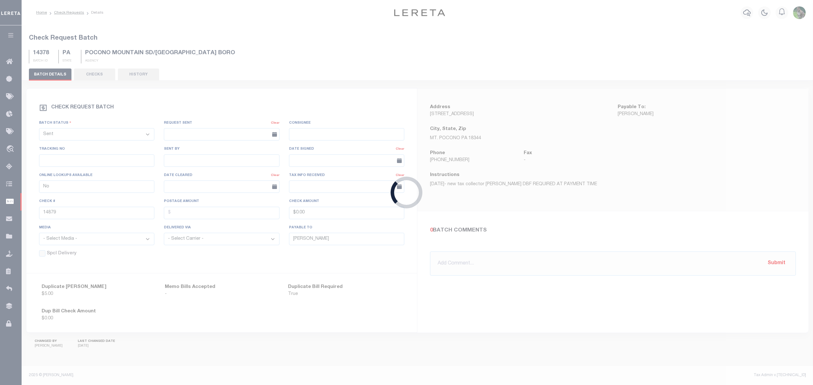
select select "RTS"
type input "[PERSON_NAME] TOWNSHIP TREASURER"
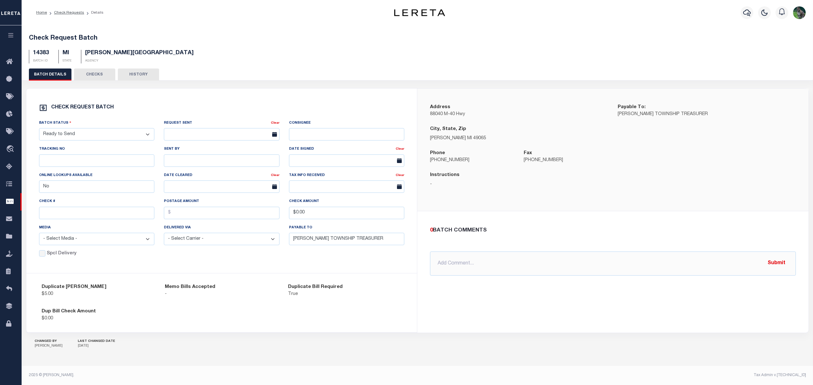
click at [77, 143] on div "Batch Status - Select Status - Approval Needed Batching In Progress Check Retur…" at bounding box center [96, 133] width 125 height 26
click at [95, 132] on select "- Select Status - Approval Needed Batching In Progress Check Returned Cleared a…" at bounding box center [97, 134] width 116 height 12
select select "SNT"
click at [39, 130] on select "- Select Status - Approval Needed Batching In Progress Check Returned Cleared a…" at bounding box center [97, 134] width 116 height 12
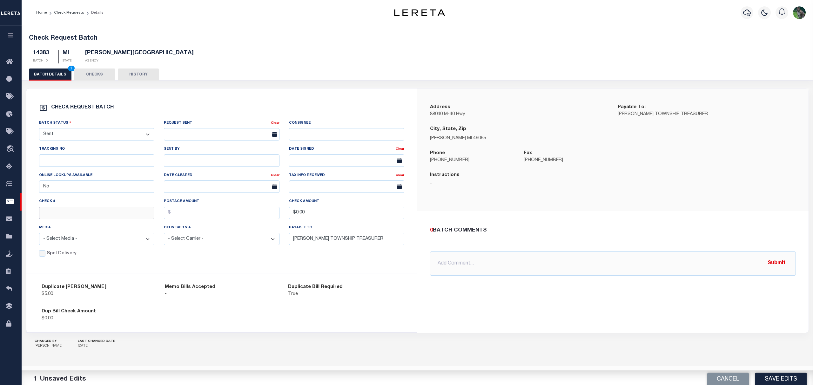
click at [70, 219] on input "text" at bounding box center [97, 213] width 116 height 12
paste input "14880"
type input "14880"
click at [777, 378] on button "Save Edits" at bounding box center [780, 377] width 51 height 14
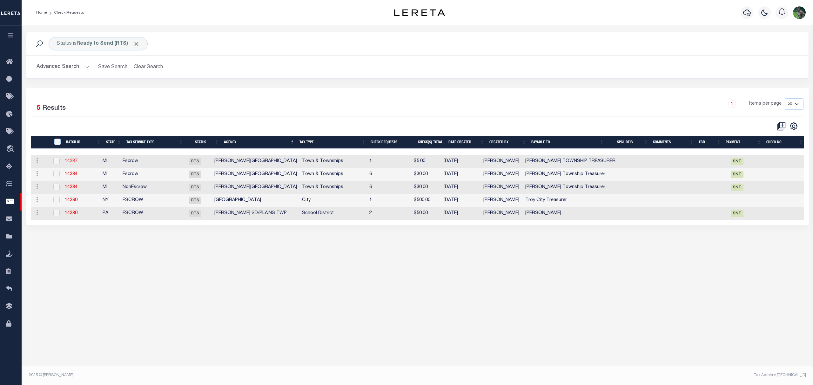
click at [76, 163] on link "14387" at bounding box center [71, 161] width 13 height 4
select select "RTS"
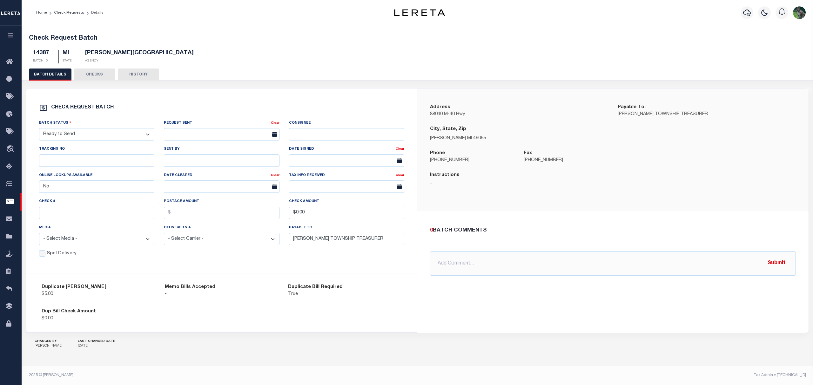
click at [80, 137] on select "- Select Status - Approval Needed Batching In Progress Check Returned Cleared a…" at bounding box center [97, 134] width 116 height 12
select select "SNT"
click at [39, 130] on select "- Select Status - Approval Needed Batching In Progress Check Returned Cleared a…" at bounding box center [97, 134] width 116 height 12
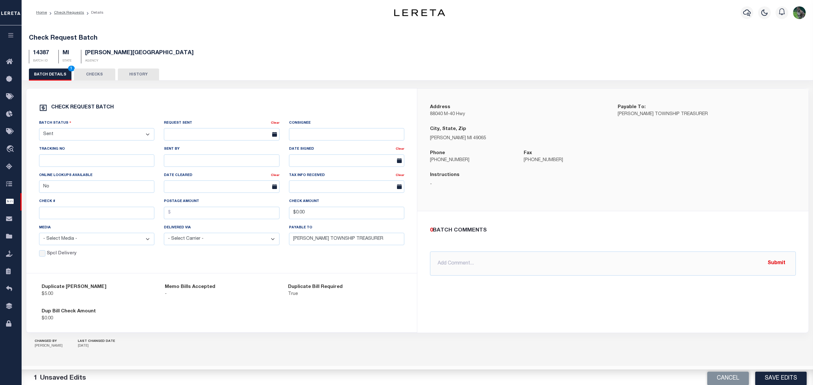
click at [66, 207] on div "Check #" at bounding box center [97, 208] width 116 height 21
click at [77, 189] on input "No" at bounding box center [97, 187] width 116 height 12
click at [80, 205] on div "Check #" at bounding box center [97, 208] width 116 height 21
drag, startPoint x: 78, startPoint y: 211, endPoint x: 83, endPoint y: 212, distance: 4.5
click at [78, 211] on input "text" at bounding box center [97, 213] width 116 height 12
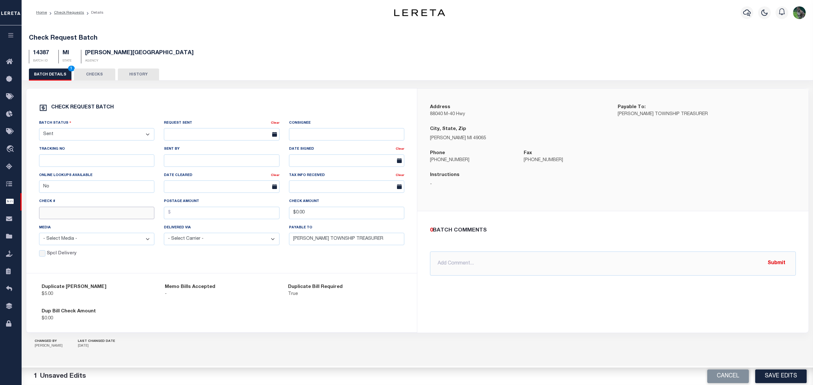
paste input "14881"
type input "14881"
click at [778, 378] on button "Save Edits" at bounding box center [780, 377] width 51 height 14
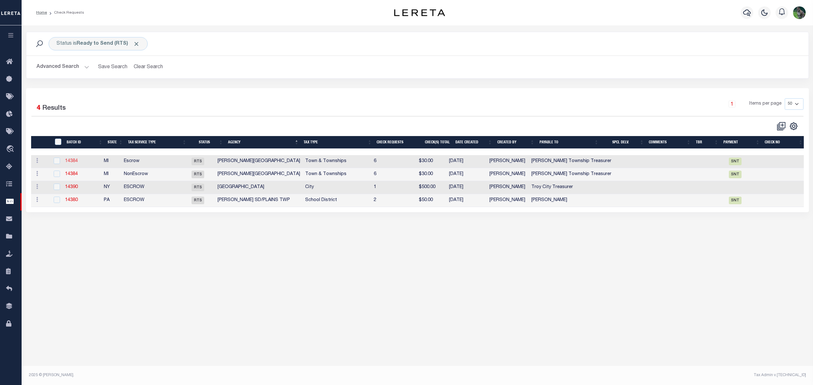
click at [73, 163] on link "14384" at bounding box center [71, 161] width 13 height 4
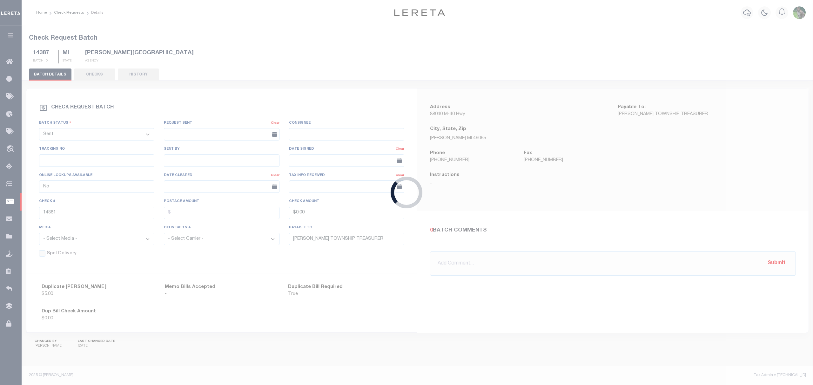
select select "RTS"
type input "Yes"
type input "[PERSON_NAME] Township Treasurer"
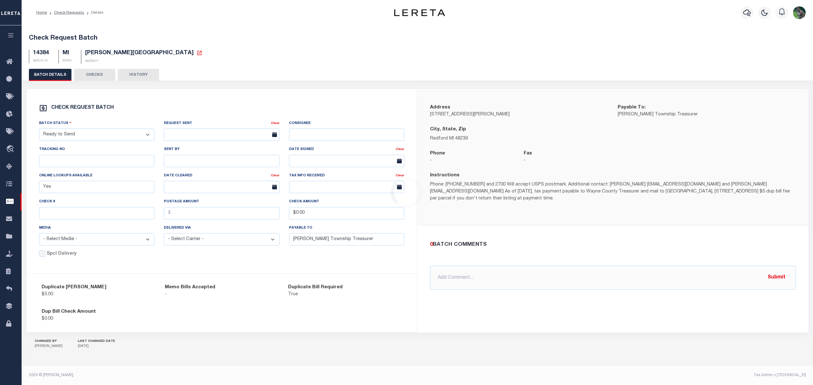
click at [97, 135] on select "- Select Status - Approval Needed Batching In Progress Check Returned Cleared a…" at bounding box center [97, 135] width 116 height 12
select select "SNT"
click at [39, 131] on select "- Select Status - Approval Needed Batching In Progress Check Returned Cleared a…" at bounding box center [97, 135] width 116 height 12
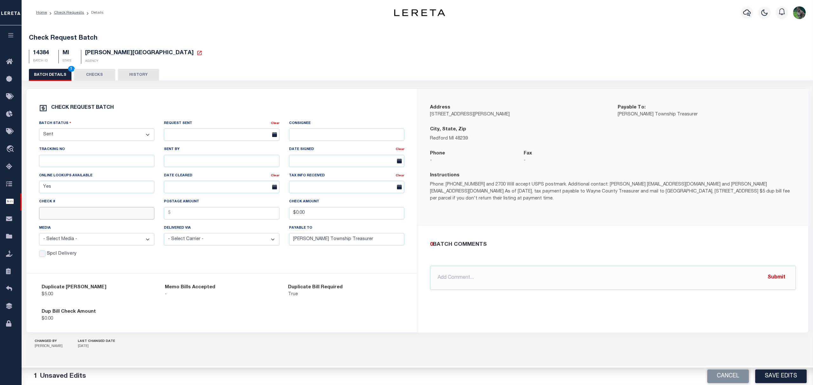
click at [63, 218] on input "text" at bounding box center [97, 213] width 116 height 12
paste input "14882"
type input "14882"
click at [775, 377] on button "Save Edits" at bounding box center [780, 377] width 51 height 14
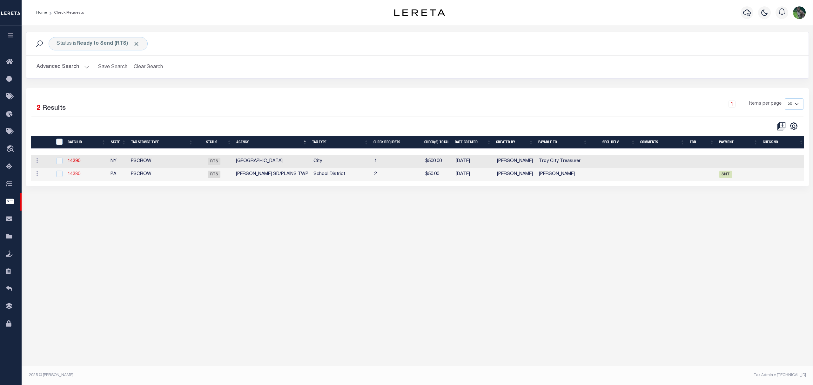
click at [70, 174] on link "14380" at bounding box center [74, 174] width 13 height 4
select select "RTS"
type input "No"
type input "[PERSON_NAME]"
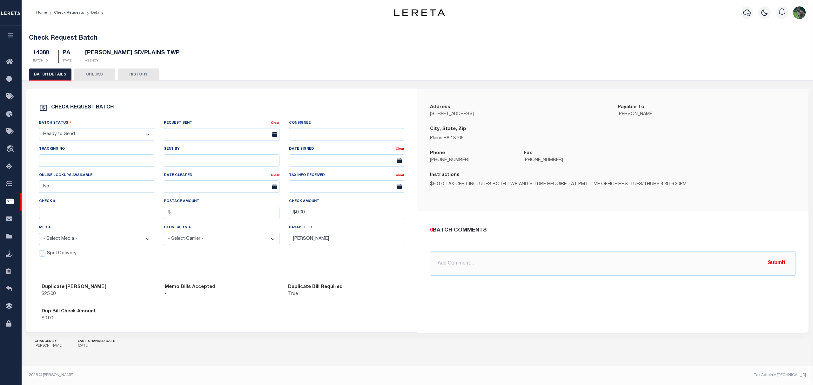
click at [103, 139] on select "- Select Status - Approval Needed Batching In Progress Check Returned Cleared a…" at bounding box center [97, 134] width 116 height 12
select select "SNT"
click at [39, 130] on select "- Select Status - Approval Needed Batching In Progress Check Returned Cleared a…" at bounding box center [97, 134] width 116 height 12
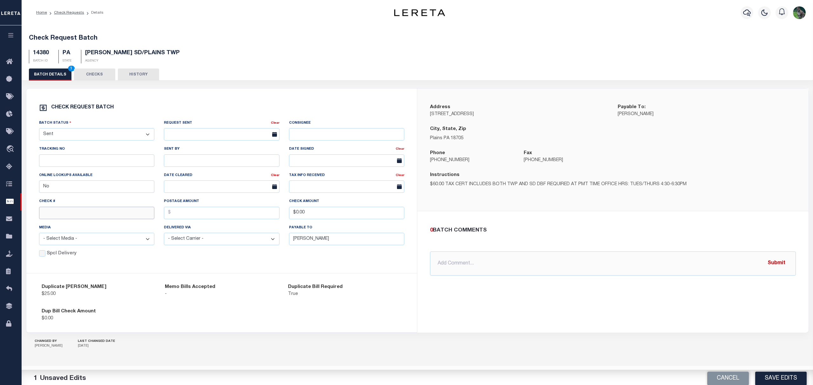
drag, startPoint x: 58, startPoint y: 220, endPoint x: 69, endPoint y: 217, distance: 11.0
click at [58, 219] on input "text" at bounding box center [97, 213] width 116 height 12
paste input "14884"
type input "14884"
click at [767, 377] on button "Save Edits" at bounding box center [780, 377] width 51 height 14
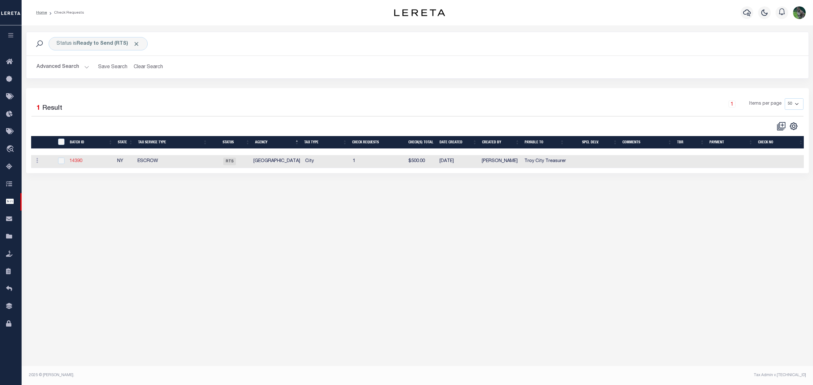
click at [77, 161] on link "14390" at bounding box center [76, 161] width 13 height 4
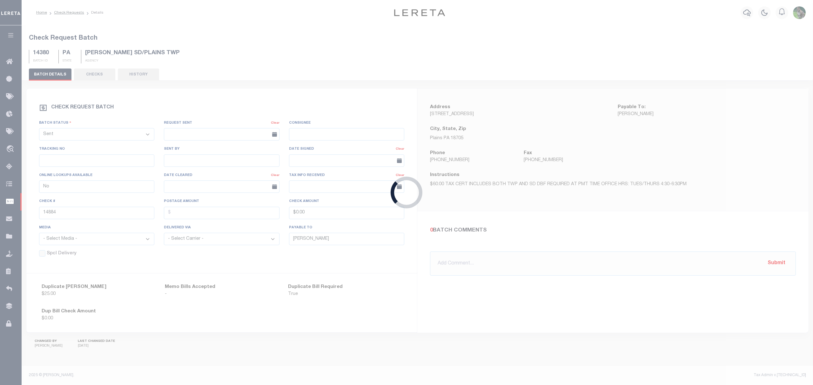
select select "RTS"
type input "Troy City Treasurer"
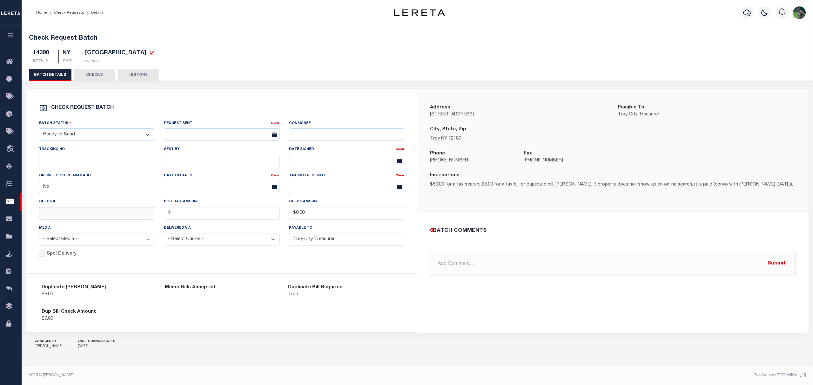
click at [65, 220] on input "text" at bounding box center [97, 213] width 116 height 12
paste input "14883"
type input "14883"
click at [118, 137] on select "- Select Status - Approval Needed Batching In Progress Check Returned Cleared a…" at bounding box center [97, 135] width 116 height 12
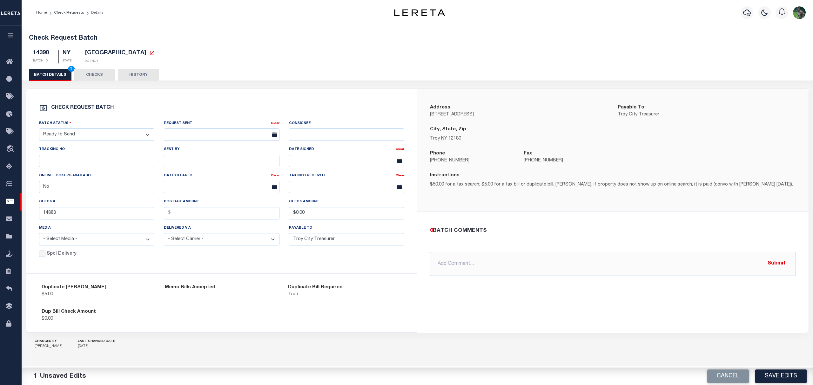
select select "PRT"
click at [39, 131] on select "- Select Status - Approval Needed Batching In Progress Check Returned Cleared a…" at bounding box center [97, 135] width 116 height 12
drag, startPoint x: 310, startPoint y: 216, endPoint x: 276, endPoint y: 223, distance: 34.9
click at [275, 223] on div "Batch Status - Select Status - Approval Needed Batching In Progress Check Retur…" at bounding box center [221, 185] width 375 height 131
type input "$500.00"
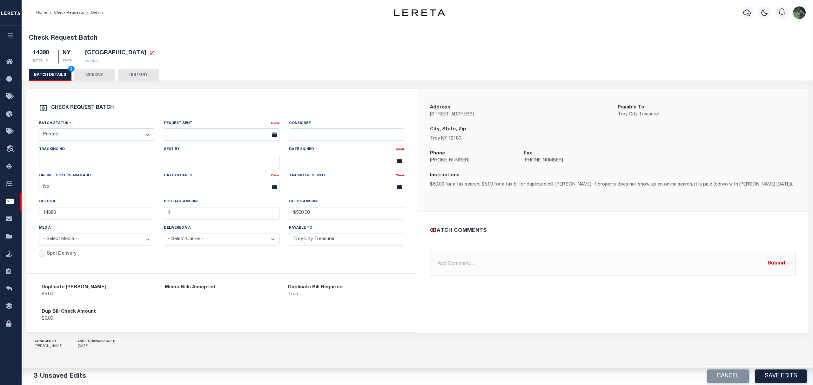
click at [299, 264] on div "Check REQUEST BATCH Batch Status - Select Status - Approval Needed Batching In …" at bounding box center [221, 181] width 391 height 185
click at [253, 258] on div "Check REQUEST BATCH Batch Status - Select Status - Approval Needed Batching In …" at bounding box center [221, 181] width 391 height 185
click at [785, 376] on button "Save Edits" at bounding box center [780, 377] width 51 height 14
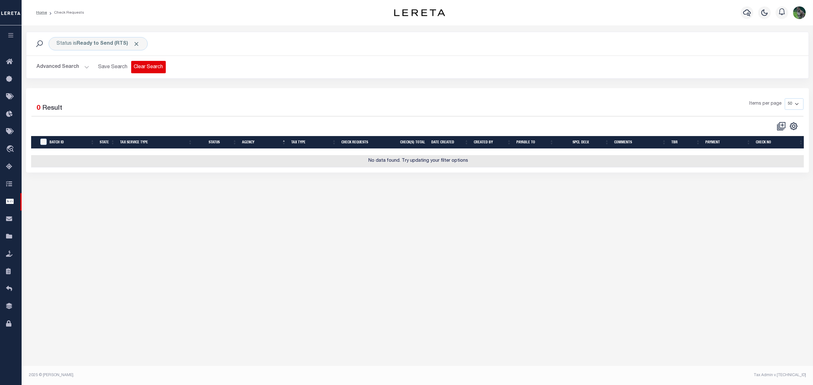
click at [144, 68] on button "Clear Search" at bounding box center [148, 67] width 35 height 12
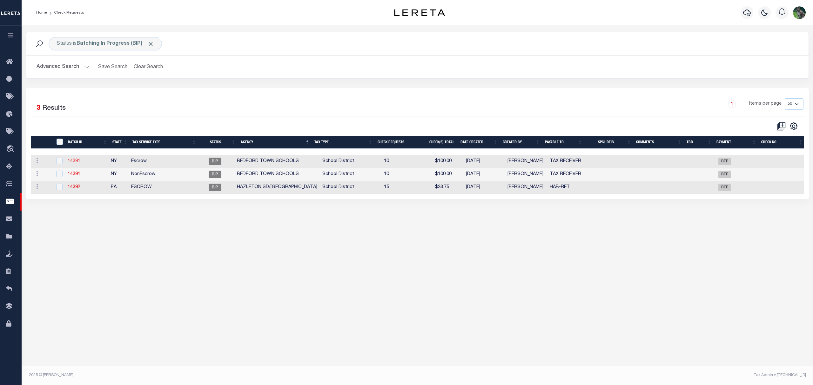
click at [80, 163] on link "14391" at bounding box center [74, 161] width 13 height 4
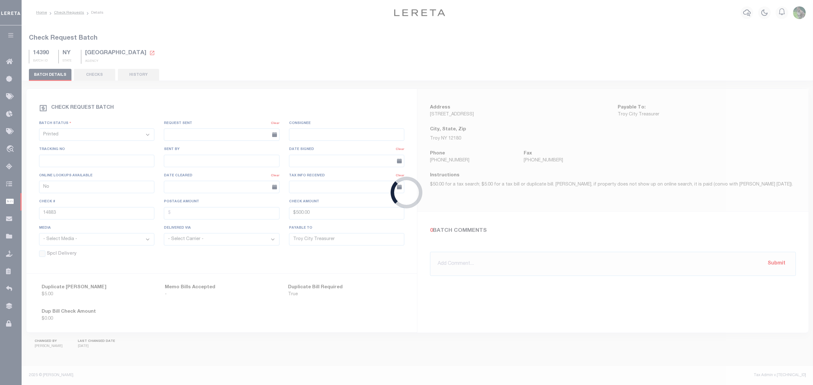
select select "BIP"
type input "$0.00"
type input "TAX RECEIVER"
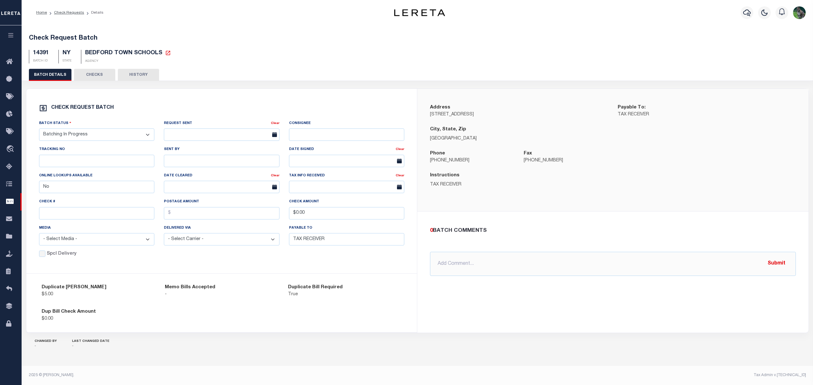
drag, startPoint x: 212, startPoint y: 90, endPoint x: 213, endPoint y: 95, distance: 4.1
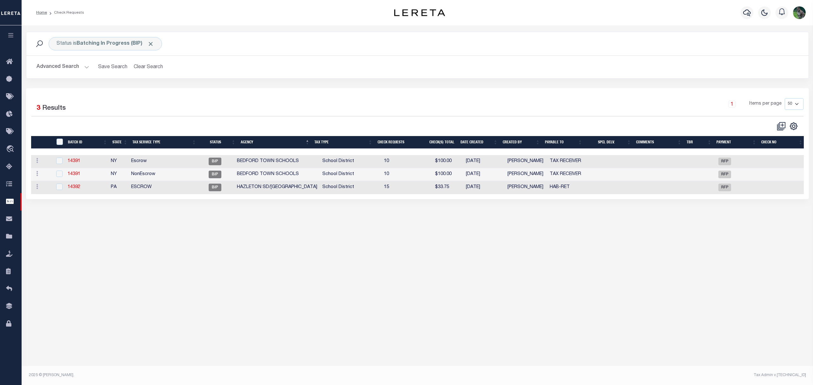
click at [431, 281] on div "Status is Batching In Progress (BIP) Search Advanced Search Save Search Clear S…" at bounding box center [417, 198] width 791 height 347
click at [15, 33] on button "button" at bounding box center [11, 36] width 22 height 22
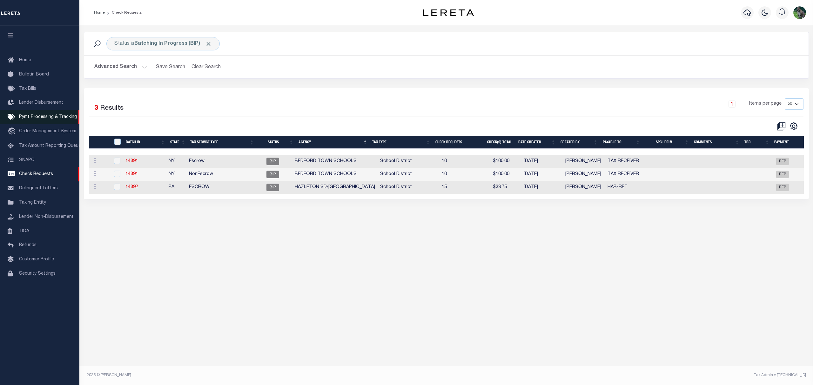
click at [63, 116] on span "Pymt Processing & Tracking" at bounding box center [48, 117] width 58 height 4
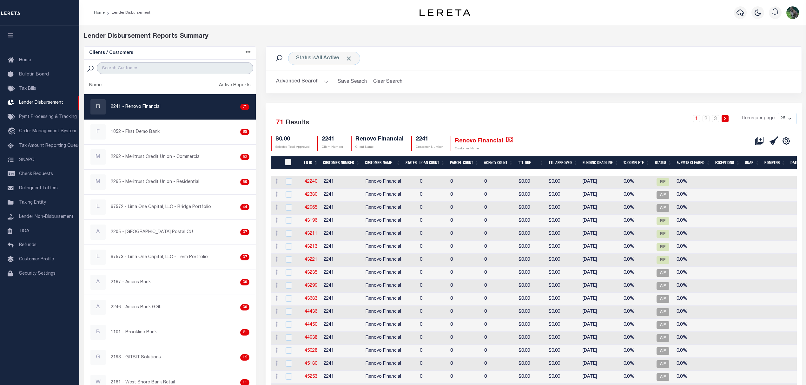
click at [181, 69] on input "search" at bounding box center [175, 68] width 156 height 12
type input "west"
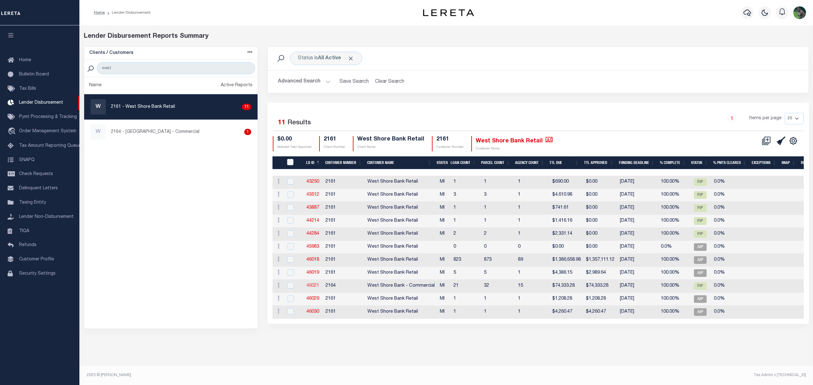
click at [312, 286] on link "46021" at bounding box center [312, 286] width 13 height 4
checkbox input "true"
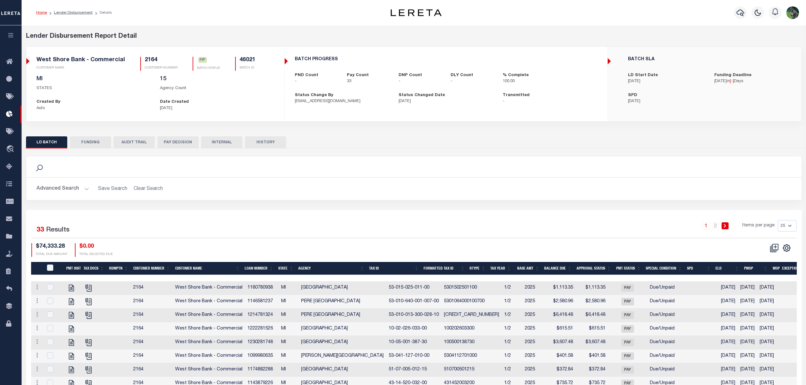
click at [88, 145] on button "FUNDING" at bounding box center [90, 142] width 41 height 12
type input "$74,333.28"
type input "$0"
type input "[DATE]"
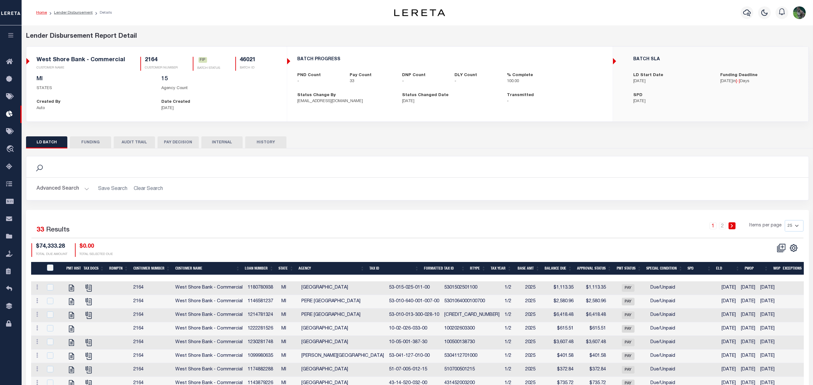
select select "100"
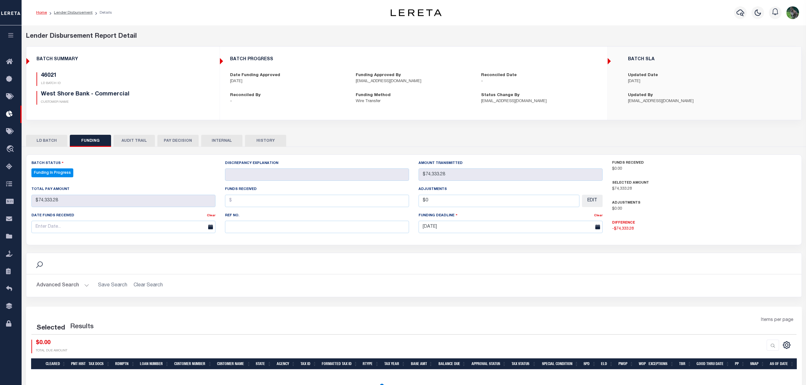
select select "100"
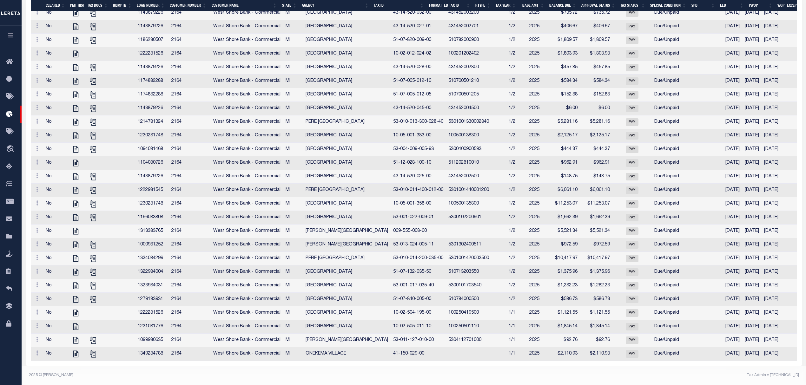
scroll to position [480, 0]
click at [446, 349] on td at bounding box center [476, 355] width 60 height 14
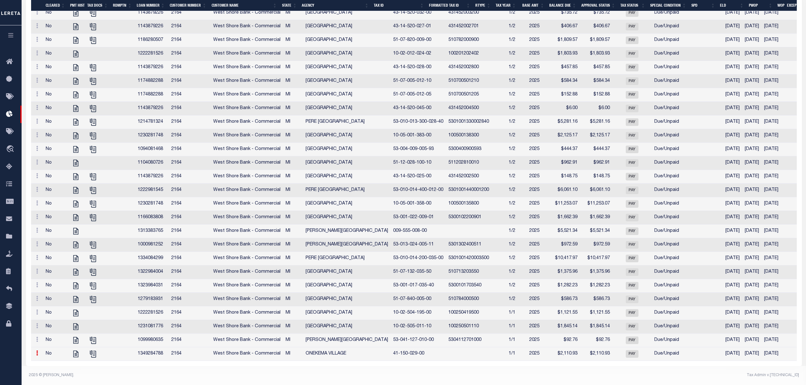
scroll to position [479, 0]
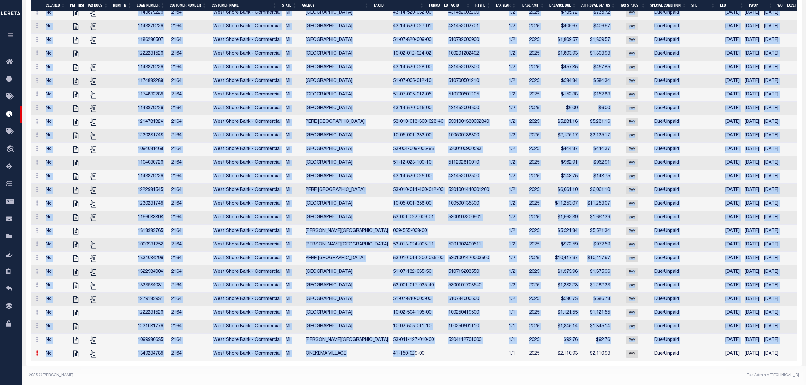
drag, startPoint x: 449, startPoint y: 361, endPoint x: 357, endPoint y: 354, distance: 92.0
click at [391, 355] on div "Cleared PMT HIST TAX DOCS Rdmptn Loan Number Customer Number Customer Name Stat…" at bounding box center [414, 136] width 766 height 450
click at [363, 348] on td "ONEKEMA VILLAGE" at bounding box center [347, 355] width 88 height 14
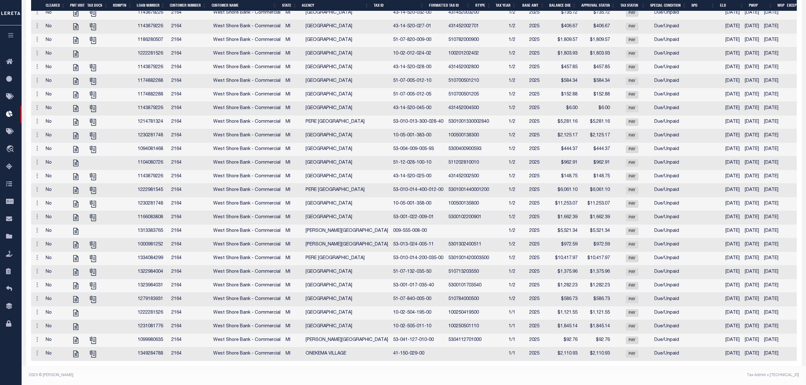
scroll to position [480, 0]
click at [391, 351] on td "41-150-029-00" at bounding box center [418, 355] width 55 height 14
drag, startPoint x: 376, startPoint y: 351, endPoint x: 388, endPoint y: 351, distance: 11.4
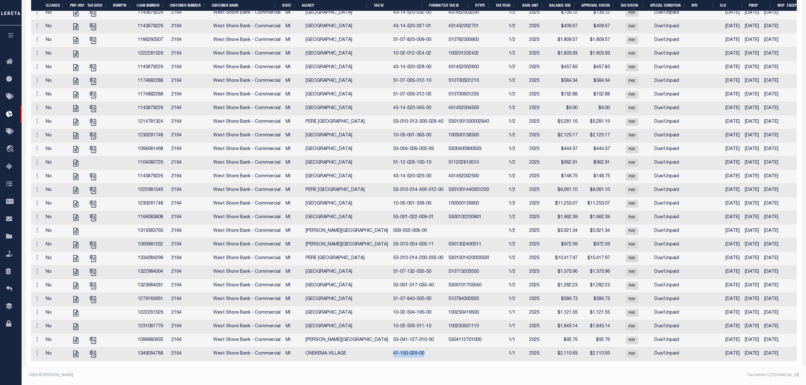
click at [391, 351] on td "41-150-029-00" at bounding box center [418, 355] width 55 height 14
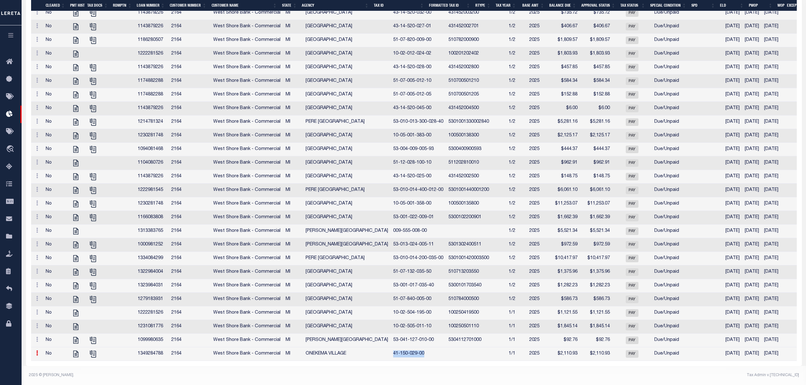
copy td "41-150-029-00"
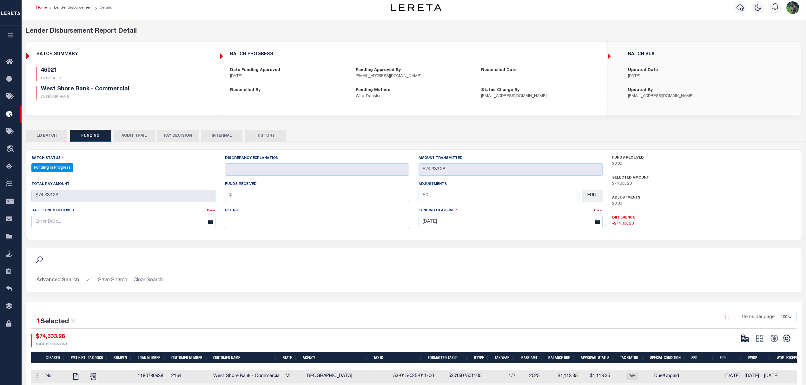
scroll to position [0, 0]
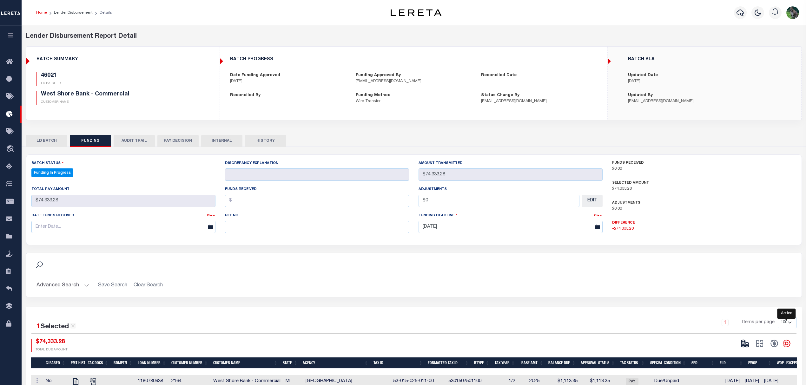
click at [786, 345] on icon "" at bounding box center [786, 343] width 3 height 3
click at [762, 299] on link "Show Filter" at bounding box center [761, 296] width 62 height 12
select select
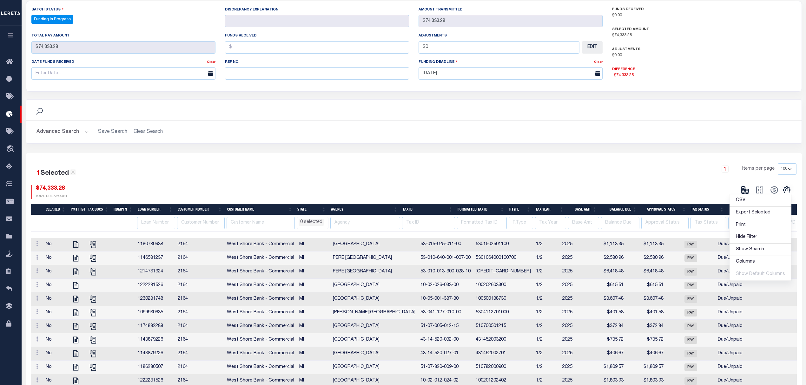
scroll to position [169, 0]
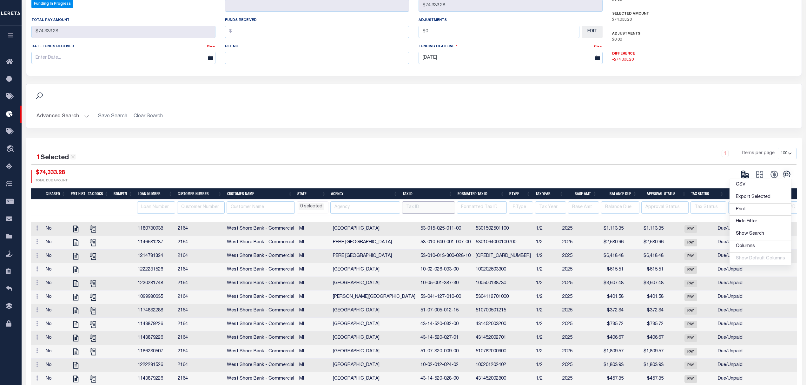
click at [424, 206] on input "text" at bounding box center [428, 208] width 53 height 12
paste input "41-150-029-00"
type input "41-150-029-00"
select select
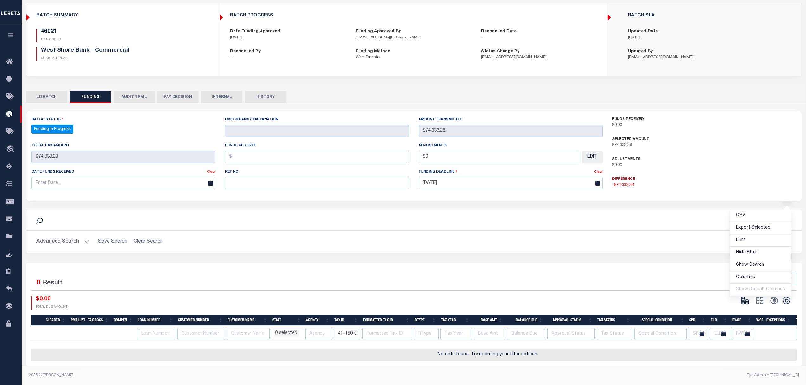
scroll to position [0, 13]
select select
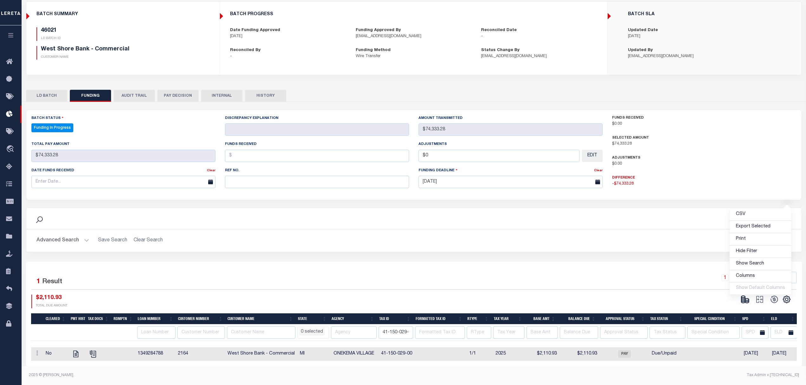
scroll to position [0, 5]
click at [476, 262] on div "1 Selected 1 Result 1 Items per page 10 25 50 100 $2,110.93" at bounding box center [414, 314] width 776 height 104
select select
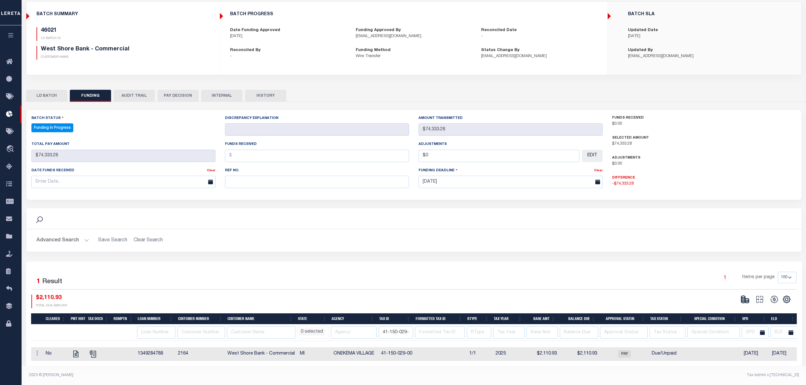
click at [129, 92] on button "AUDIT TRAIL" at bounding box center [134, 96] width 41 height 12
select select
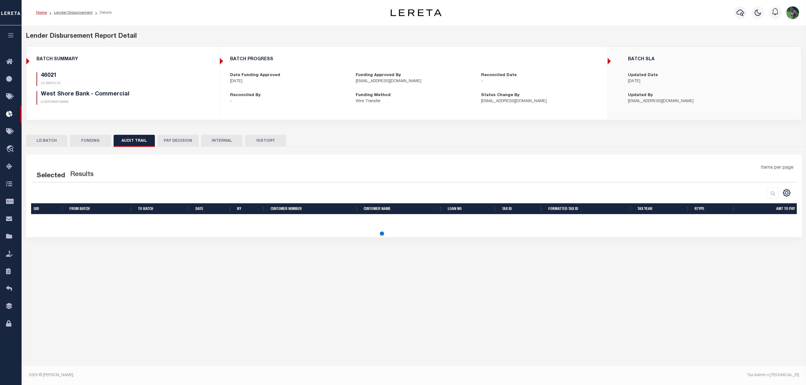
scroll to position [0, 0]
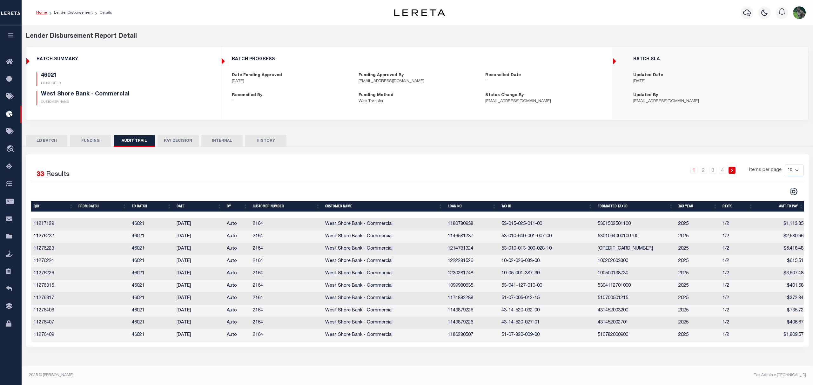
click at [181, 210] on th "Date" at bounding box center [199, 206] width 50 height 11
click at [188, 208] on th "Date" at bounding box center [199, 206] width 50 height 11
click at [50, 139] on button "LD BATCH" at bounding box center [46, 141] width 41 height 12
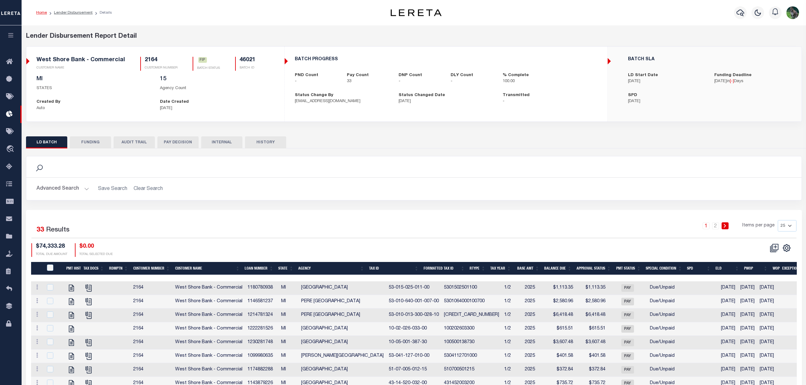
click at [367, 255] on div "$74,333.28 TOTAL DUE AMOUNT $0.00 TOTAL SELECTED DUE" at bounding box center [222, 250] width 383 height 14
click at [16, 113] on icon at bounding box center [11, 114] width 10 height 8
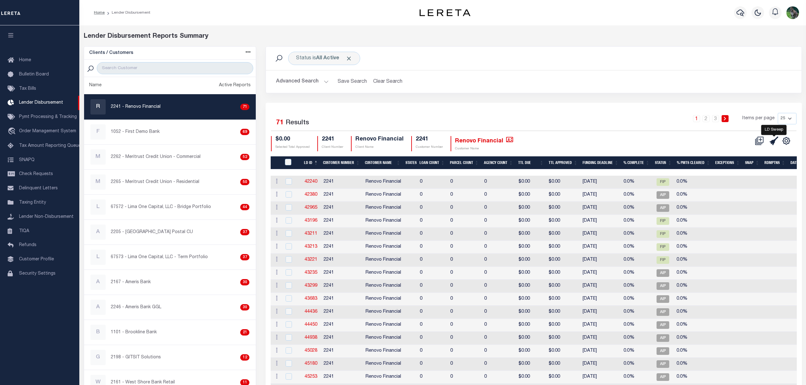
click at [771, 143] on icon at bounding box center [774, 140] width 9 height 9
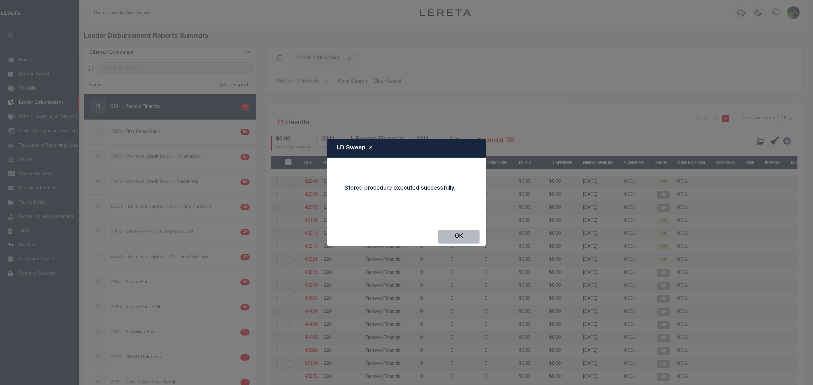
click at [459, 231] on button "OK" at bounding box center [458, 237] width 41 height 14
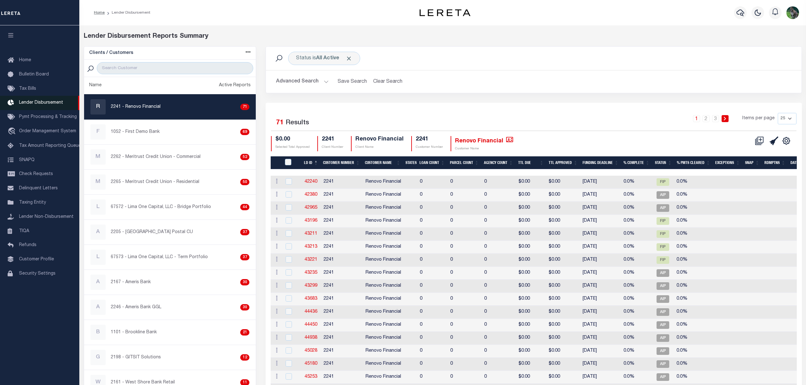
drag, startPoint x: 39, startPoint y: 114, endPoint x: 46, endPoint y: 110, distance: 8.7
click at [39, 114] on link "Pymt Processing & Tracking" at bounding box center [39, 117] width 79 height 14
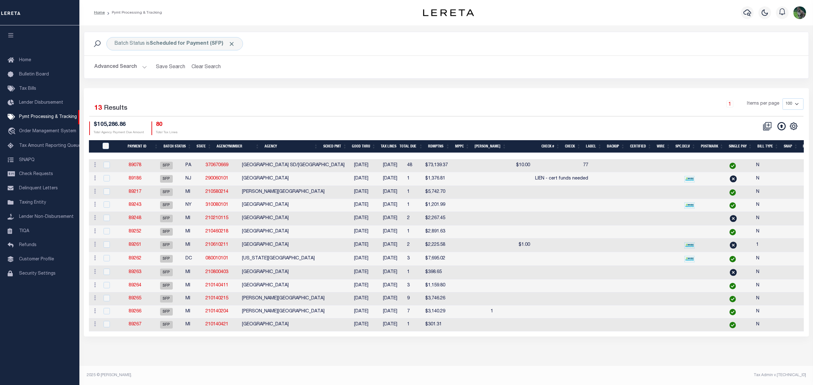
click at [370, 145] on th "Good Thru" at bounding box center [363, 146] width 29 height 13
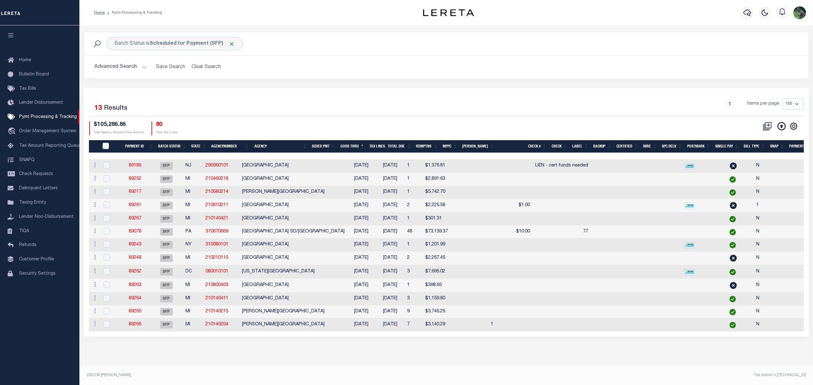
click at [261, 168] on td "[GEOGRAPHIC_DATA]" at bounding box center [293, 166] width 108 height 14
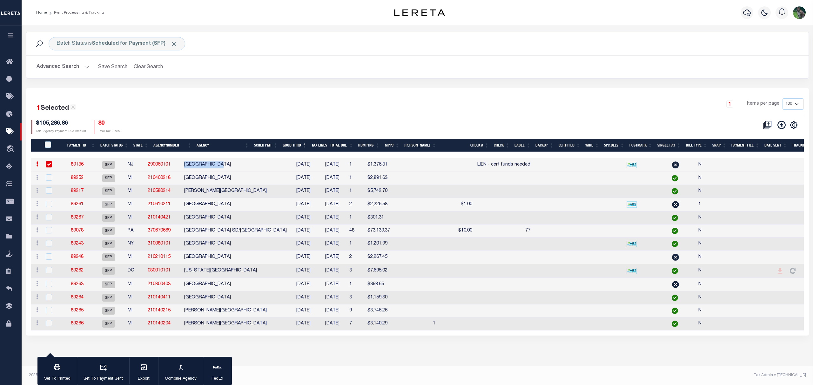
drag, startPoint x: 261, startPoint y: 168, endPoint x: 229, endPoint y: 164, distance: 32.0
click at [229, 164] on td "[GEOGRAPHIC_DATA]" at bounding box center [236, 165] width 108 height 14
checkbox input "false"
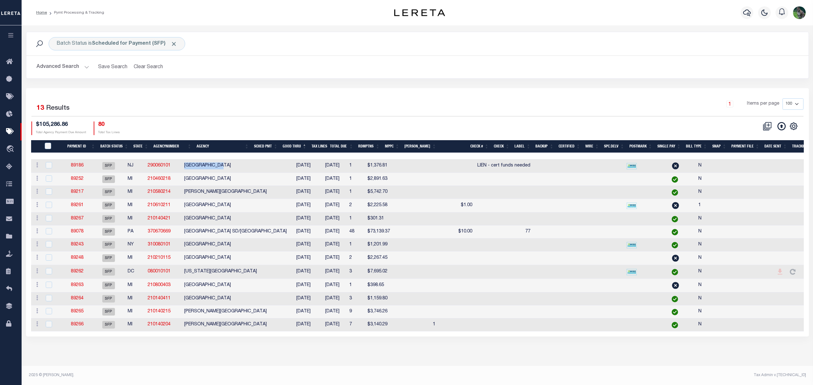
copy td "[GEOGRAPHIC_DATA]"
click at [83, 167] on link "89186" at bounding box center [77, 165] width 13 height 4
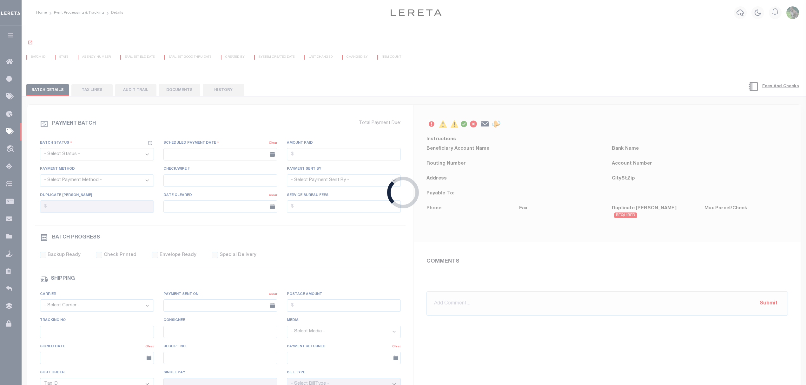
select select "SFP"
type input "[DATE]"
type input "$1,376.81"
select select "CCK"
type input "LIEN - cert funds needed"
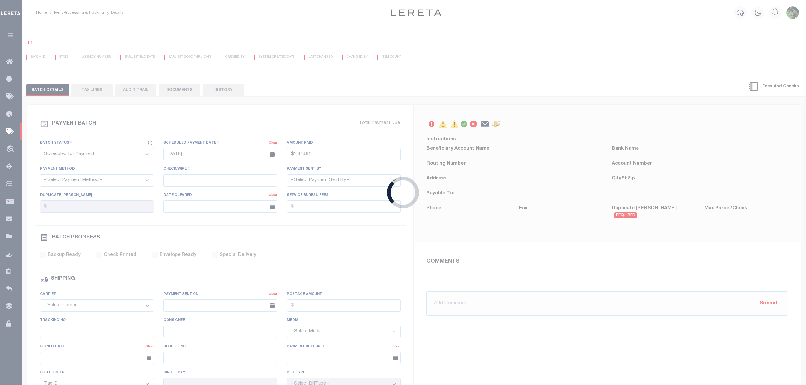
select select "[PERSON_NAME]"
type input "[PERSON_NAME]"
select select
type input "N"
radio input "true"
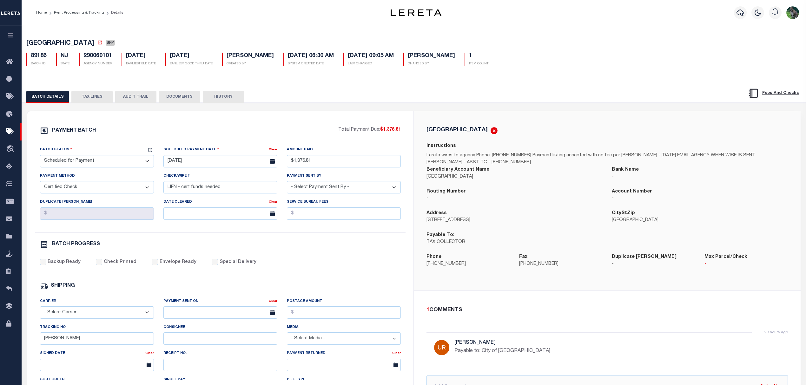
click at [92, 101] on button "TAX LINES" at bounding box center [91, 97] width 41 height 12
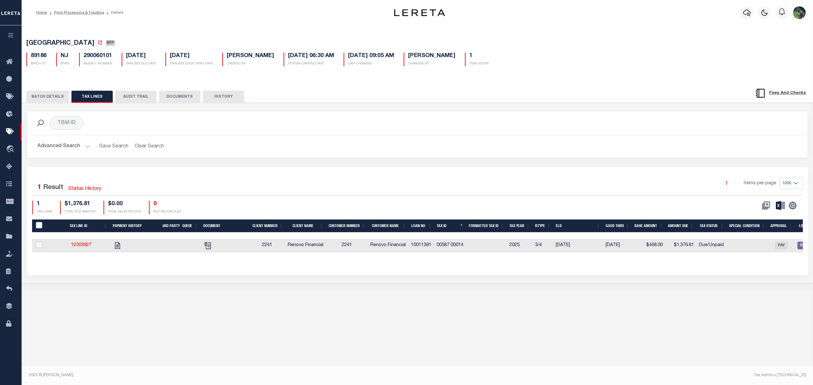
click at [577, 228] on th "ELD" at bounding box center [578, 226] width 50 height 13
drag, startPoint x: 128, startPoint y: 82, endPoint x: 132, endPoint y: 79, distance: 5.3
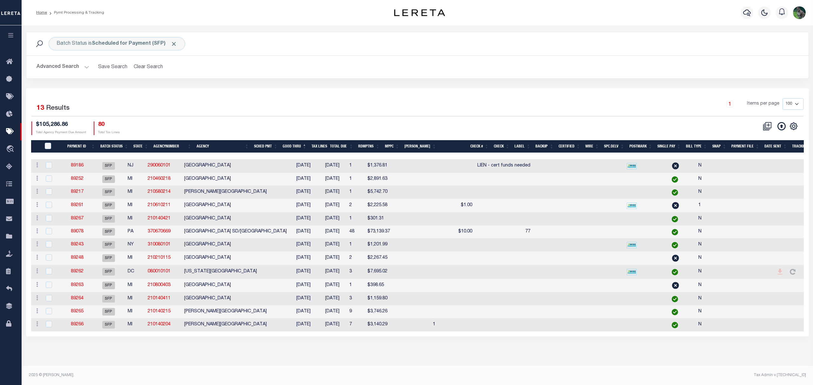
click at [419, 110] on div "1 Items per page 100 200 500 1000" at bounding box center [515, 106] width 576 height 17
click at [325, 79] on div "Batch Status is Scheduled for Payment (SFP) Search Advanced Search Save Search …" at bounding box center [417, 60] width 792 height 57
click at [446, 88] on div "Selected 13 Results 1 Items per page 100 200 500 1000 $105,286.86" at bounding box center [417, 212] width 782 height 249
drag, startPoint x: 519, startPoint y: 115, endPoint x: 518, endPoint y: 106, distance: 8.6
click at [517, 113] on div "1 Items per page 100 200 500 1000" at bounding box center [515, 106] width 576 height 17
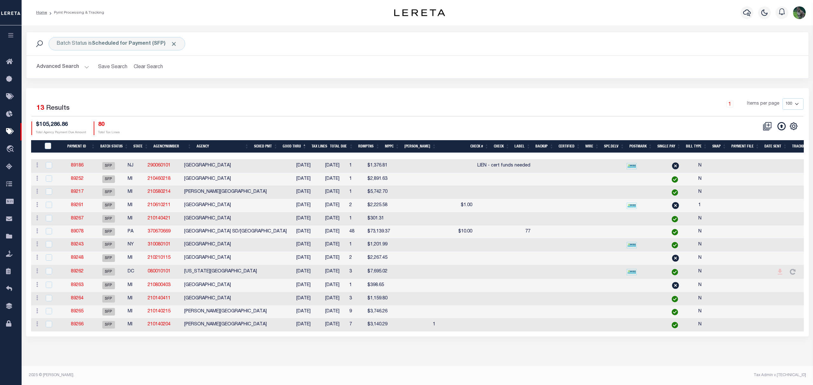
click at [337, 62] on h2 "Advanced Search Save Search Clear Search PayeeSearchTable_dynamictable_____Defa…" at bounding box center [417, 67] width 772 height 12
click at [441, 116] on div "1 Items per page 100 200 500 1000" at bounding box center [515, 107] width 586 height 18
